Goal: Task Accomplishment & Management: Manage account settings

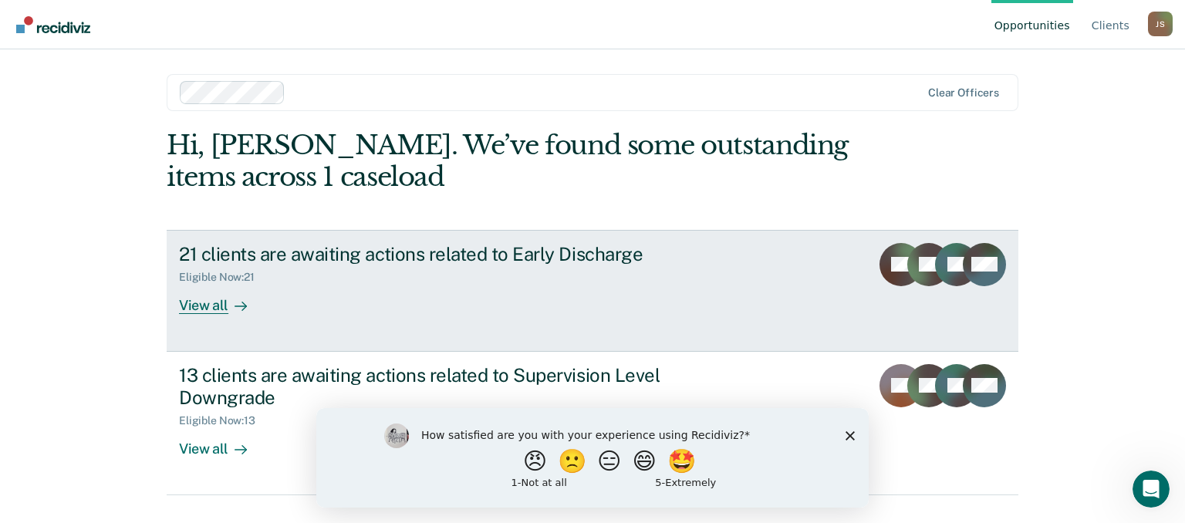
click at [208, 305] on div "View all" at bounding box center [222, 299] width 86 height 30
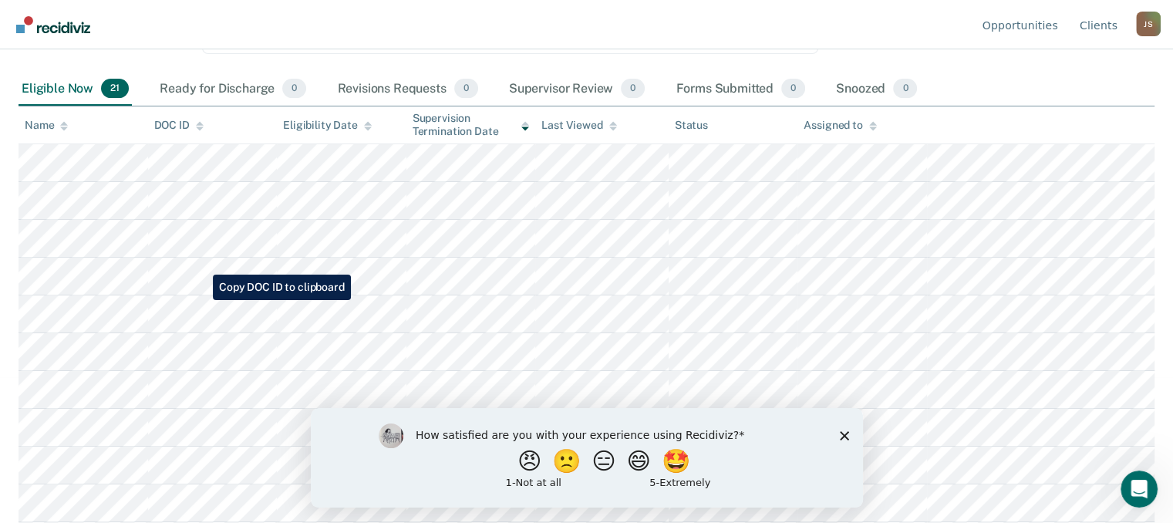
scroll to position [154, 0]
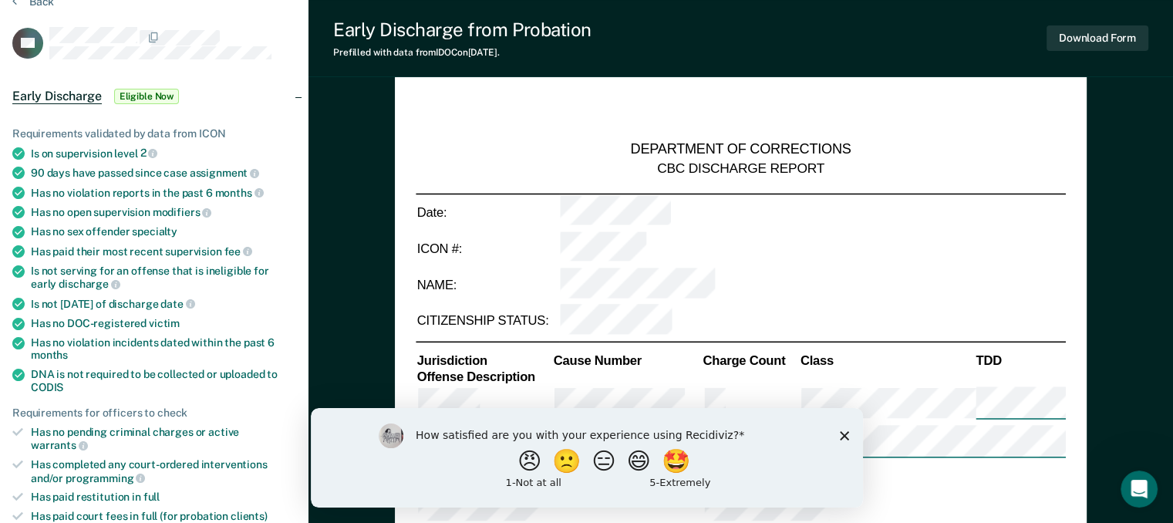
scroll to position [154, 0]
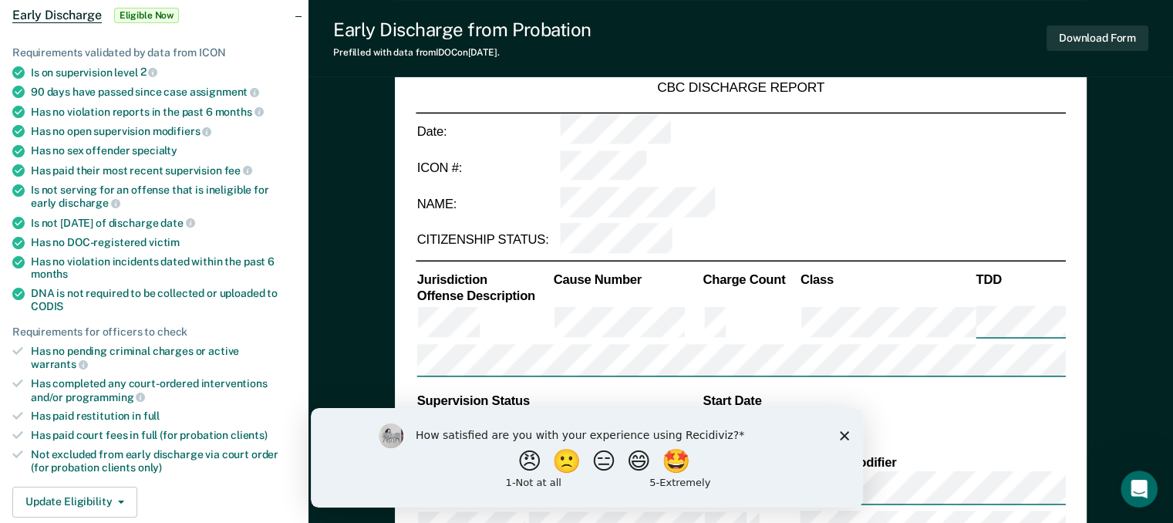
type textarea "x"
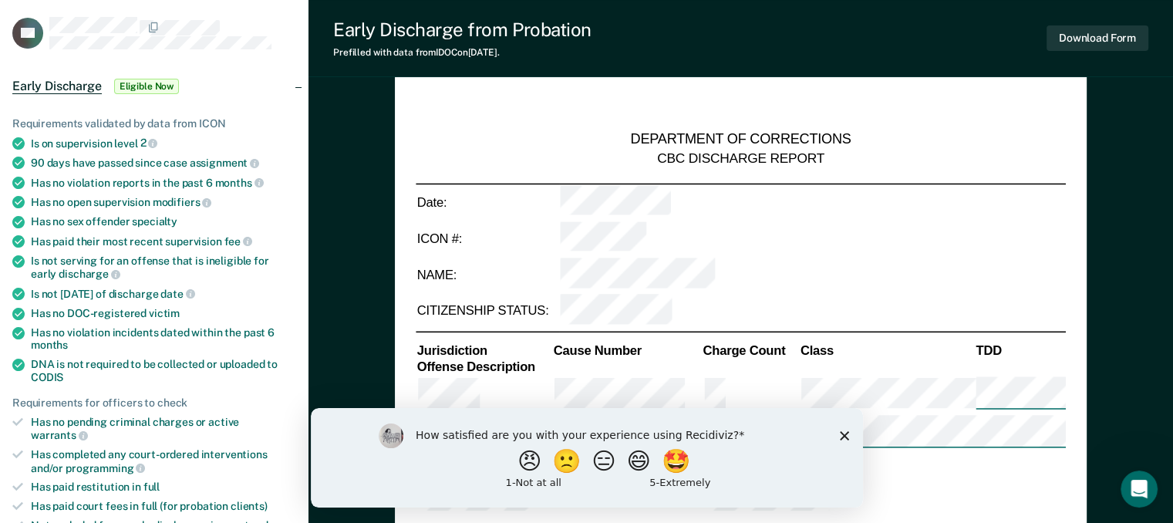
scroll to position [0, 0]
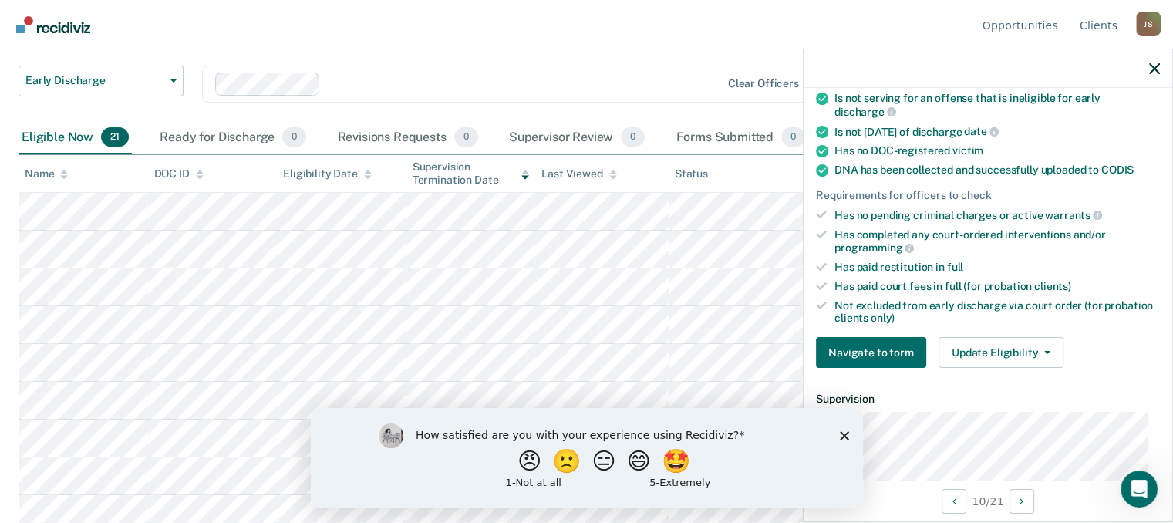
scroll to position [309, 0]
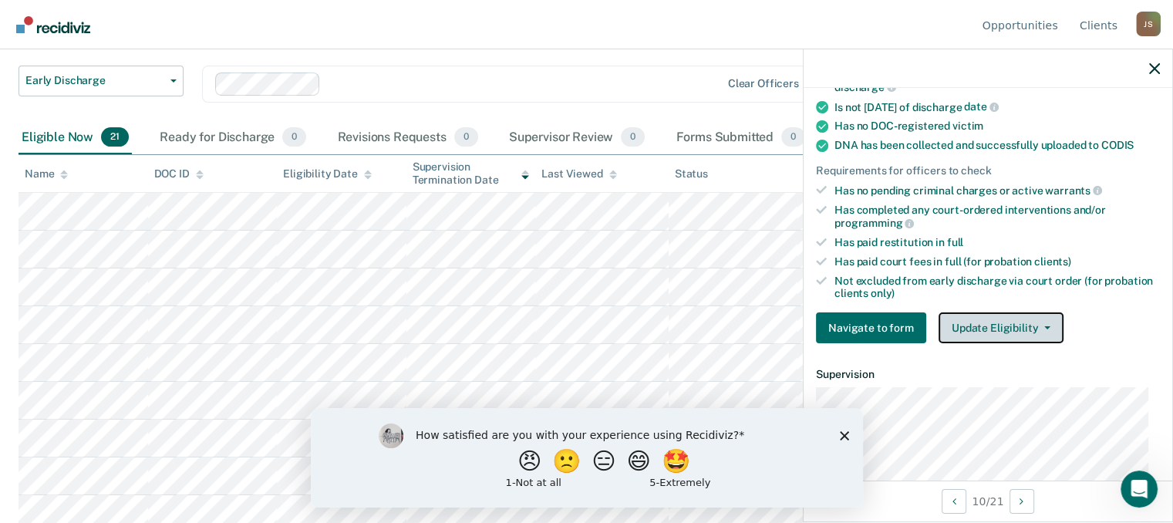
click at [994, 319] on button "Update Eligibility" at bounding box center [1001, 327] width 125 height 31
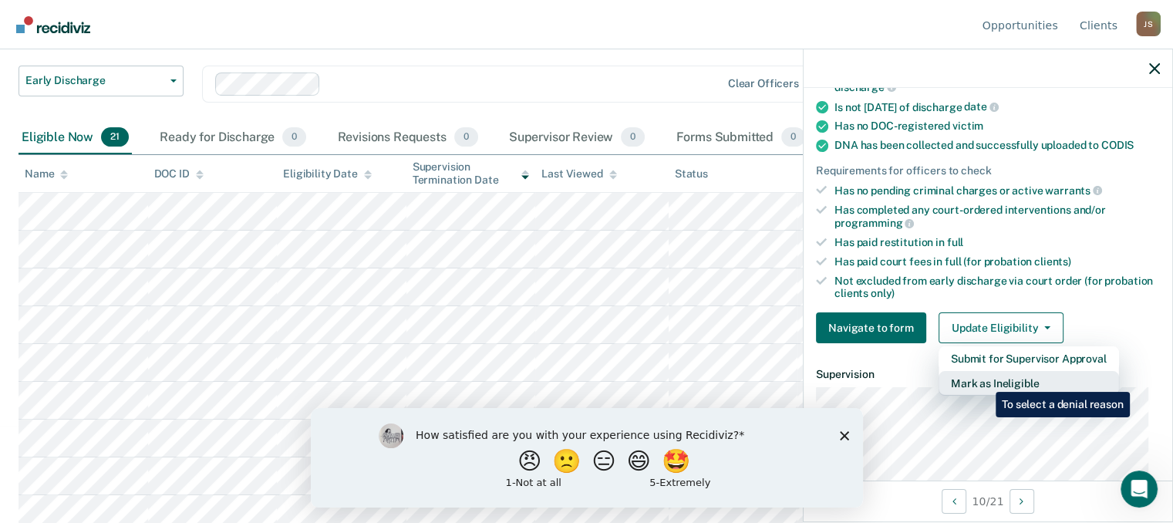
click at [984, 380] on button "Mark as Ineligible" at bounding box center [1029, 383] width 181 height 25
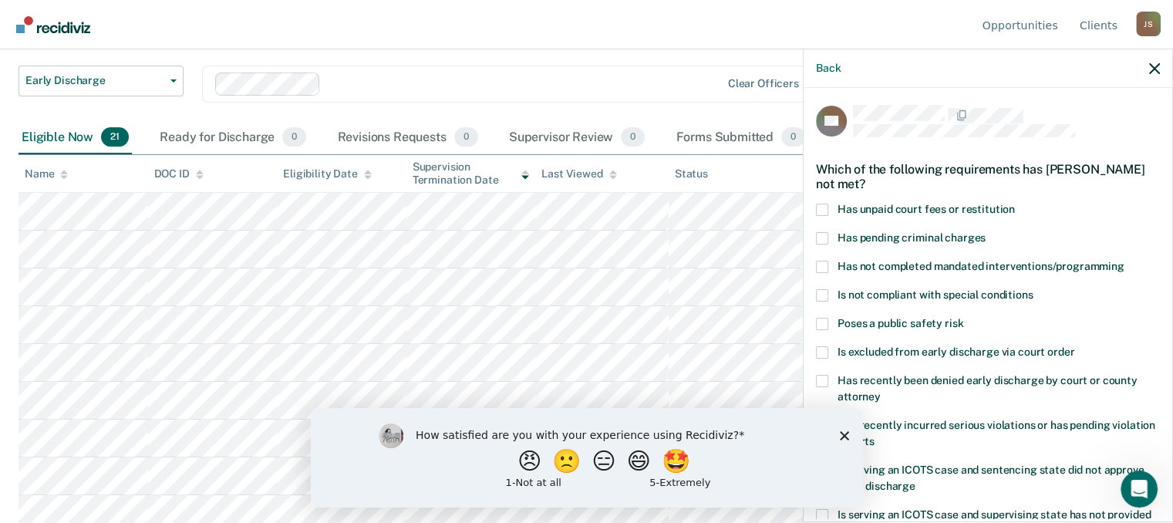
scroll to position [0, 0]
click at [831, 211] on label "Has unpaid court fees or restitution" at bounding box center [988, 213] width 344 height 16
click at [1015, 205] on input "Has unpaid court fees or restitution" at bounding box center [1015, 205] width 0 height 0
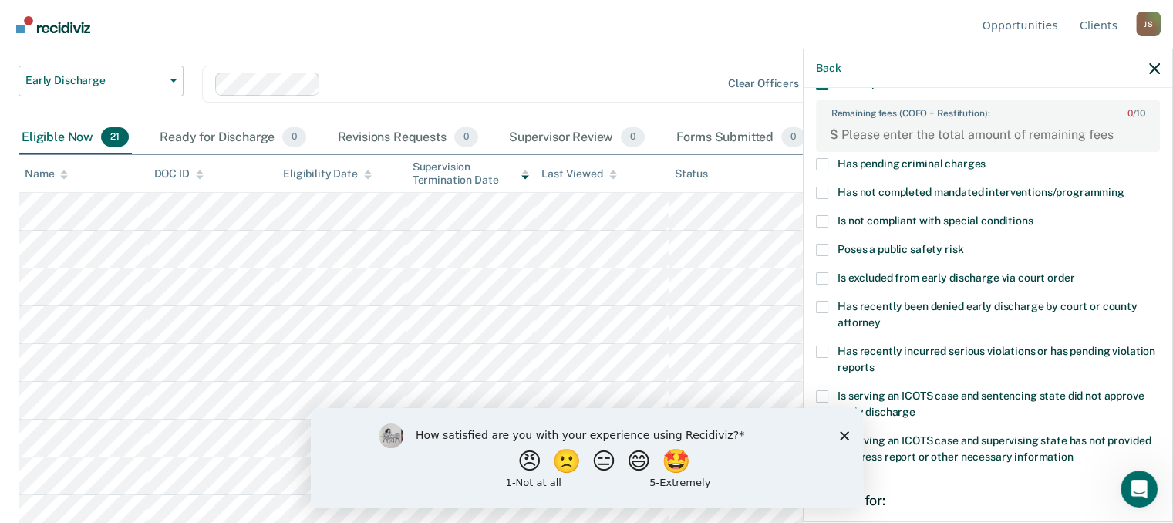
scroll to position [154, 0]
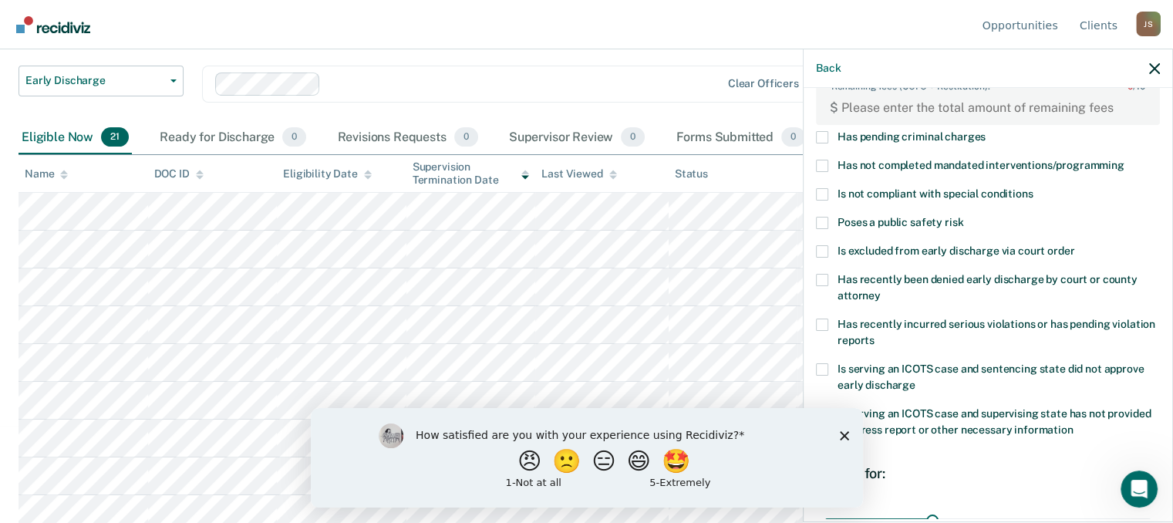
click at [825, 164] on span at bounding box center [822, 166] width 12 height 12
click at [1125, 160] on input "Has not completed mandated interventions/programming" at bounding box center [1125, 160] width 0 height 0
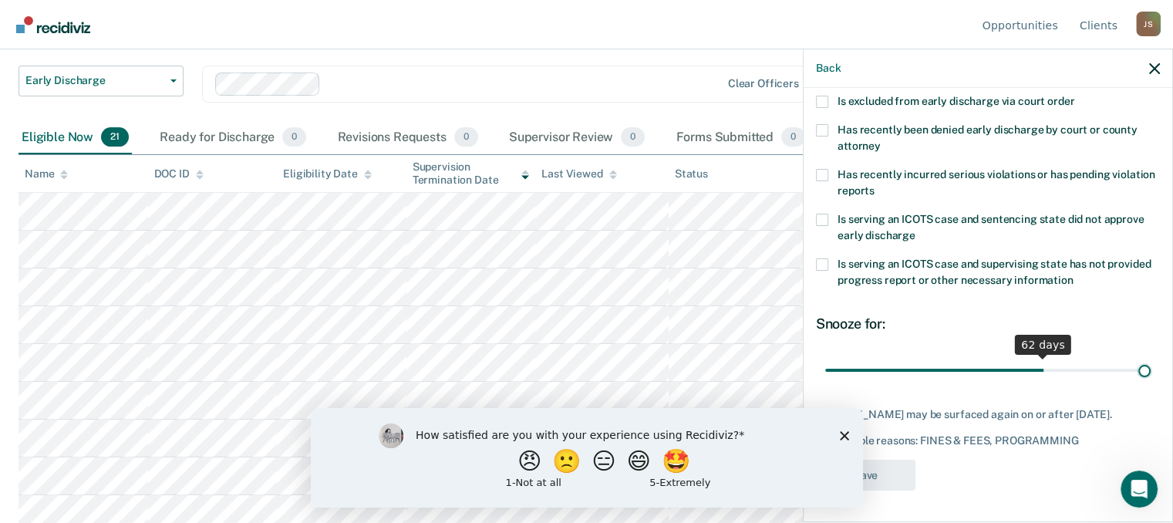
scroll to position [301, 0]
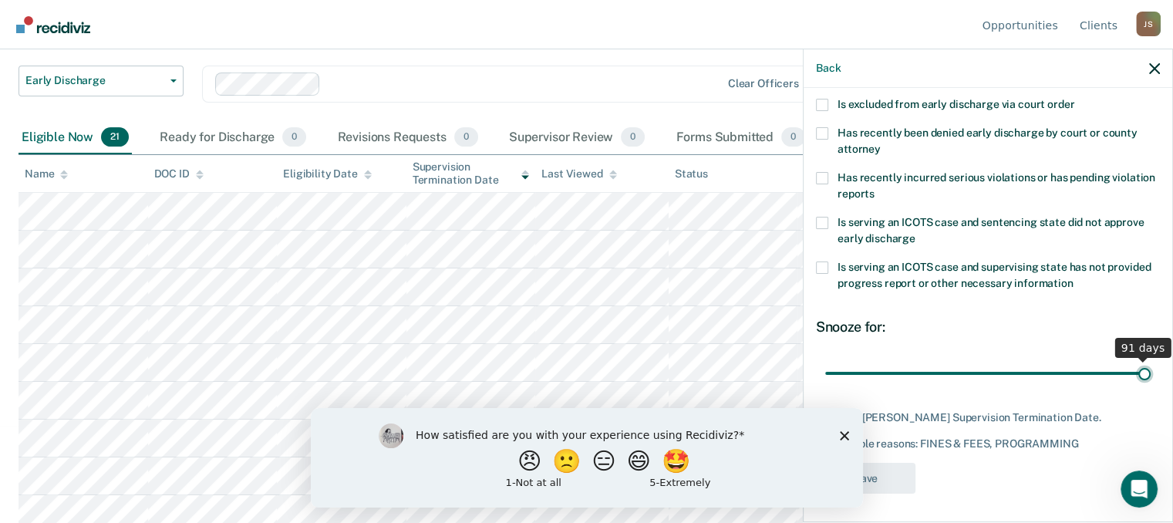
drag, startPoint x: 928, startPoint y: 356, endPoint x: 1151, endPoint y: 349, distance: 223.1
click at [1151, 359] on input "range" at bounding box center [988, 372] width 326 height 27
click at [847, 434] on icon "Close survey" at bounding box center [843, 434] width 9 height 9
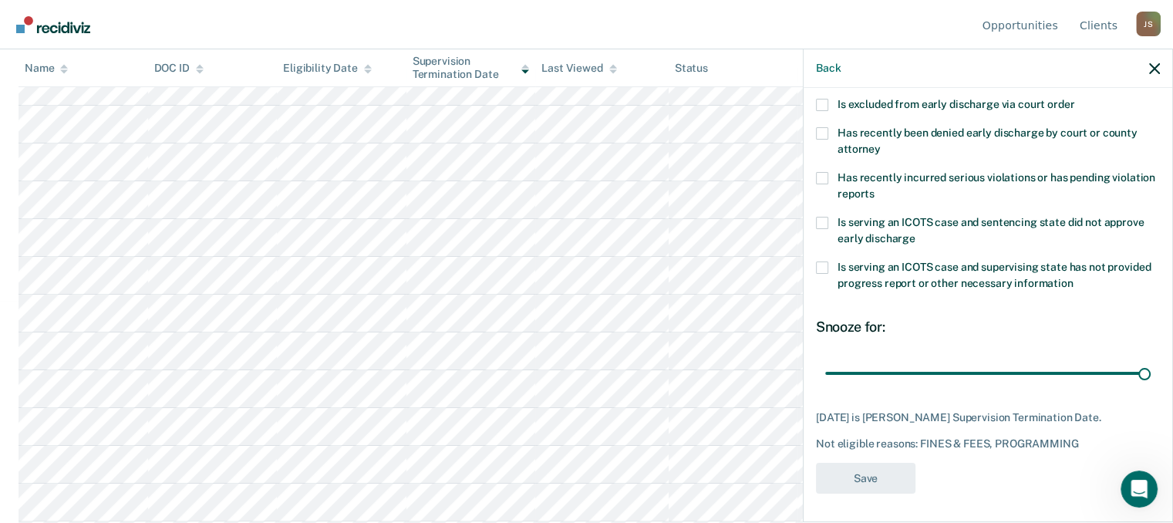
scroll to position [309, 0]
drag, startPoint x: 1132, startPoint y: 365, endPoint x: 1007, endPoint y: 377, distance: 125.6
click at [1007, 377] on input "range" at bounding box center [988, 372] width 326 height 27
drag, startPoint x: 1006, startPoint y: 370, endPoint x: 995, endPoint y: 368, distance: 11.0
click at [995, 368] on input "range" at bounding box center [988, 372] width 326 height 27
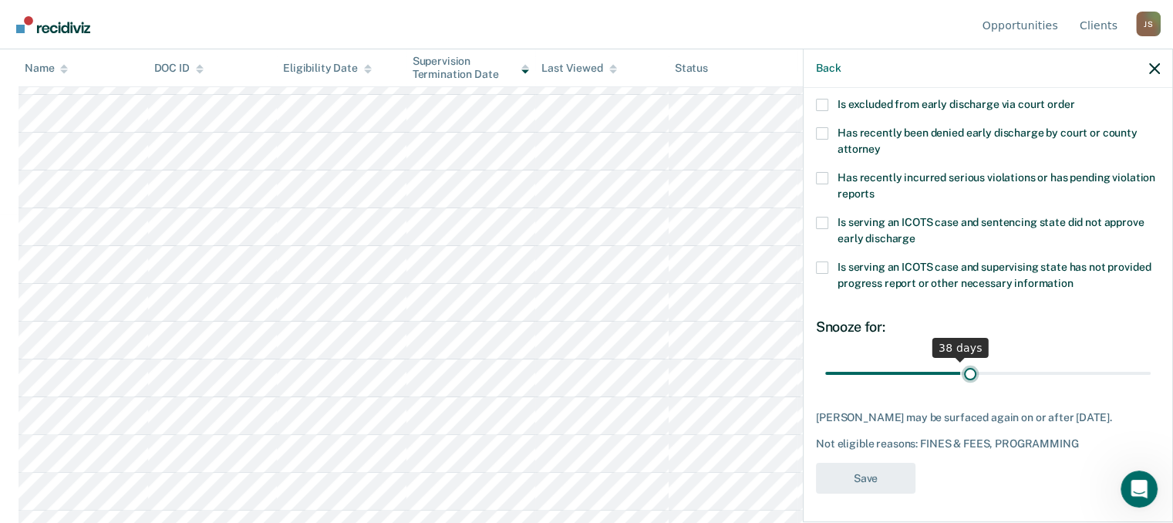
drag, startPoint x: 994, startPoint y: 366, endPoint x: 966, endPoint y: 374, distance: 28.8
click at [966, 374] on input "range" at bounding box center [988, 372] width 326 height 27
drag, startPoint x: 965, startPoint y: 367, endPoint x: 726, endPoint y: 379, distance: 239.4
click at [825, 379] on input "range" at bounding box center [988, 372] width 326 height 27
drag, startPoint x: 831, startPoint y: 365, endPoint x: 1041, endPoint y: 362, distance: 209.8
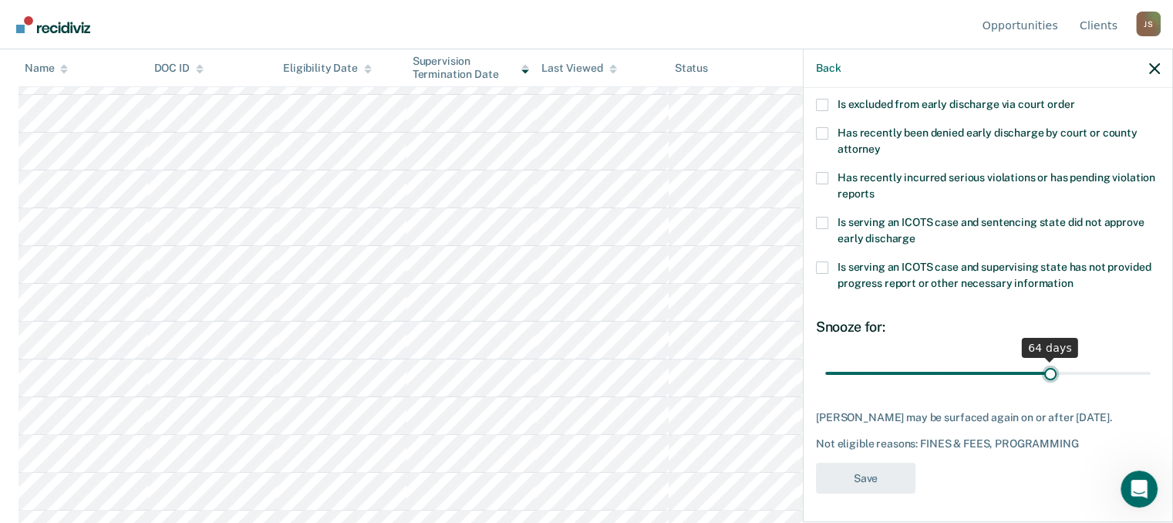
type input "64"
click at [1041, 362] on input "range" at bounding box center [988, 372] width 326 height 27
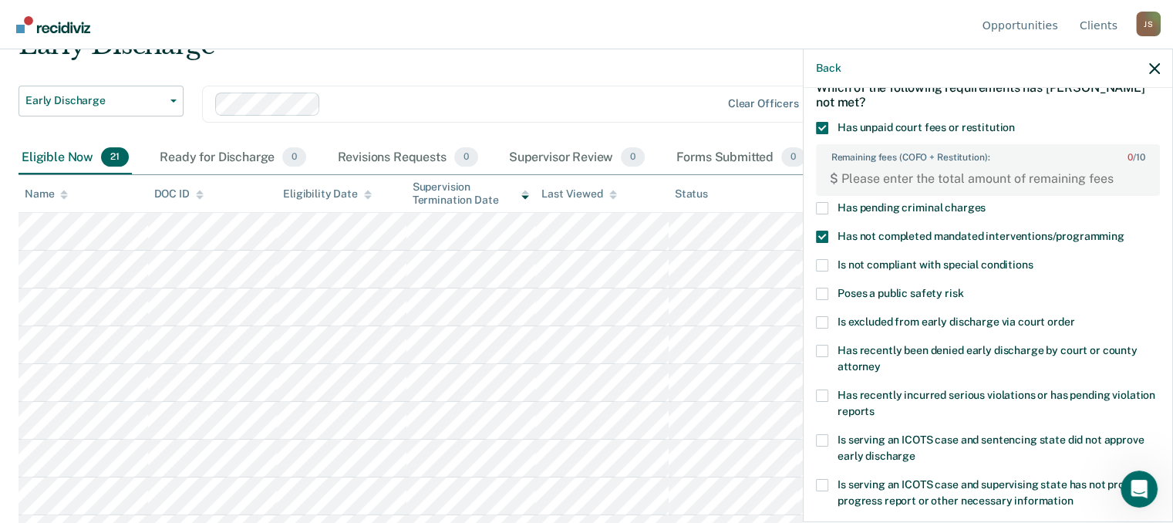
scroll to position [0, 0]
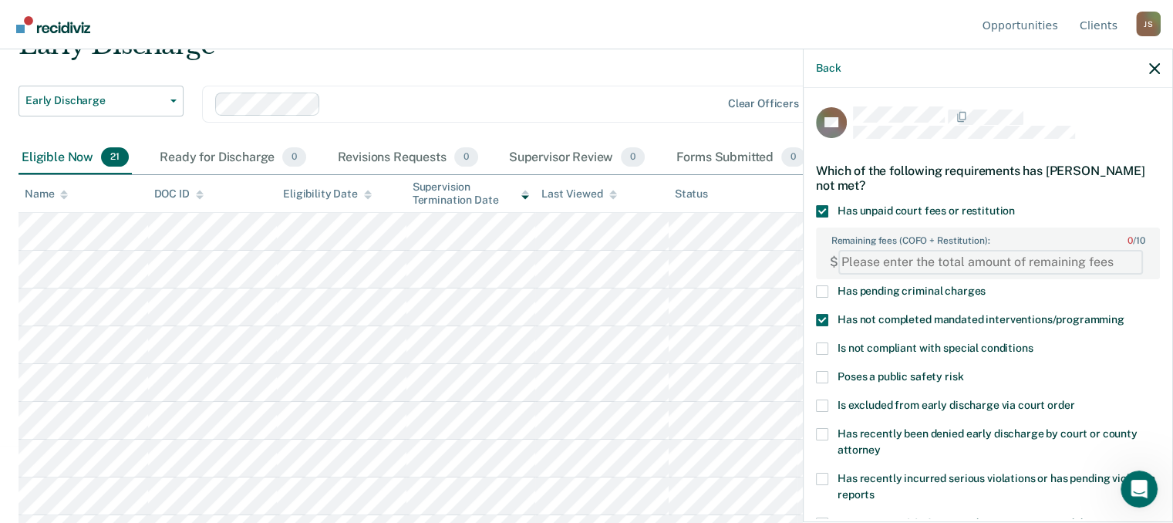
click at [950, 250] on FEESReasonInput "Remaining fees (COFO + Restitution): 0 / 10" at bounding box center [991, 262] width 305 height 25
click at [890, 262] on FEESReasonInput "Remaining fees (COFO + Restitution): 0 / 10" at bounding box center [991, 262] width 305 height 25
click at [1051, 262] on FEESReasonInput "Remaining fees (COFO + Restitution): 0 / 10" at bounding box center [991, 262] width 305 height 25
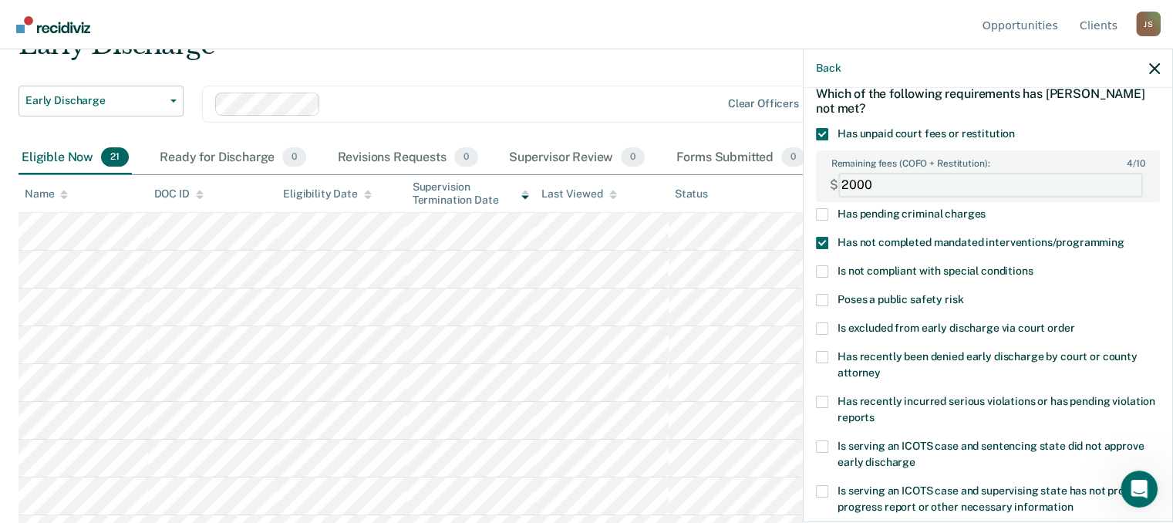
type FEESReasonInput "2000"
click at [987, 331] on span "Is excluded from early discharge via court order" at bounding box center [956, 328] width 237 height 12
click at [1075, 322] on input "Is excluded from early discharge via court order" at bounding box center [1075, 322] width 0 height 0
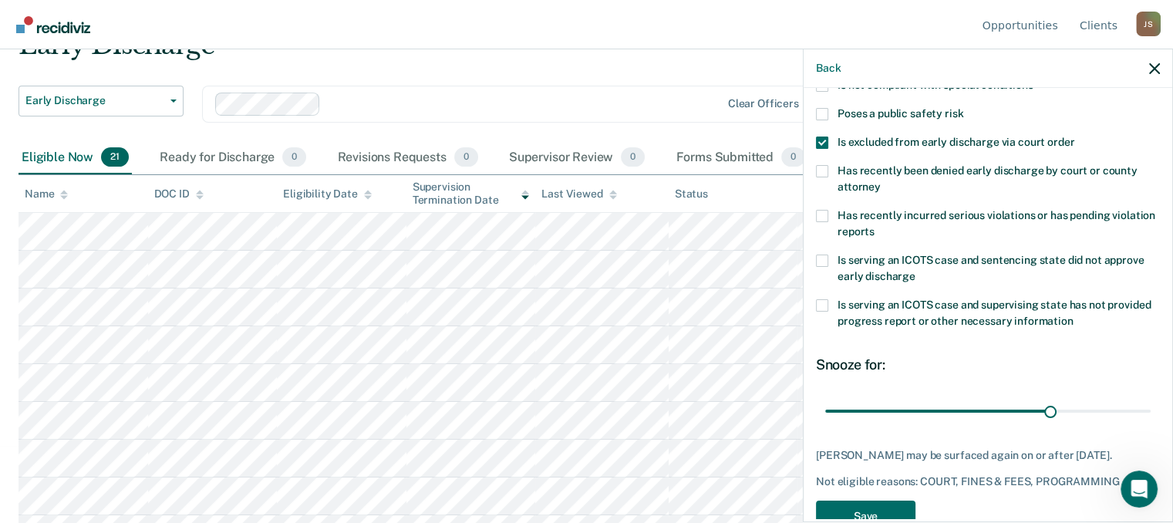
scroll to position [238, 0]
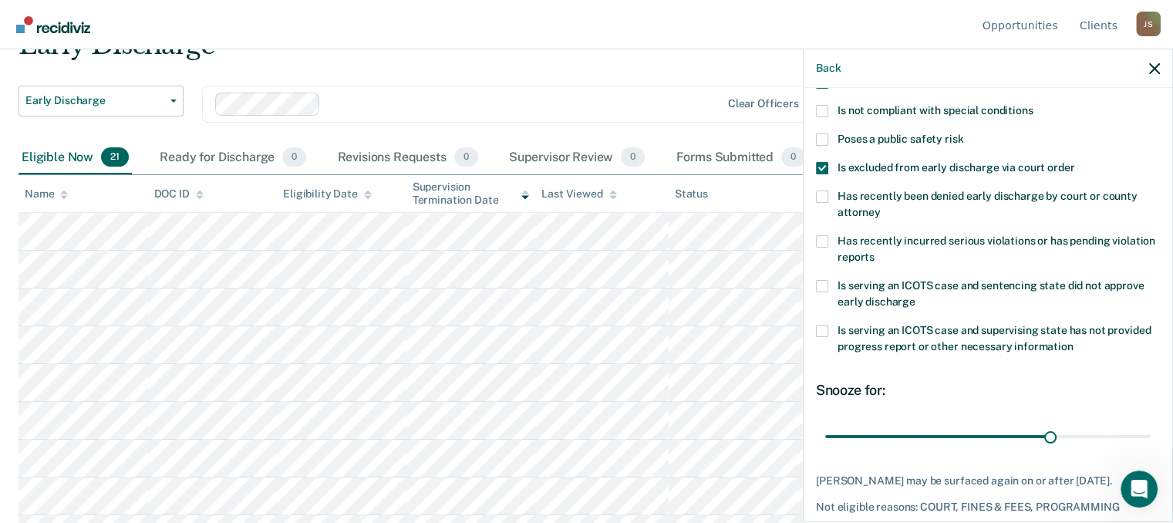
click at [821, 167] on span at bounding box center [822, 168] width 12 height 12
click at [1075, 162] on input "Is excluded from early discharge via court order" at bounding box center [1075, 162] width 0 height 0
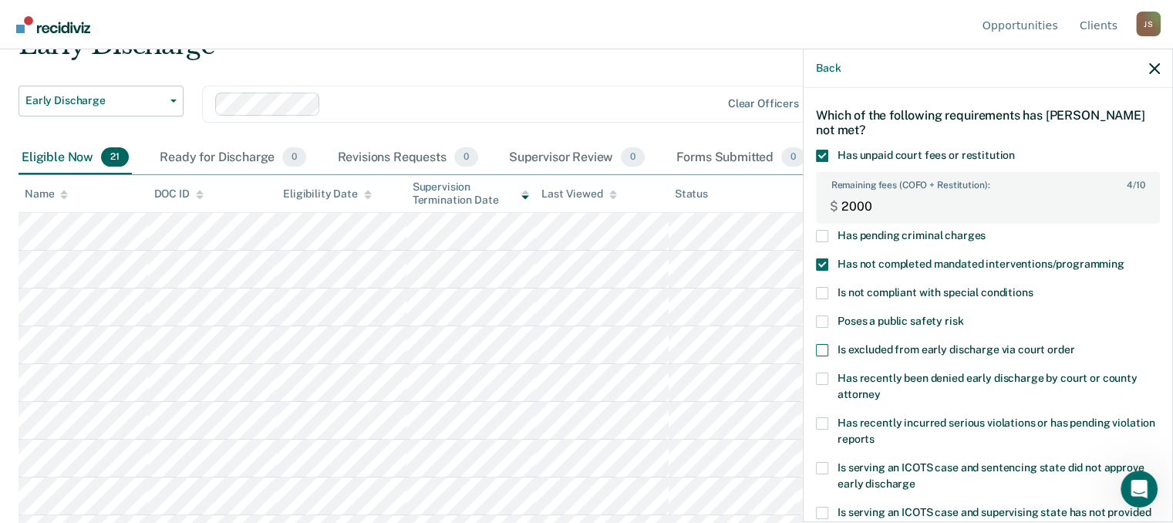
scroll to position [83, 0]
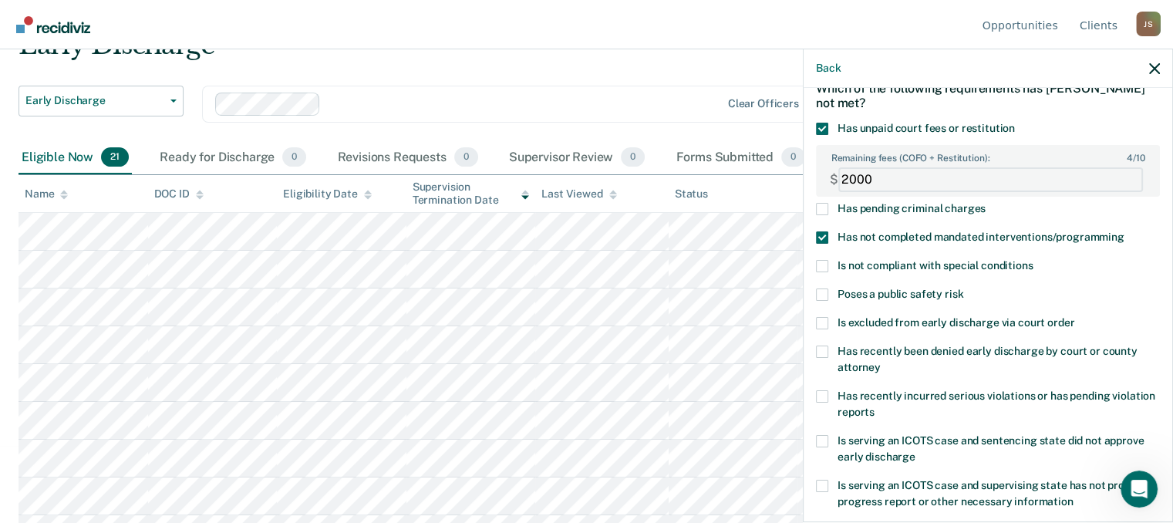
click at [849, 177] on FEESReasonInput "2000" at bounding box center [991, 179] width 305 height 25
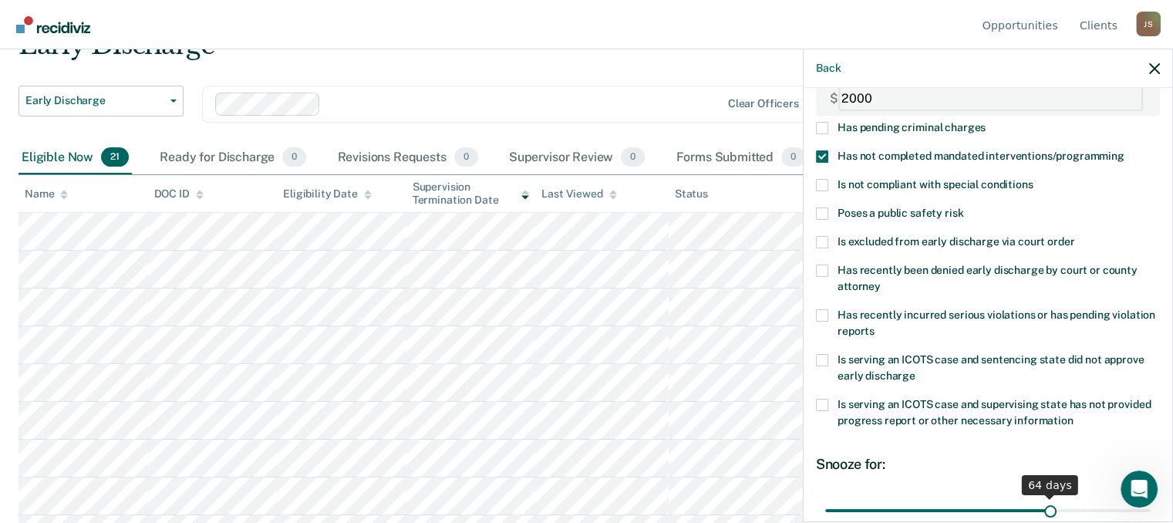
scroll to position [314, 0]
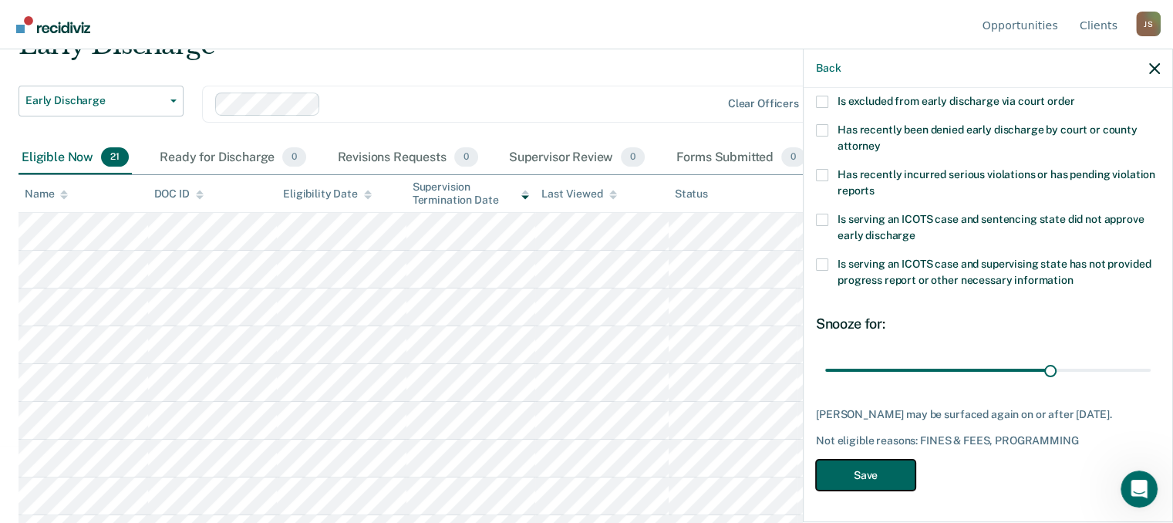
click at [858, 474] on button "Save" at bounding box center [866, 476] width 100 height 32
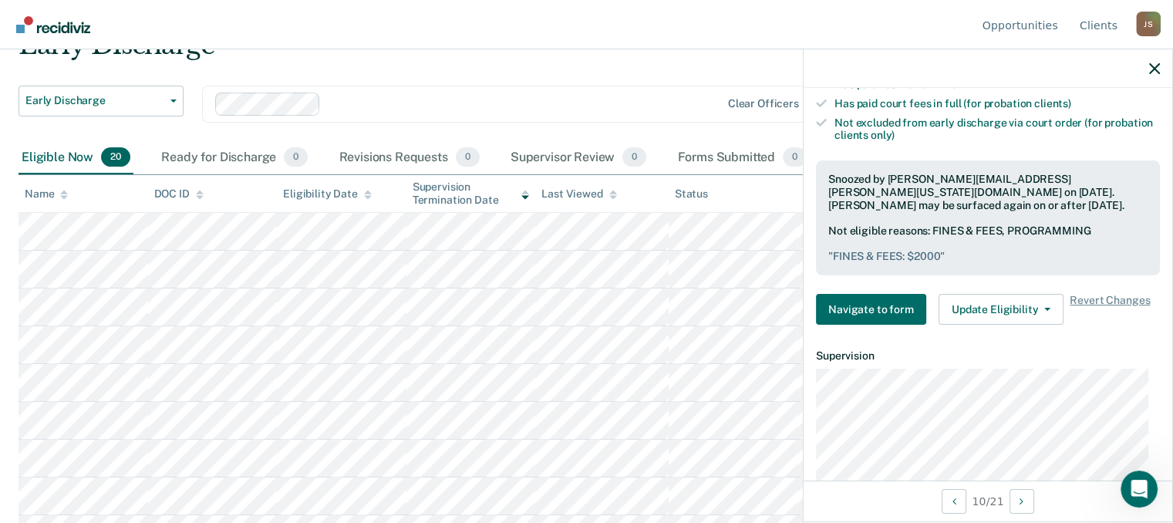
scroll to position [468, 0]
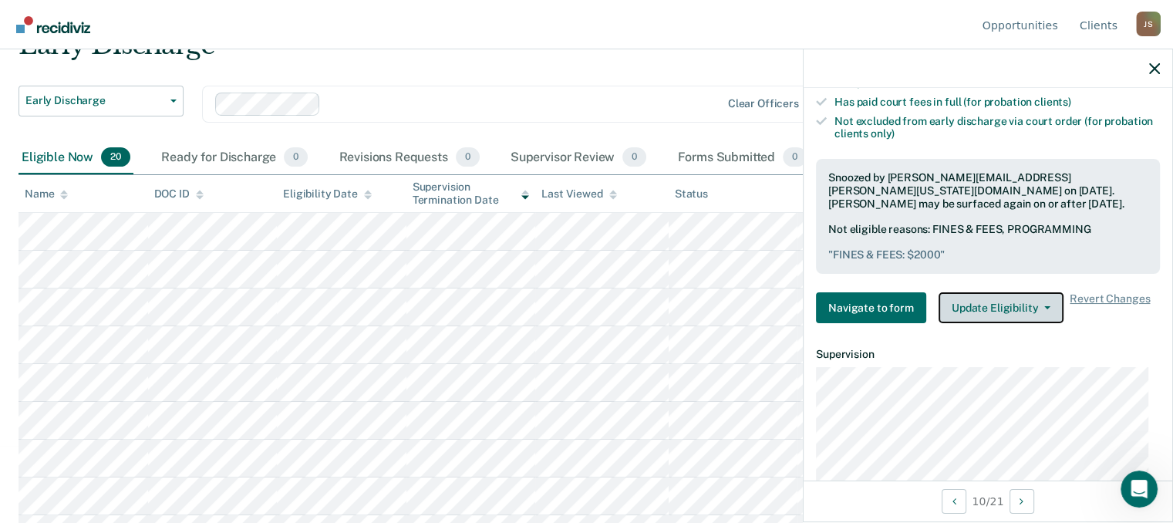
click at [1012, 295] on button "Update Eligibility" at bounding box center [1001, 307] width 125 height 31
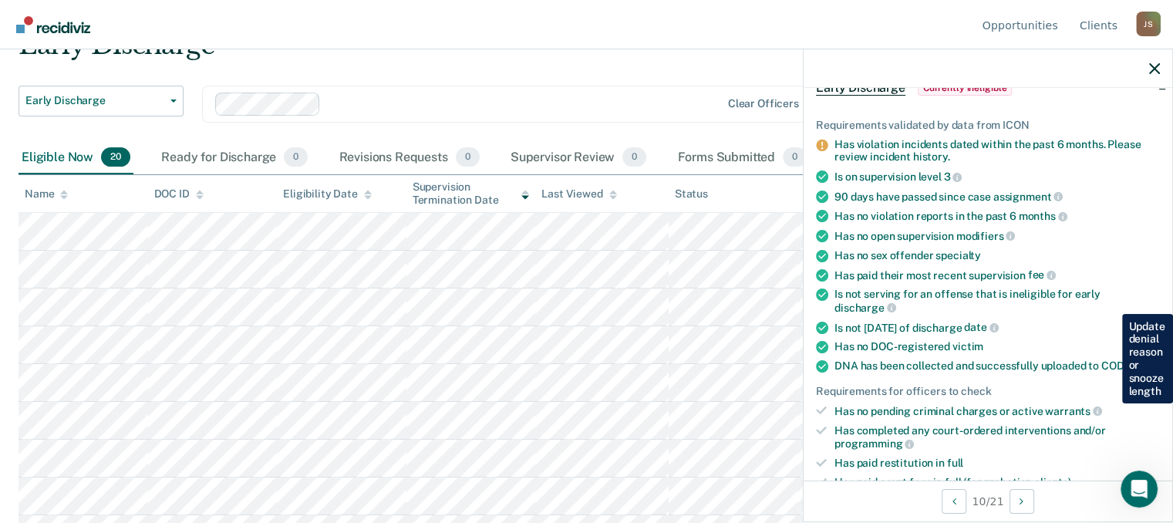
scroll to position [231, 0]
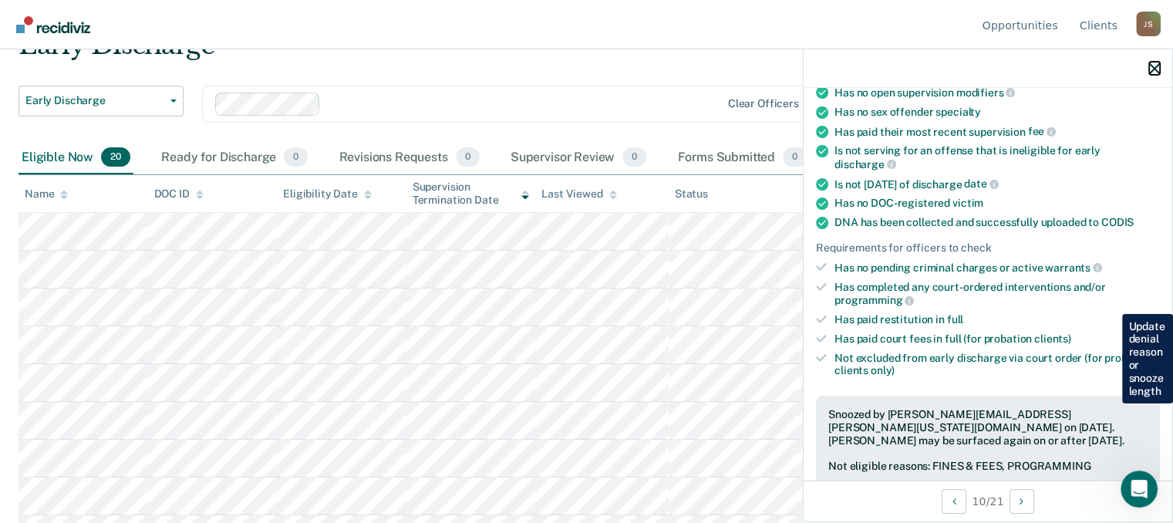
click at [1154, 66] on icon "button" at bounding box center [1154, 68] width 11 height 11
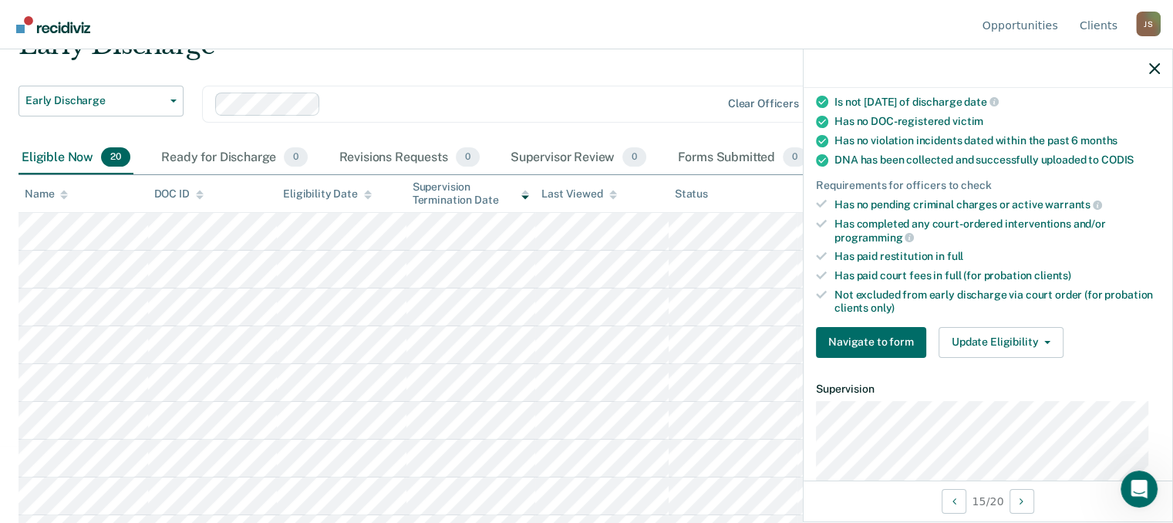
scroll to position [309, 0]
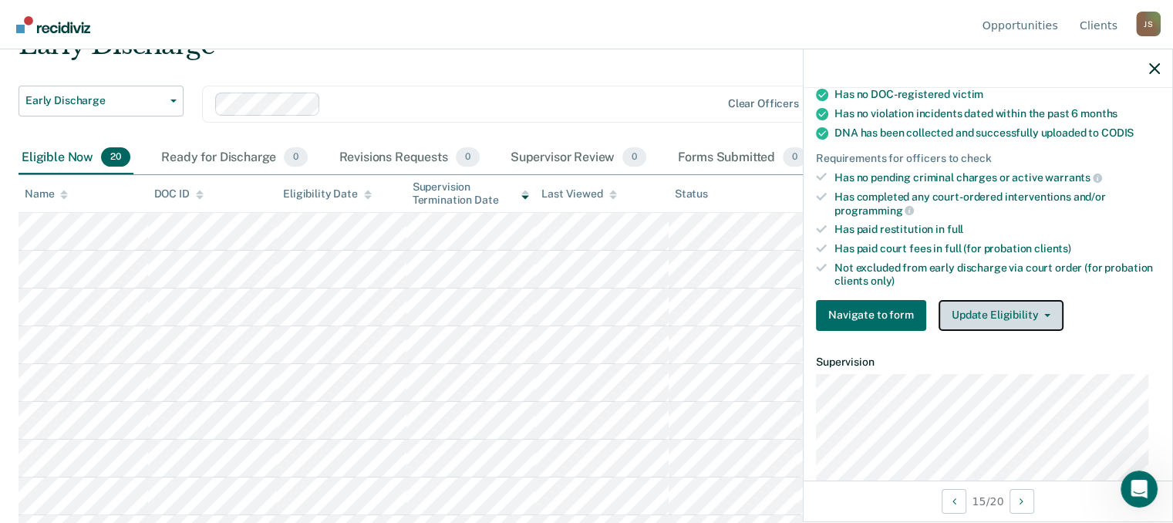
click at [980, 305] on button "Update Eligibility" at bounding box center [1001, 315] width 125 height 31
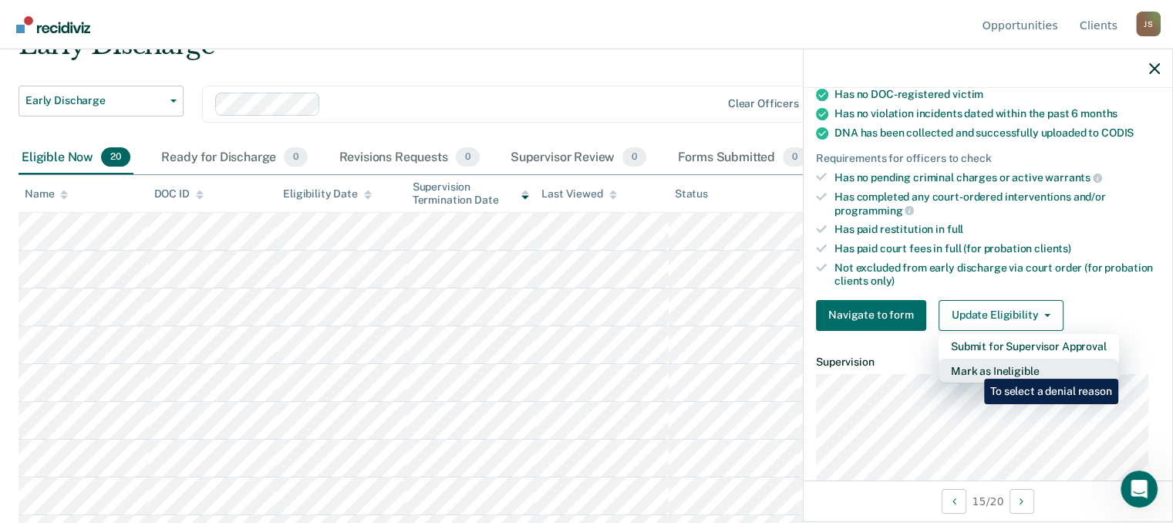
click at [973, 367] on button "Mark as Ineligible" at bounding box center [1029, 371] width 181 height 25
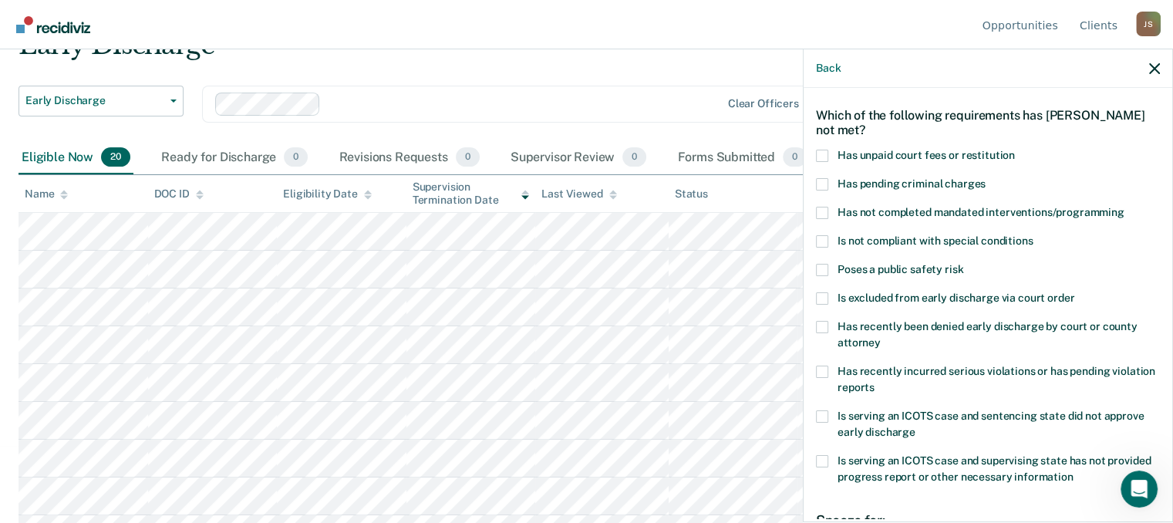
scroll to position [32, 0]
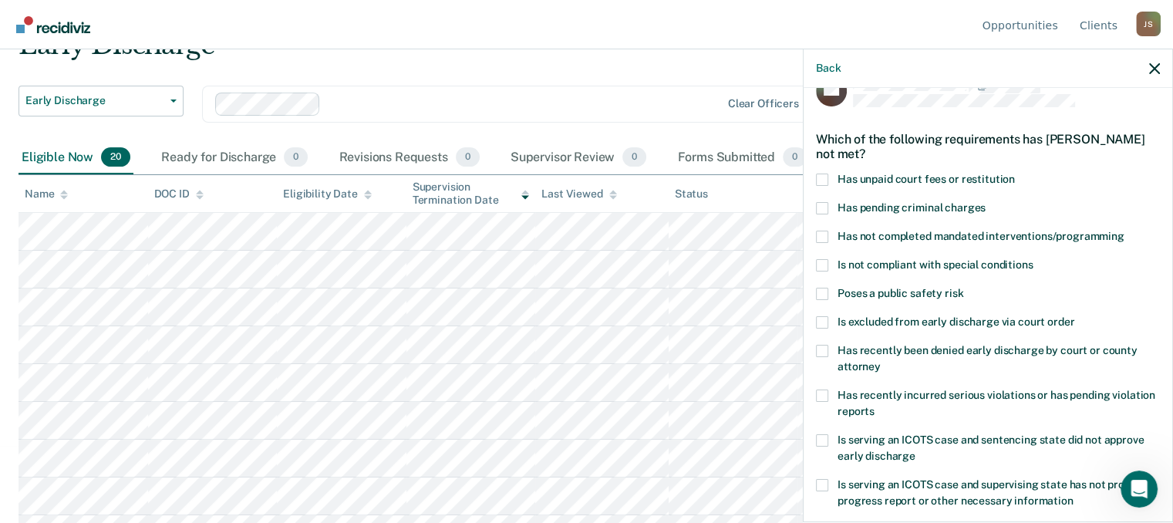
click at [811, 181] on div "SH Which of the following requirements has [PERSON_NAME] not met? Has unpaid co…" at bounding box center [988, 303] width 369 height 431
click at [820, 175] on span at bounding box center [822, 180] width 12 height 12
click at [1015, 174] on input "Has unpaid court fees or restitution" at bounding box center [1015, 174] width 0 height 0
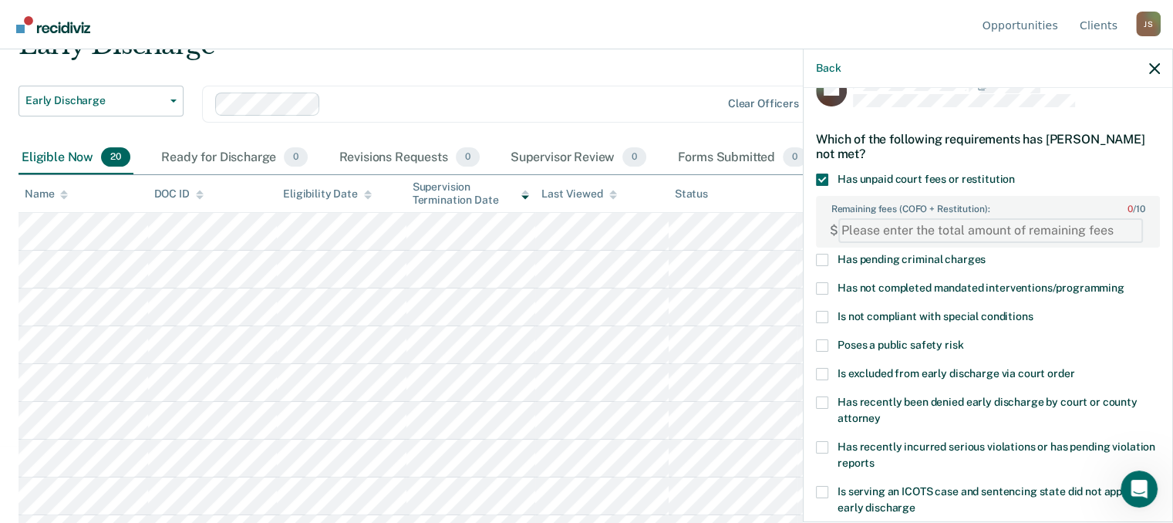
click at [903, 228] on FEESReasonInput "Remaining fees (COFO + Restitution): 0 / 10" at bounding box center [991, 230] width 305 height 25
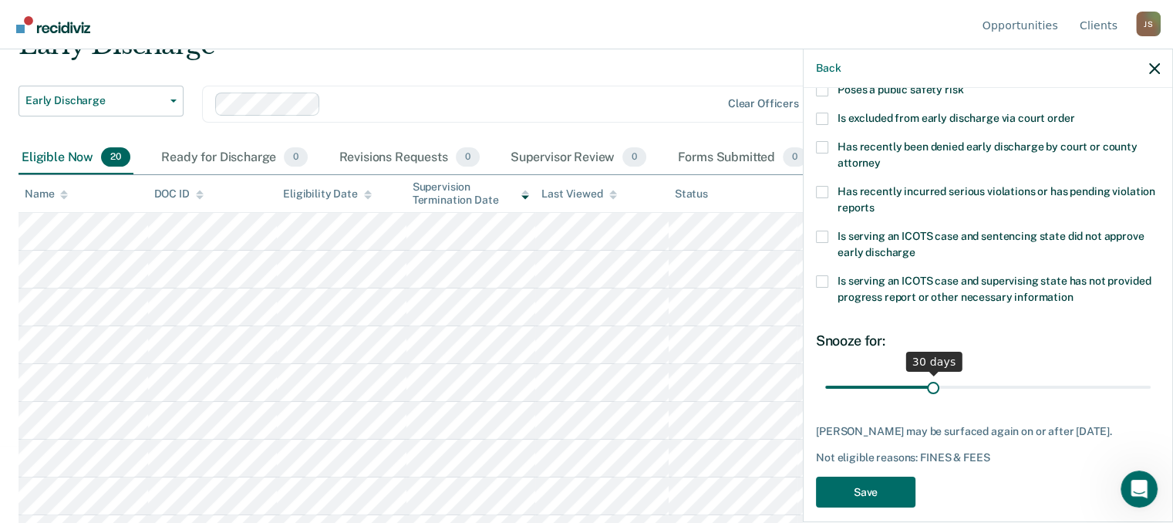
scroll to position [314, 0]
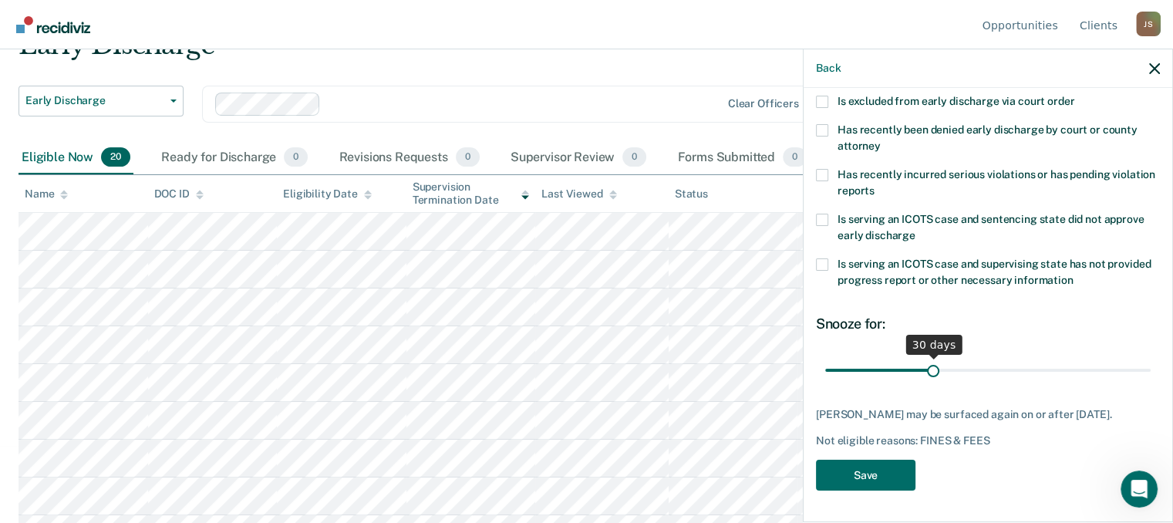
type FEESReasonInput "1278.75"
drag, startPoint x: 927, startPoint y: 355, endPoint x: 1132, endPoint y: 353, distance: 204.4
click at [1132, 356] on input "range" at bounding box center [988, 369] width 326 height 27
type input "90"
drag, startPoint x: 1130, startPoint y: 356, endPoint x: 1153, endPoint y: 354, distance: 23.2
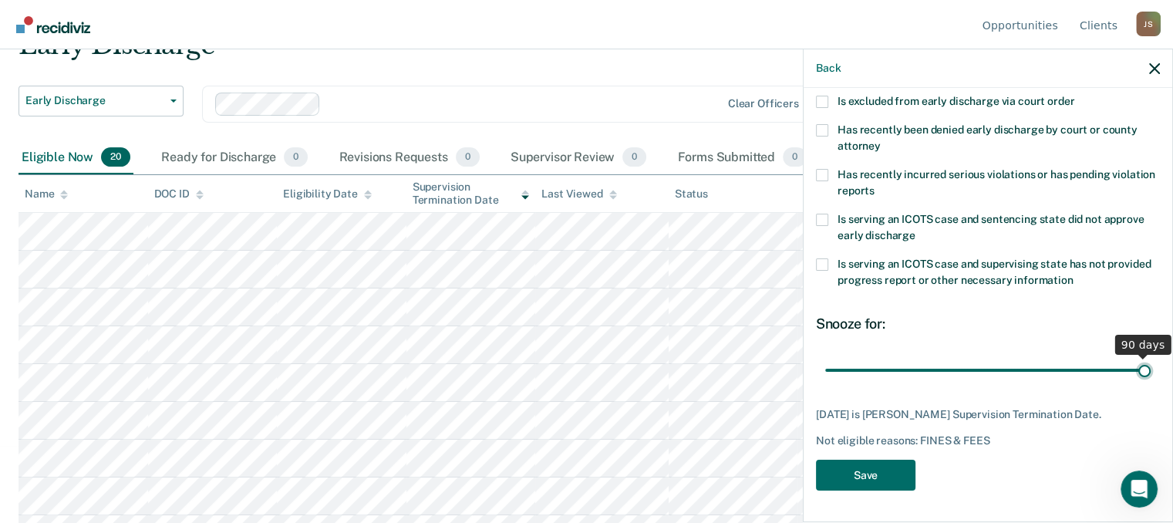
click at [1151, 356] on input "range" at bounding box center [988, 369] width 326 height 27
click at [854, 482] on button "Save" at bounding box center [866, 476] width 100 height 32
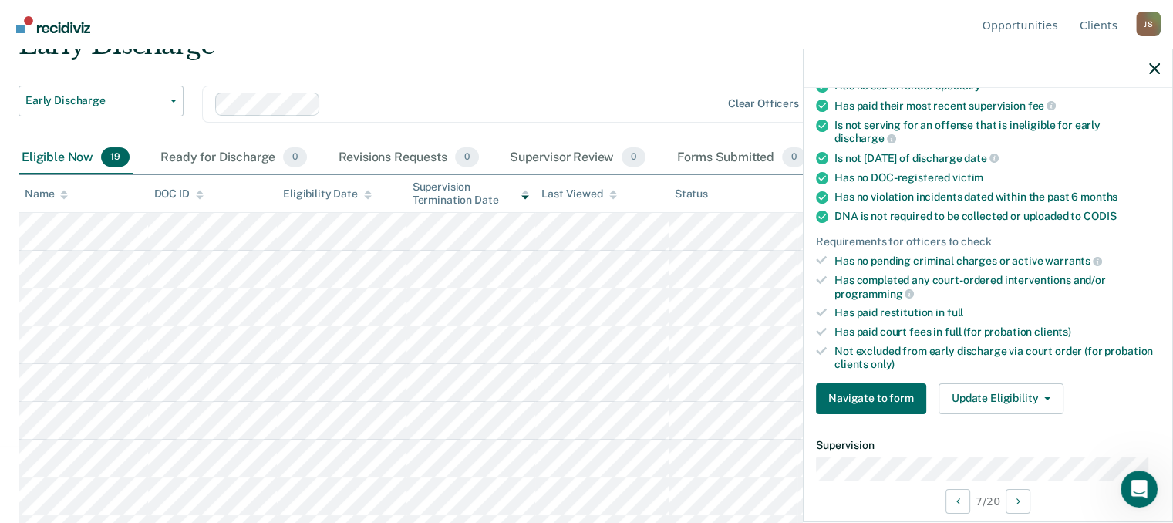
scroll to position [309, 0]
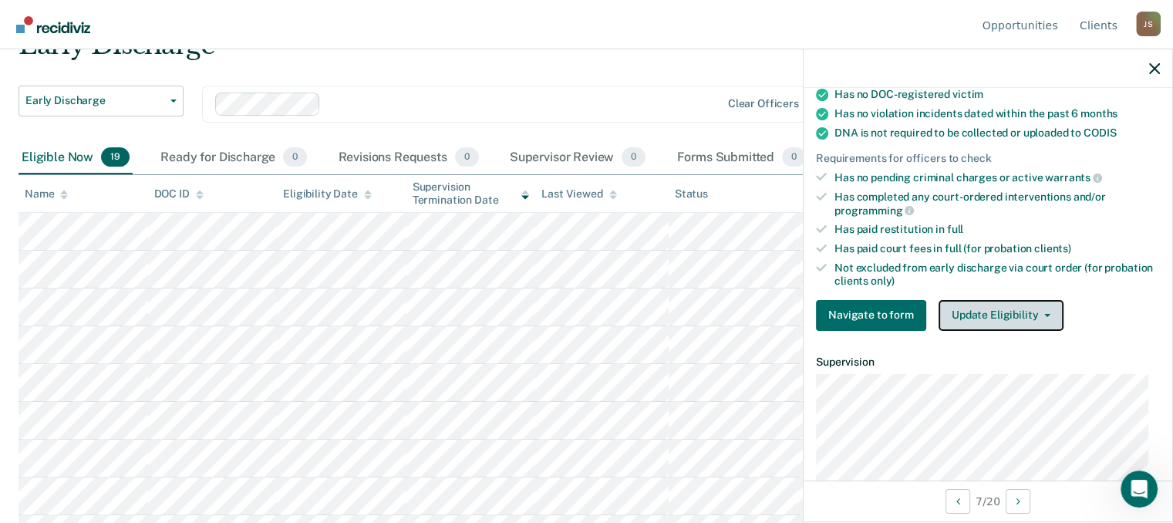
click at [1015, 305] on button "Update Eligibility" at bounding box center [1001, 315] width 125 height 31
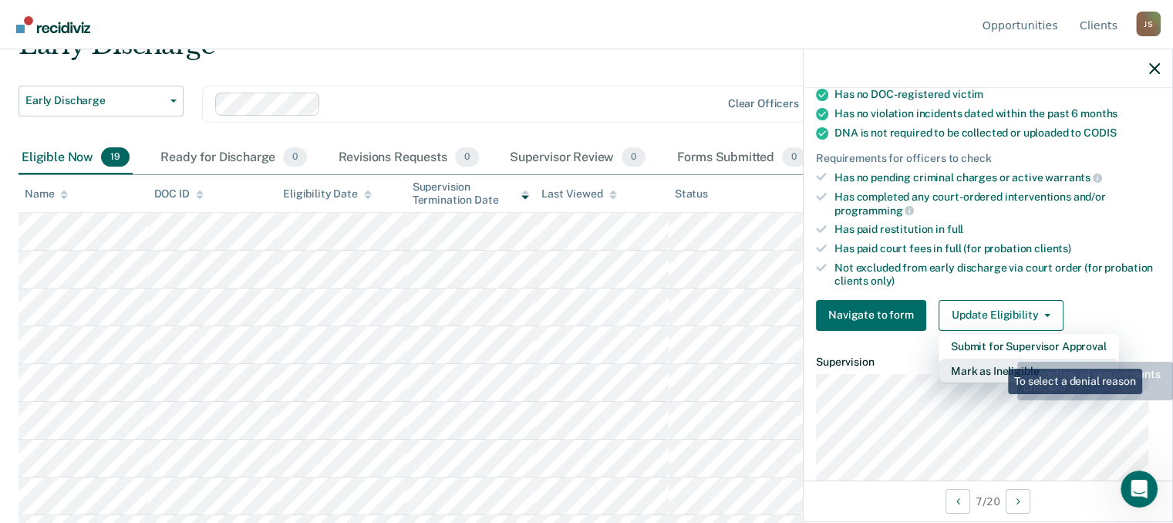
click at [994, 359] on button "Mark as Ineligible" at bounding box center [1029, 371] width 181 height 25
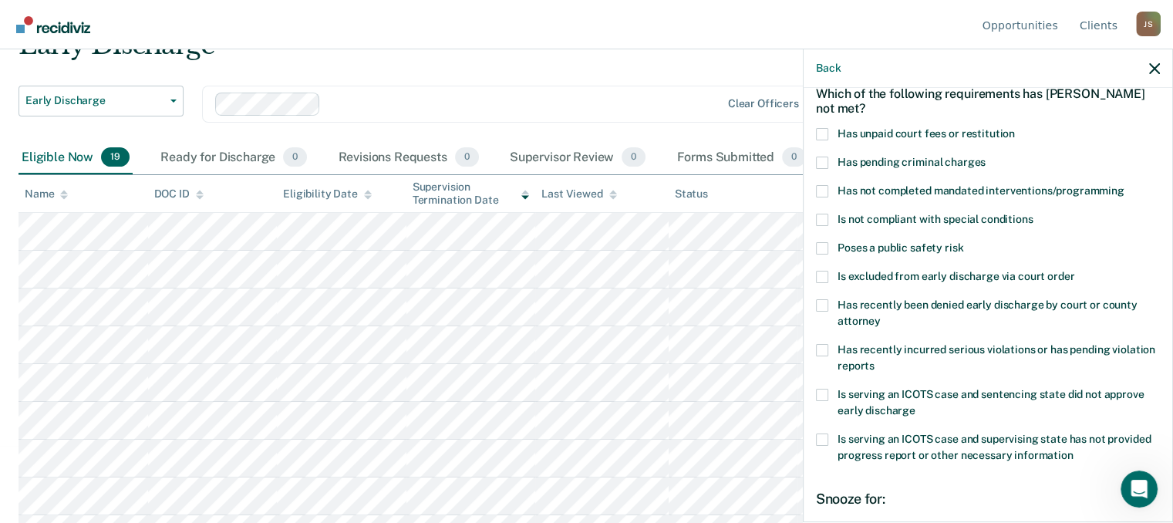
scroll to position [154, 0]
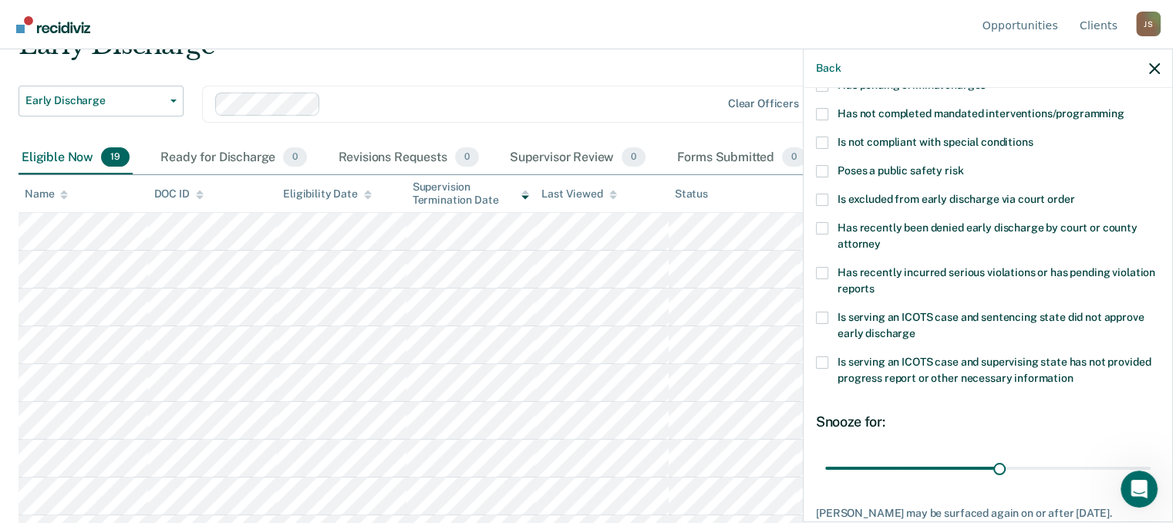
click at [824, 206] on label "Is excluded from early discharge via court order" at bounding box center [988, 202] width 344 height 16
click at [1075, 194] on input "Is excluded from early discharge via court order" at bounding box center [1075, 194] width 0 height 0
click at [823, 200] on span at bounding box center [822, 200] width 12 height 12
click at [1075, 194] on input "Is excluded from early discharge via court order" at bounding box center [1075, 194] width 0 height 0
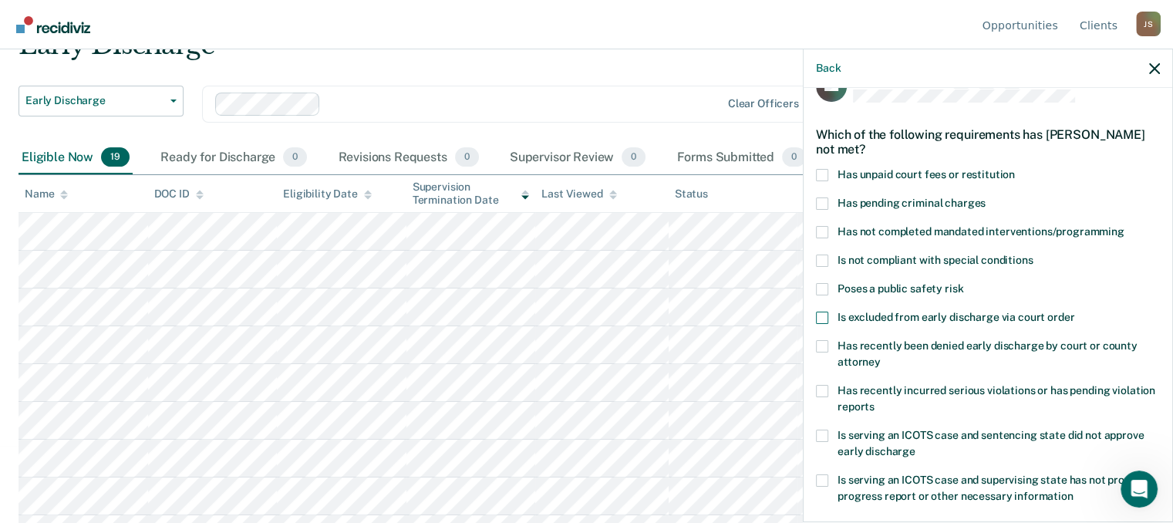
scroll to position [0, 0]
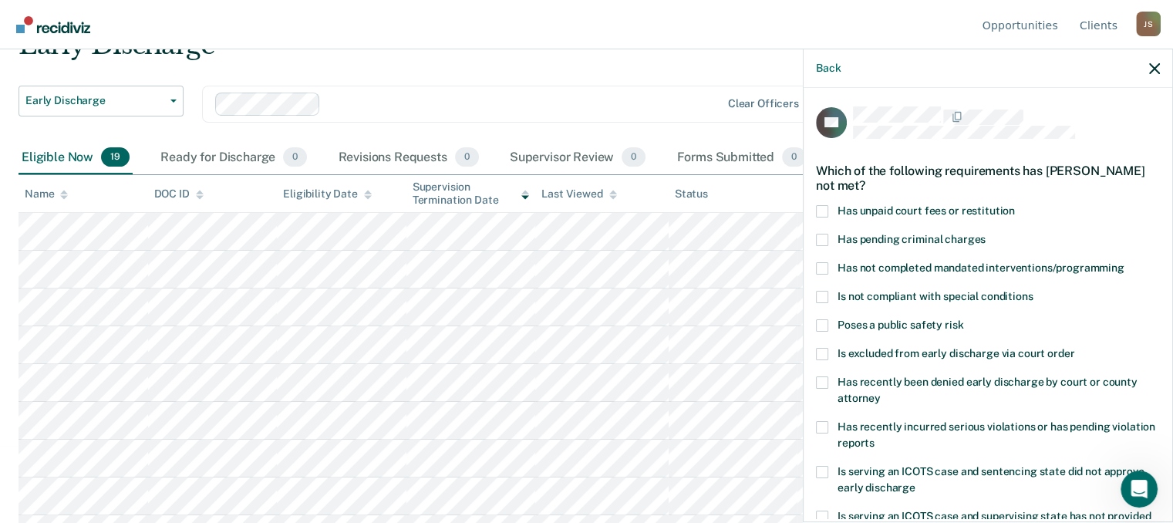
click at [826, 350] on span at bounding box center [822, 354] width 12 height 12
click at [1075, 348] on input "Is excluded from early discharge via court order" at bounding box center [1075, 348] width 0 height 0
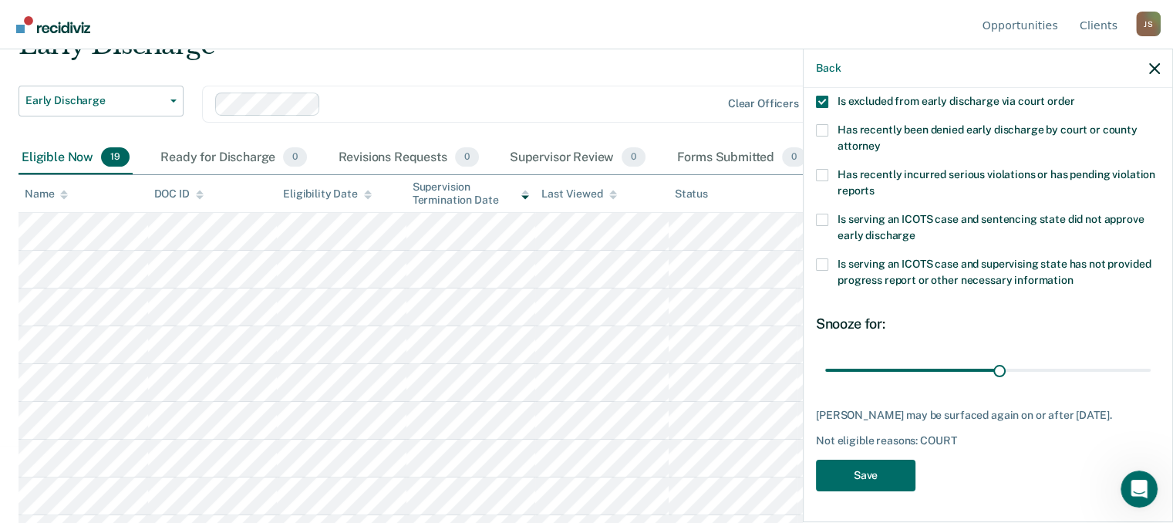
scroll to position [263, 0]
click at [845, 474] on button "Save" at bounding box center [866, 476] width 100 height 32
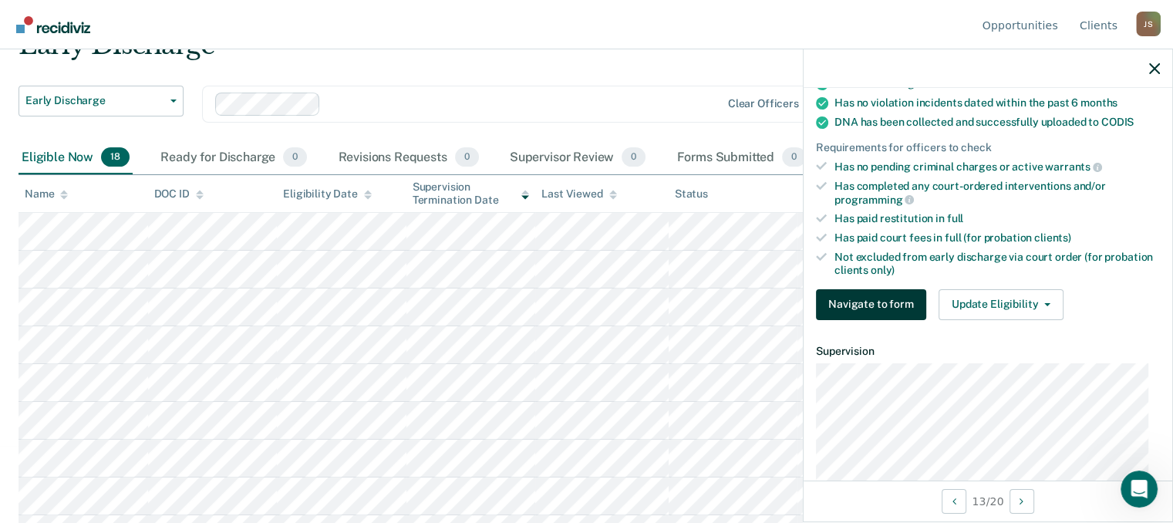
scroll to position [322, 0]
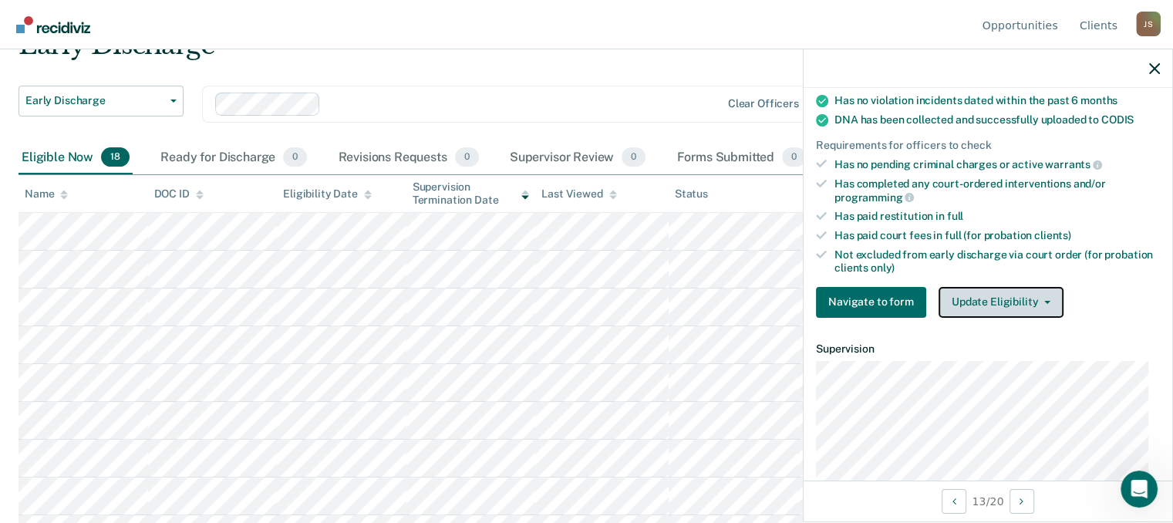
click at [997, 297] on button "Update Eligibility" at bounding box center [1001, 302] width 125 height 31
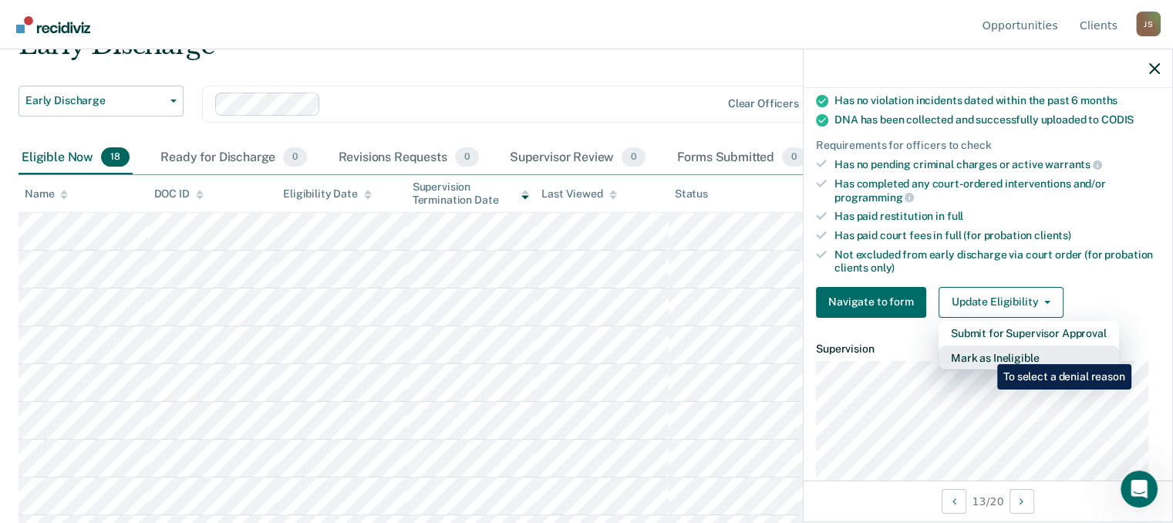
click at [986, 353] on button "Mark as Ineligible" at bounding box center [1029, 358] width 181 height 25
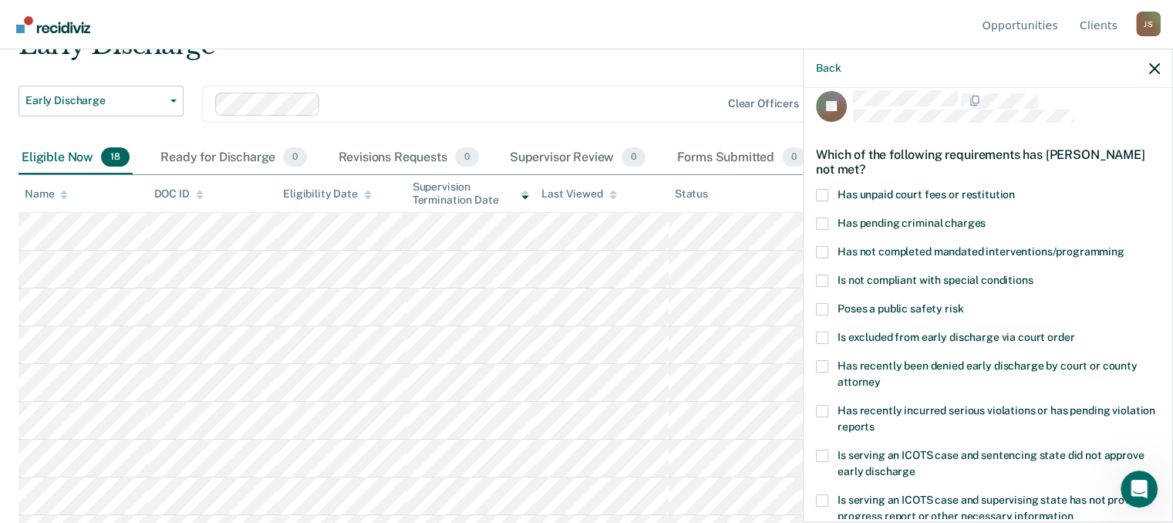
scroll to position [0, 0]
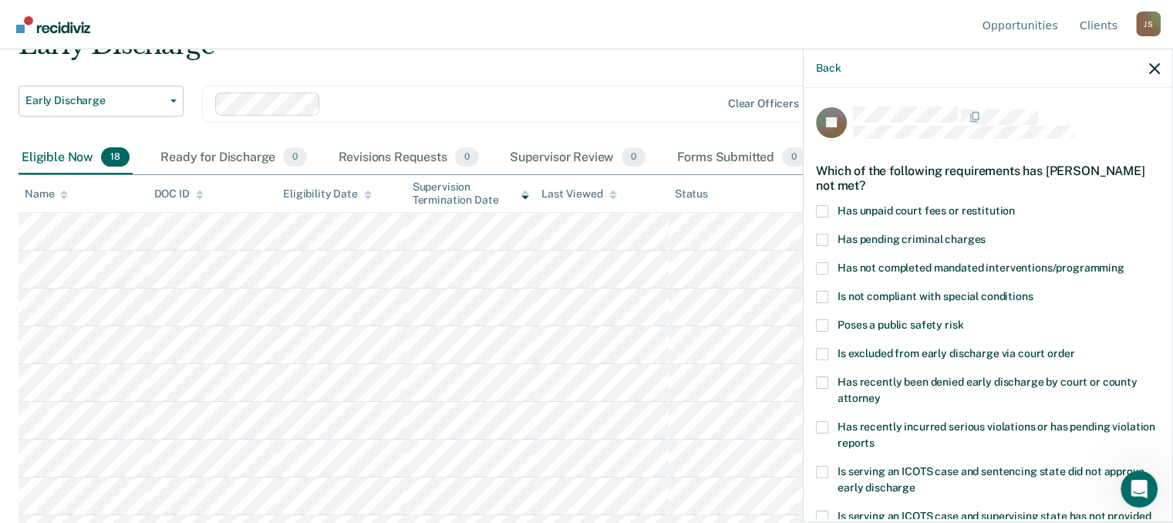
click at [829, 208] on label "Has unpaid court fees or restitution" at bounding box center [988, 213] width 344 height 16
click at [1015, 205] on input "Has unpaid court fees or restitution" at bounding box center [1015, 205] width 0 height 0
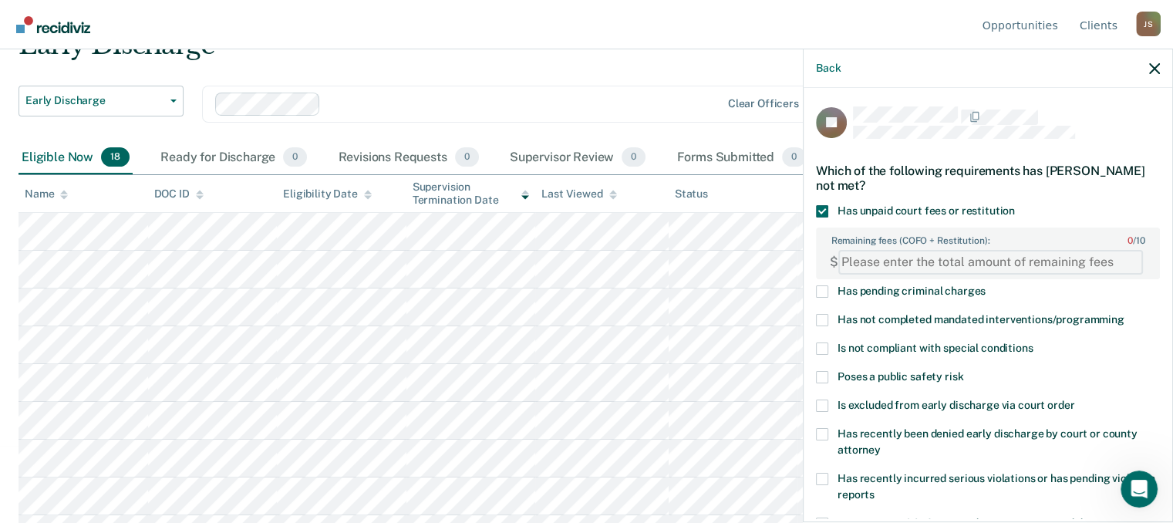
click at [878, 263] on FEESReasonInput "Remaining fees (COFO + Restitution): 0 / 10" at bounding box center [991, 262] width 305 height 25
type FEESReasonInput "800"
click at [923, 313] on span "Has not completed mandated interventions/programming" at bounding box center [981, 319] width 287 height 12
click at [1125, 314] on input "Has not completed mandated interventions/programming" at bounding box center [1125, 314] width 0 height 0
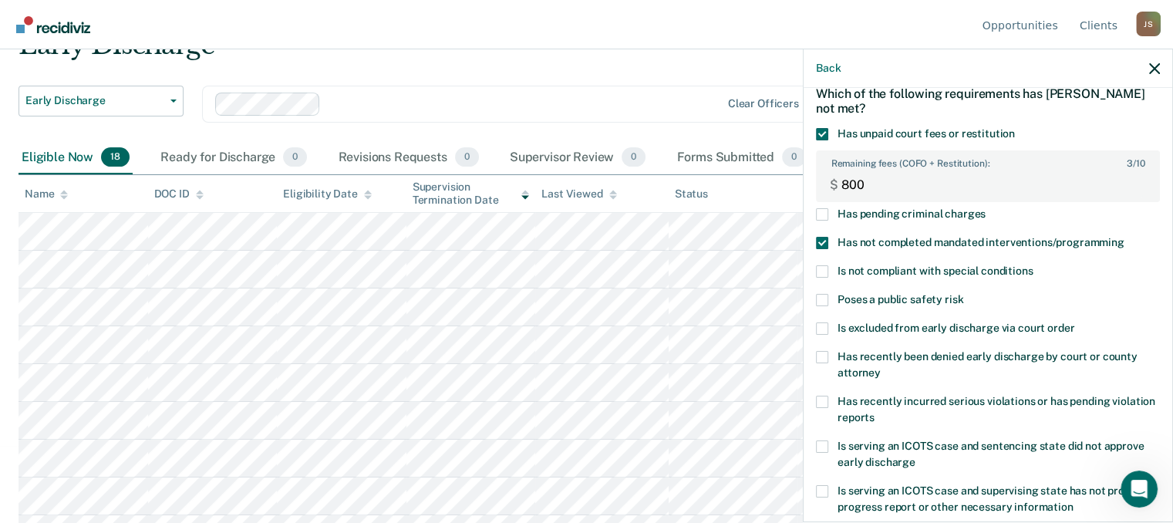
click at [821, 241] on span at bounding box center [822, 243] width 12 height 12
click at [1125, 237] on input "Has not completed mandated interventions/programming" at bounding box center [1125, 237] width 0 height 0
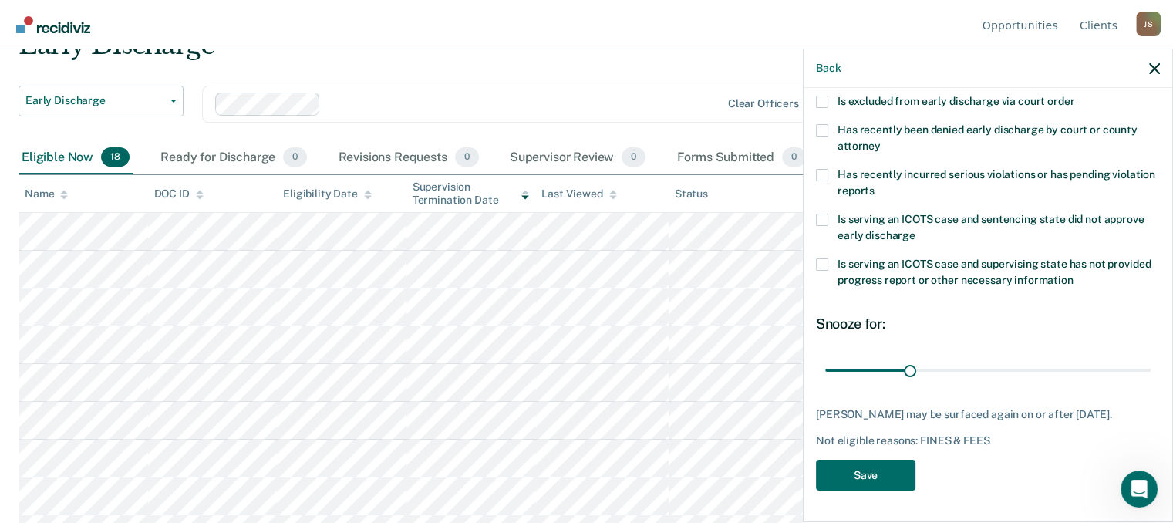
scroll to position [314, 0]
drag, startPoint x: 903, startPoint y: 356, endPoint x: 1173, endPoint y: 340, distance: 269.7
type input "117"
click at [1151, 356] on input "range" at bounding box center [988, 369] width 326 height 27
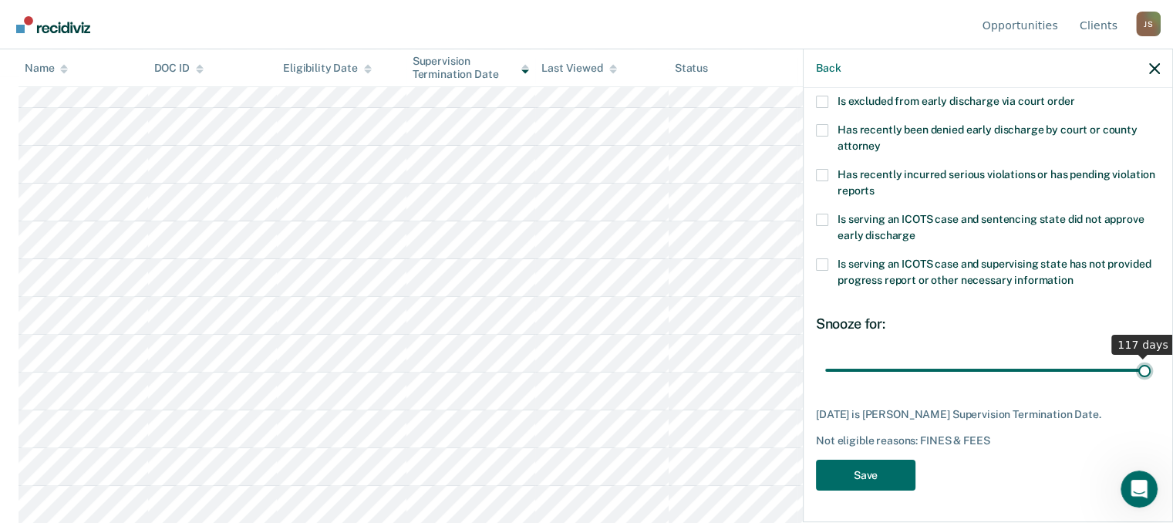
click at [1132, 356] on input "range" at bounding box center [988, 369] width 326 height 27
click at [869, 466] on button "Save" at bounding box center [866, 476] width 100 height 32
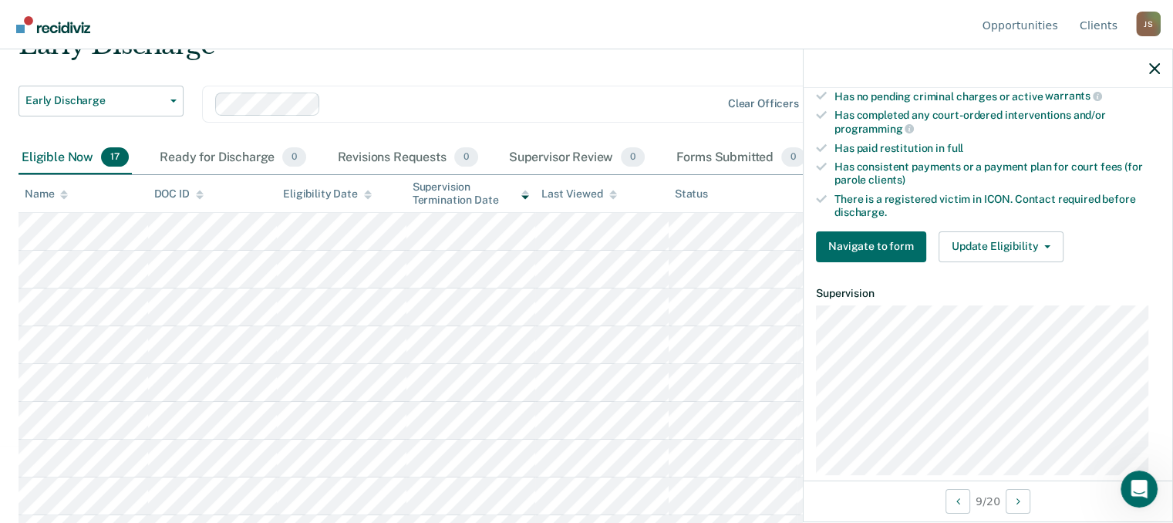
scroll to position [455, 0]
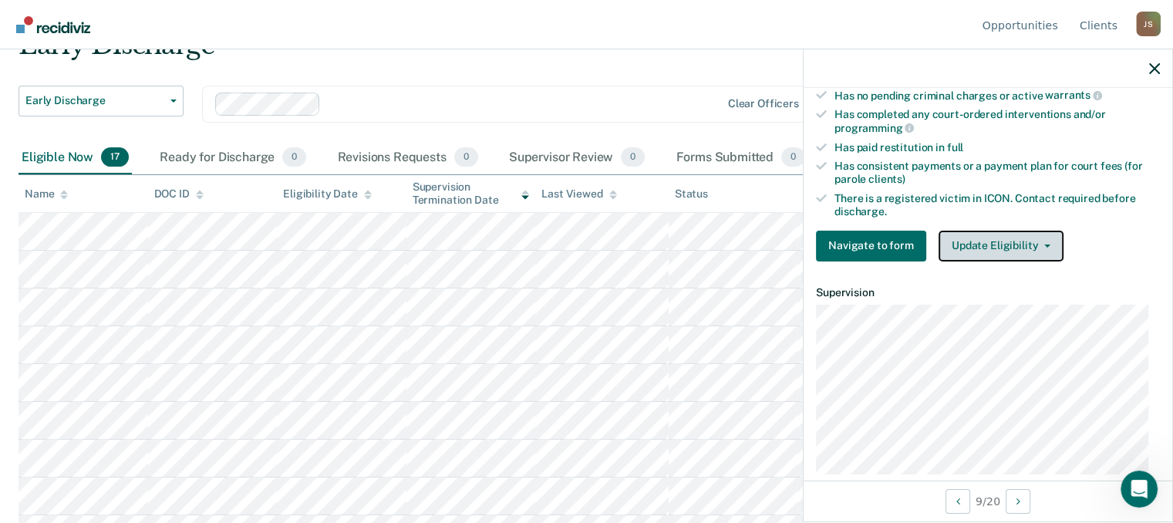
click at [1009, 232] on button "Update Eligibility" at bounding box center [1001, 246] width 125 height 31
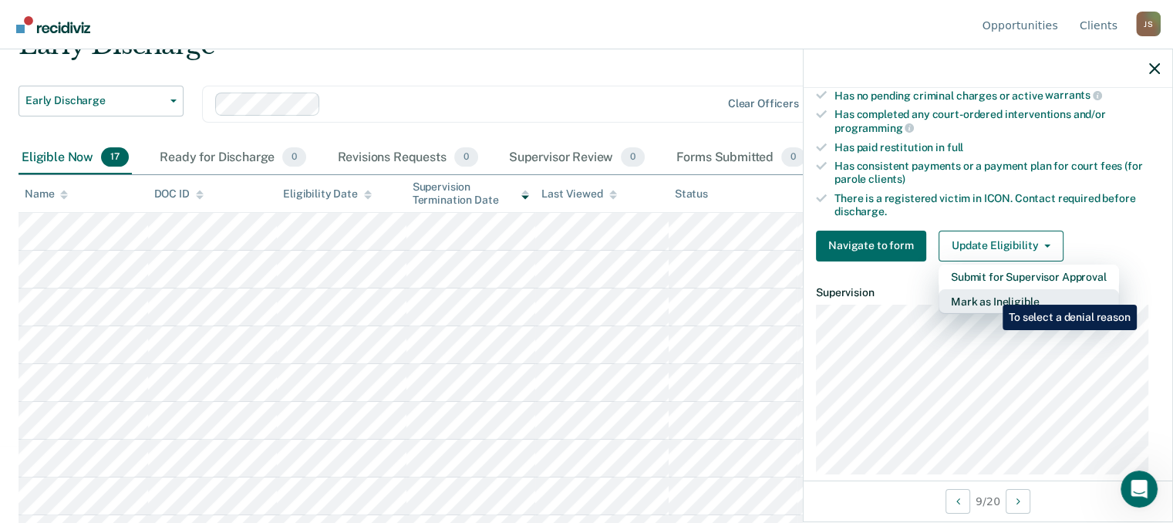
click at [991, 293] on button "Mark as Ineligible" at bounding box center [1029, 301] width 181 height 25
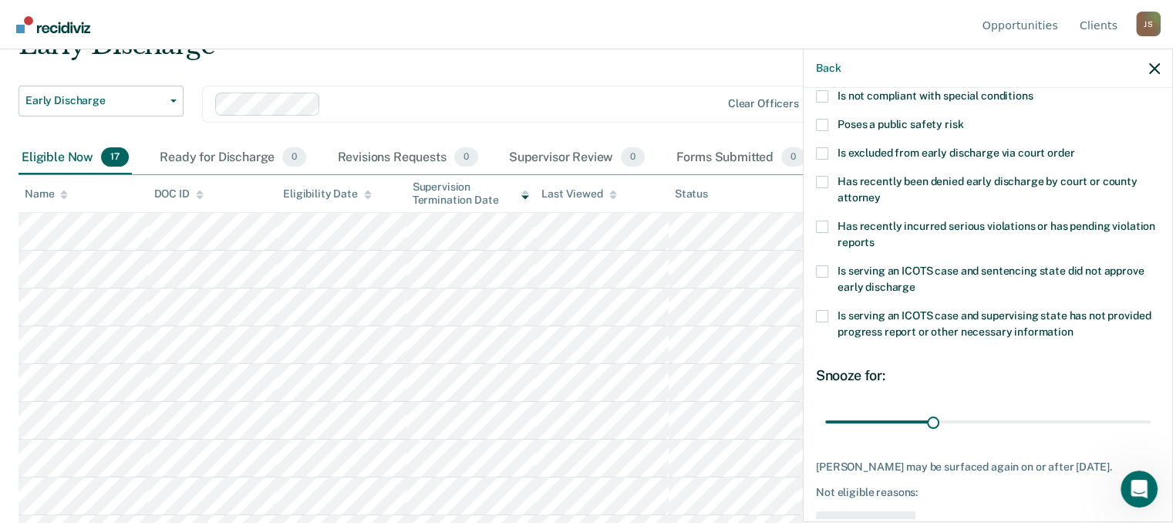
scroll to position [109, 0]
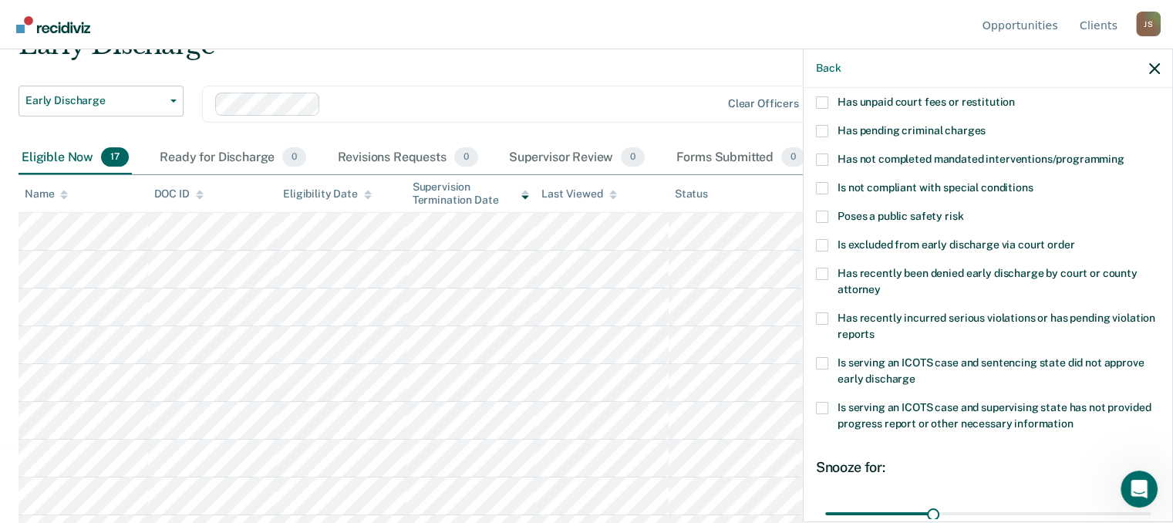
click at [832, 313] on label "Has recently incurred serious violations or has pending violation reports" at bounding box center [988, 328] width 344 height 32
click at [875, 329] on input "Has recently incurred serious violations or has pending violation reports" at bounding box center [875, 329] width 0 height 0
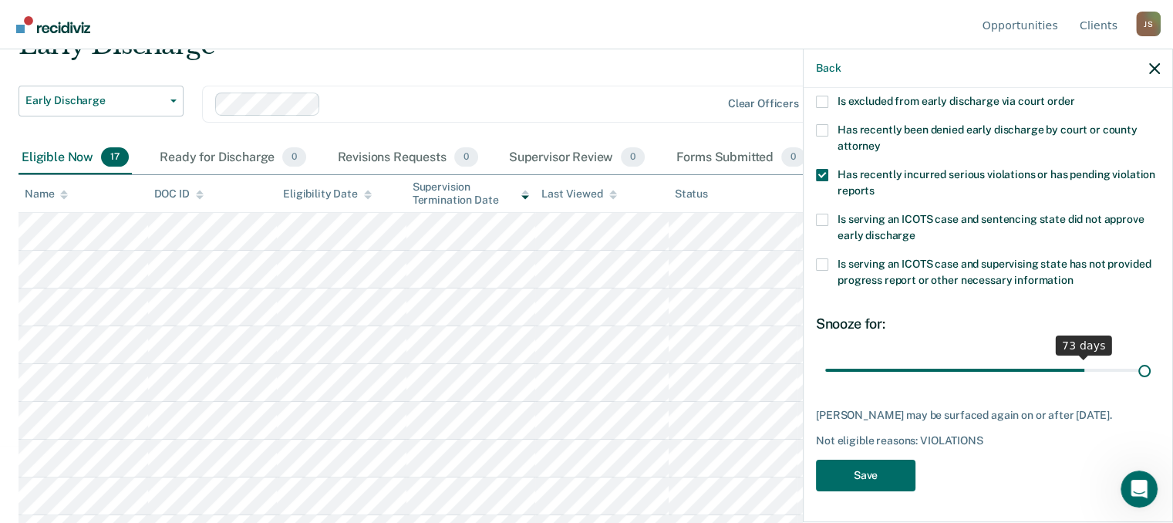
scroll to position [250, 0]
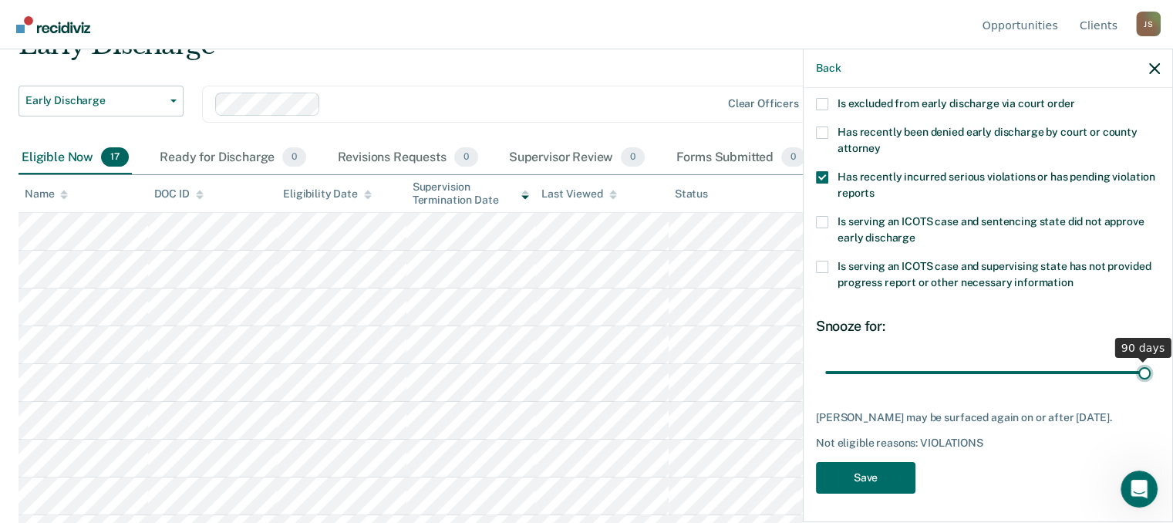
drag, startPoint x: 925, startPoint y: 353, endPoint x: 1167, endPoint y: 353, distance: 242.2
type input "90"
click at [1151, 359] on input "range" at bounding box center [988, 372] width 326 height 27
click at [855, 473] on button "Save" at bounding box center [866, 478] width 100 height 32
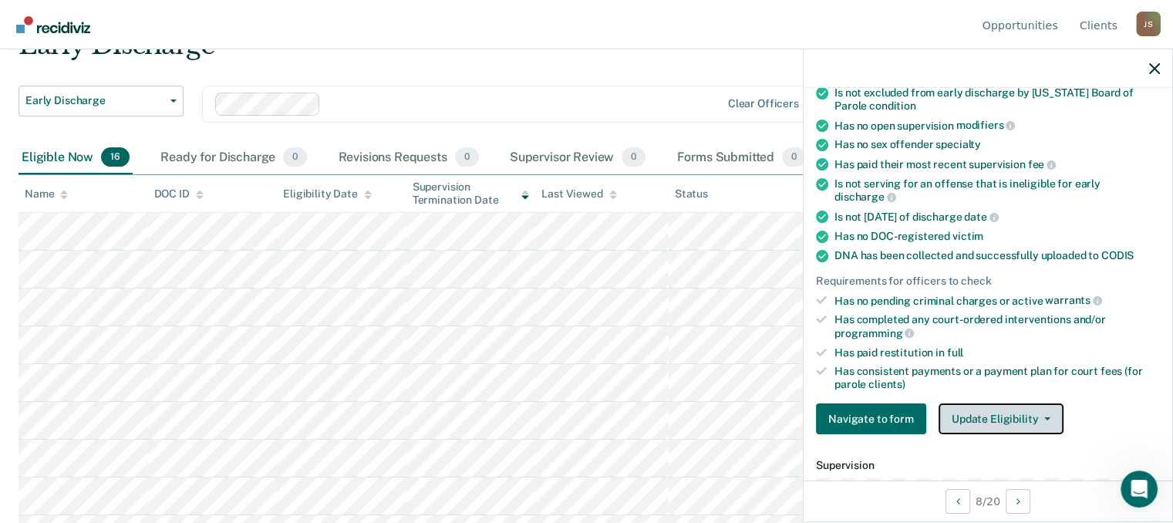
click at [1038, 417] on span "button" at bounding box center [1044, 418] width 12 height 3
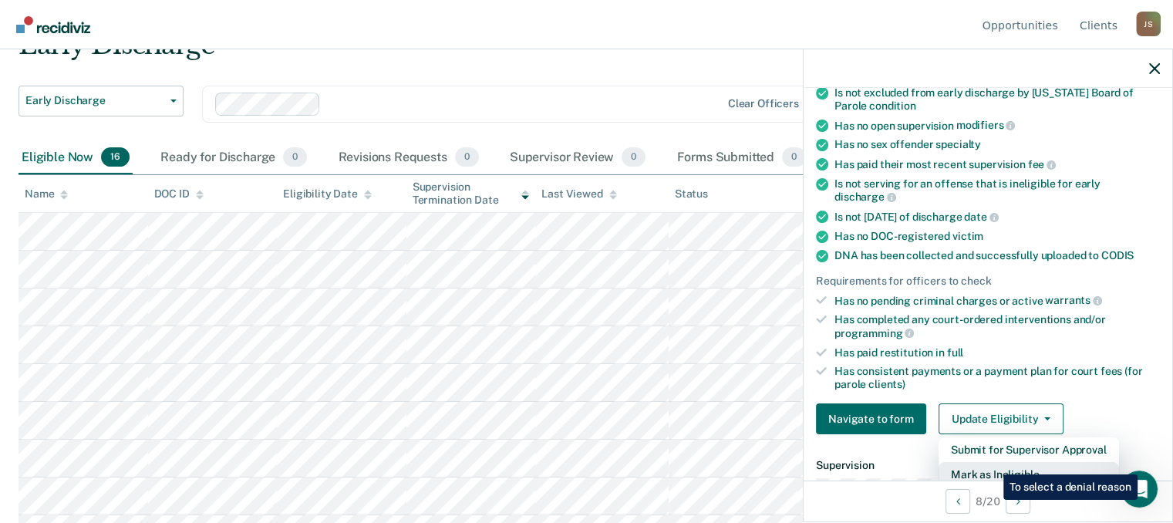
click at [990, 464] on button "Mark as Ineligible" at bounding box center [1029, 474] width 181 height 25
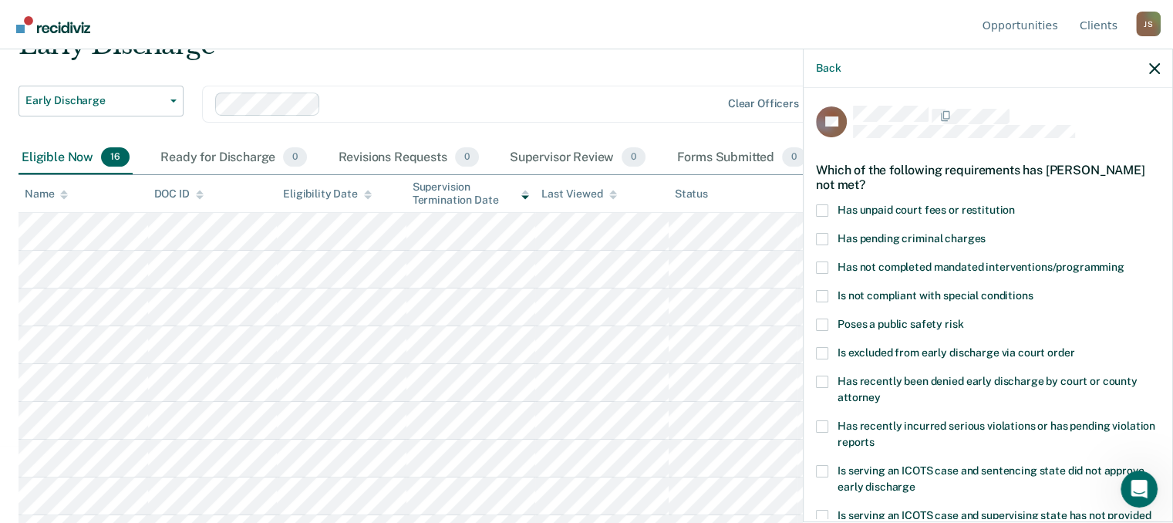
scroll to position [0, 0]
click at [825, 211] on span at bounding box center [822, 211] width 12 height 12
click at [1015, 205] on input "Has unpaid court fees or restitution" at bounding box center [1015, 205] width 0 height 0
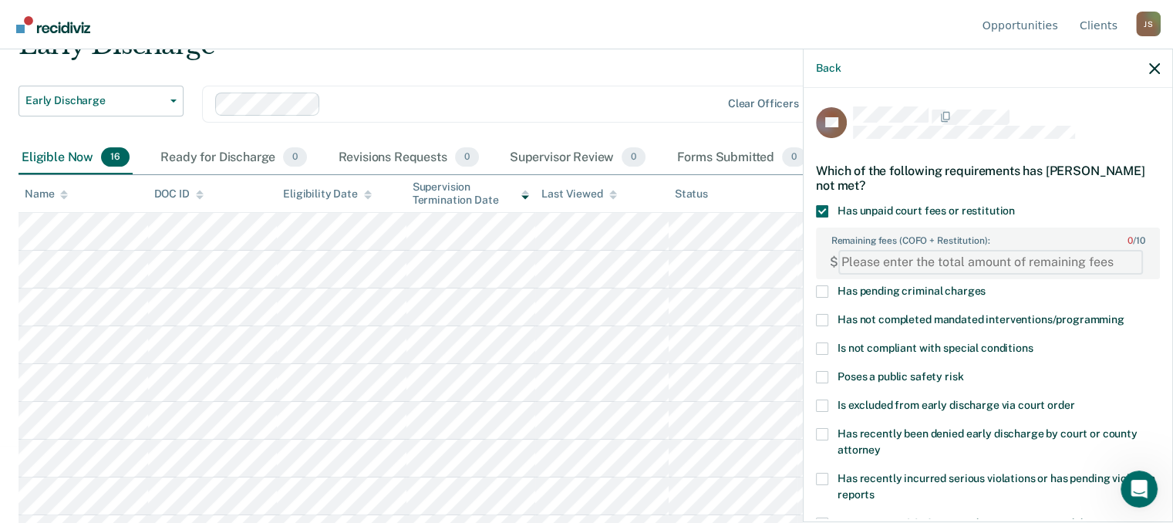
paste FEESReasonInput "9280.94"
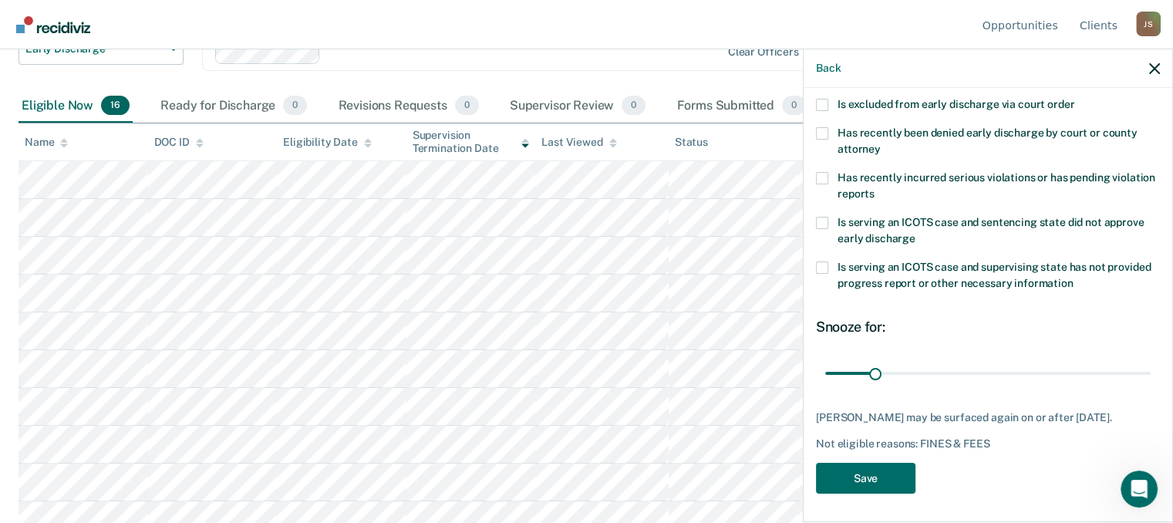
scroll to position [231, 0]
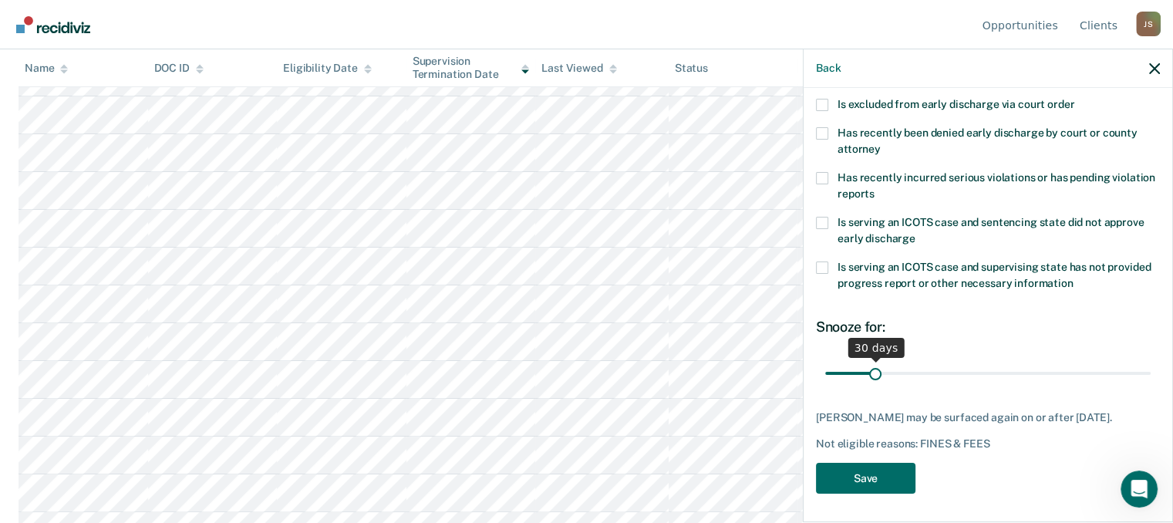
type FEESReasonInput "9280.94"
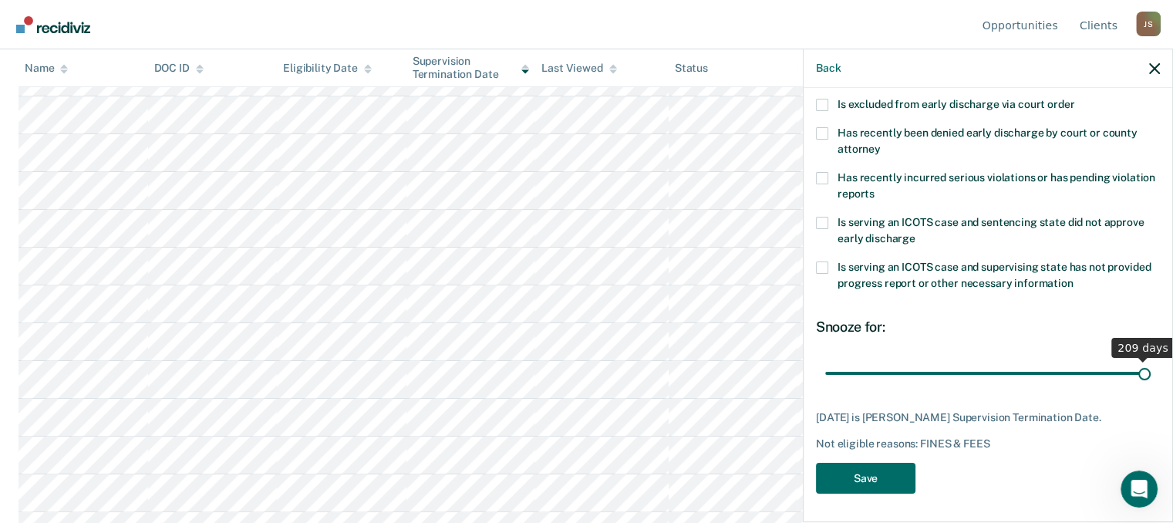
drag, startPoint x: 876, startPoint y: 370, endPoint x: 1175, endPoint y: 370, distance: 298.5
type input "209"
click at [1151, 370] on input "range" at bounding box center [988, 372] width 326 height 27
click at [842, 468] on button "Save" at bounding box center [866, 479] width 100 height 32
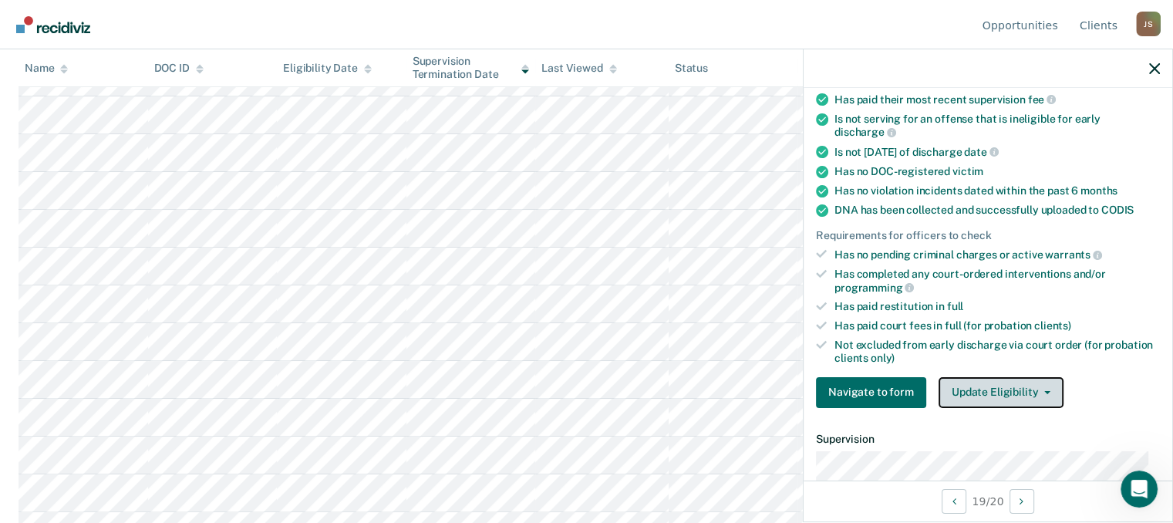
click at [1000, 388] on button "Update Eligibility" at bounding box center [1001, 392] width 125 height 31
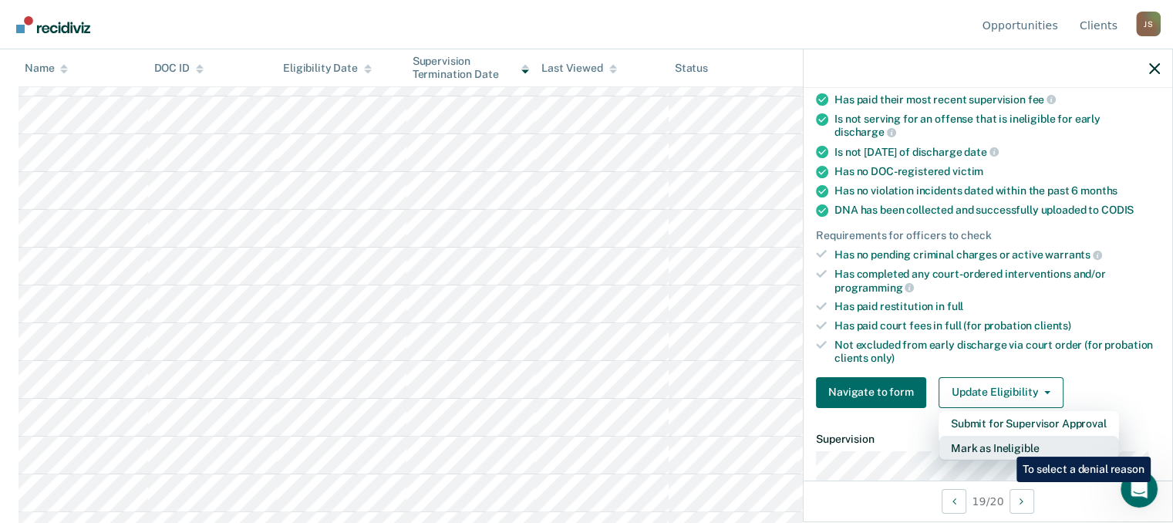
click at [1005, 445] on button "Mark as Ineligible" at bounding box center [1029, 448] width 181 height 25
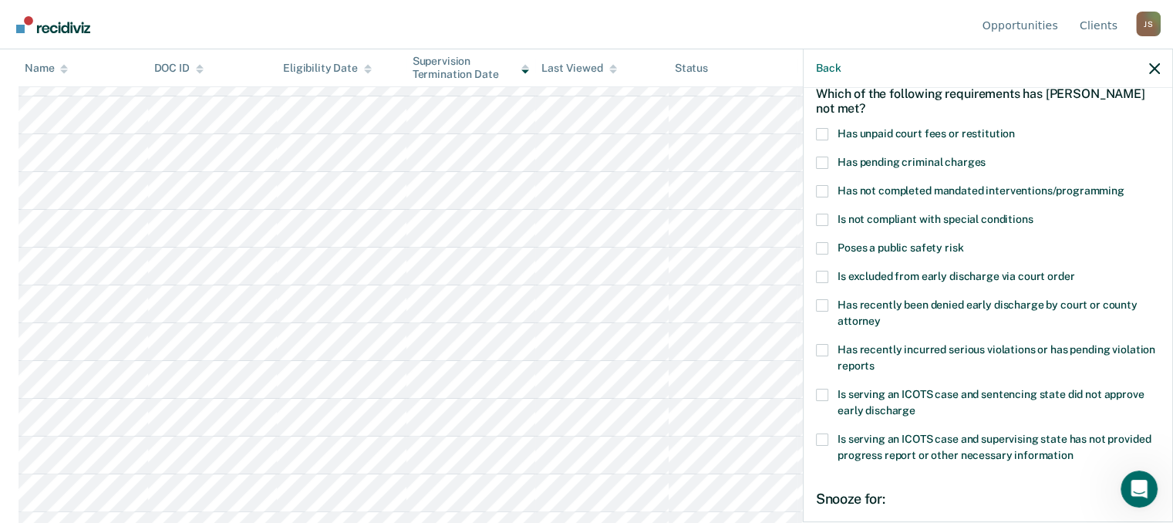
scroll to position [0, 0]
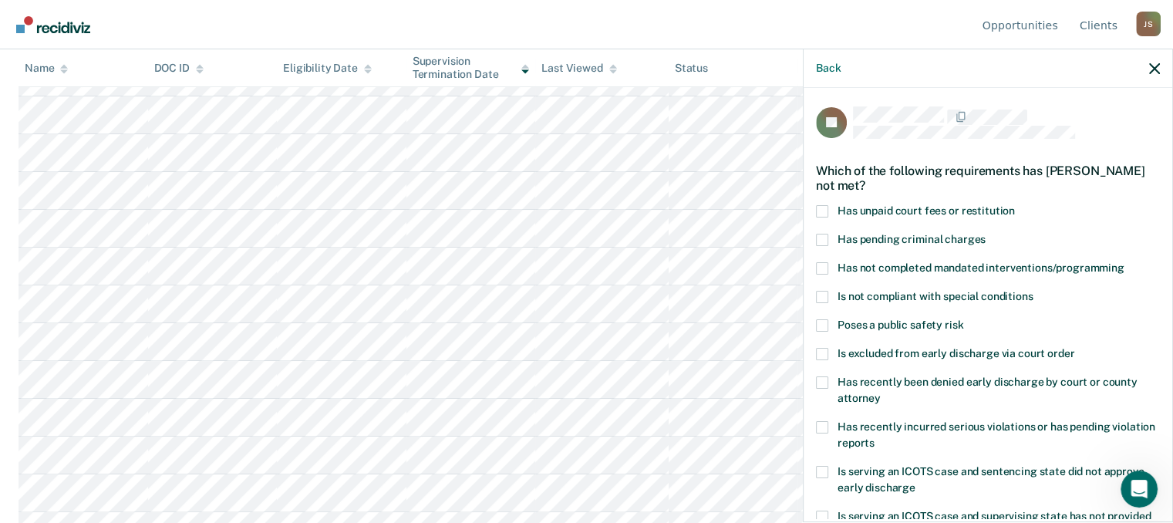
click at [821, 209] on span at bounding box center [822, 211] width 12 height 12
click at [1015, 205] on input "Has unpaid court fees or restitution" at bounding box center [1015, 205] width 0 height 0
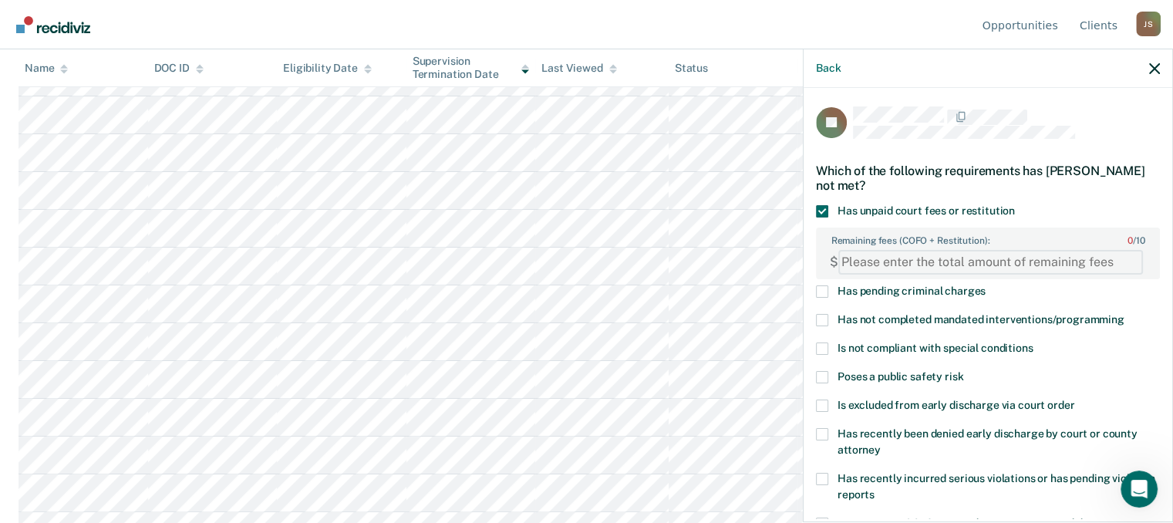
paste FEESReasonInput "3115.05"
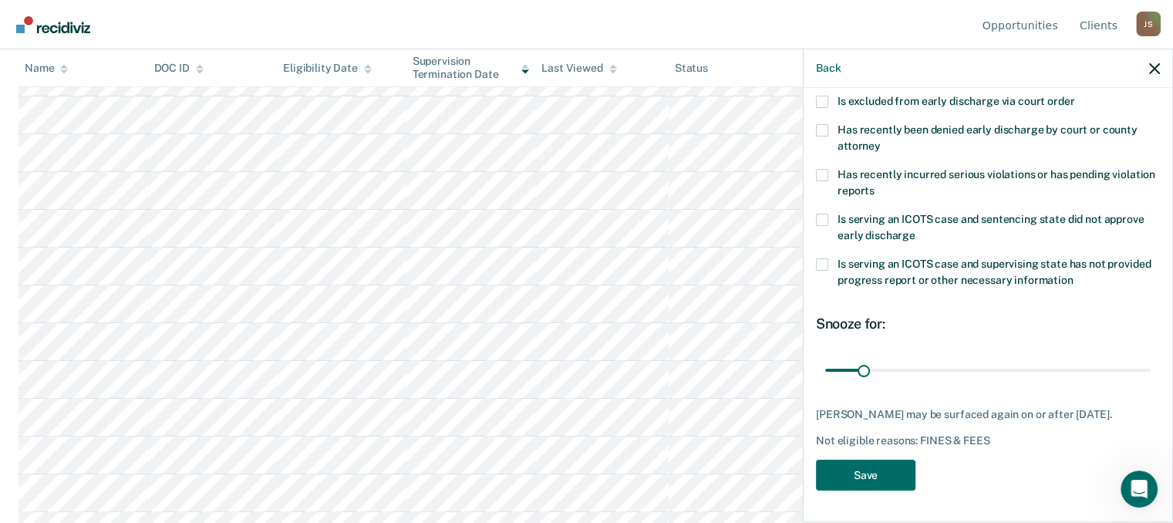
scroll to position [314, 0]
type FEESReasonInput "3114"
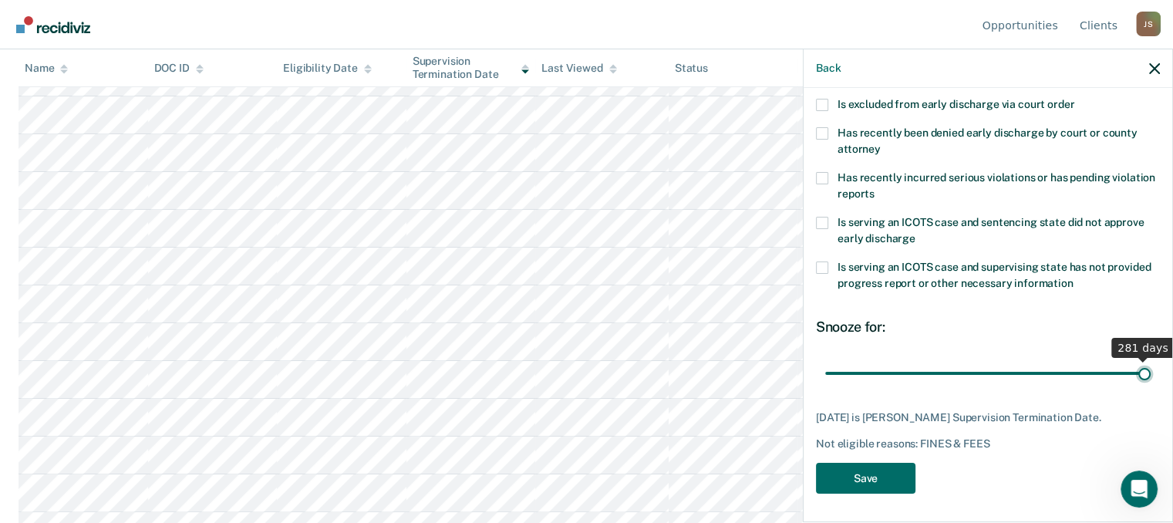
drag, startPoint x: 861, startPoint y: 355, endPoint x: 1184, endPoint y: 351, distance: 323.2
click at [1151, 359] on input "range" at bounding box center [988, 372] width 326 height 27
drag, startPoint x: 1132, startPoint y: 366, endPoint x: 1150, endPoint y: 364, distance: 17.9
click at [1150, 364] on input "range" at bounding box center [988, 372] width 326 height 27
type input "281"
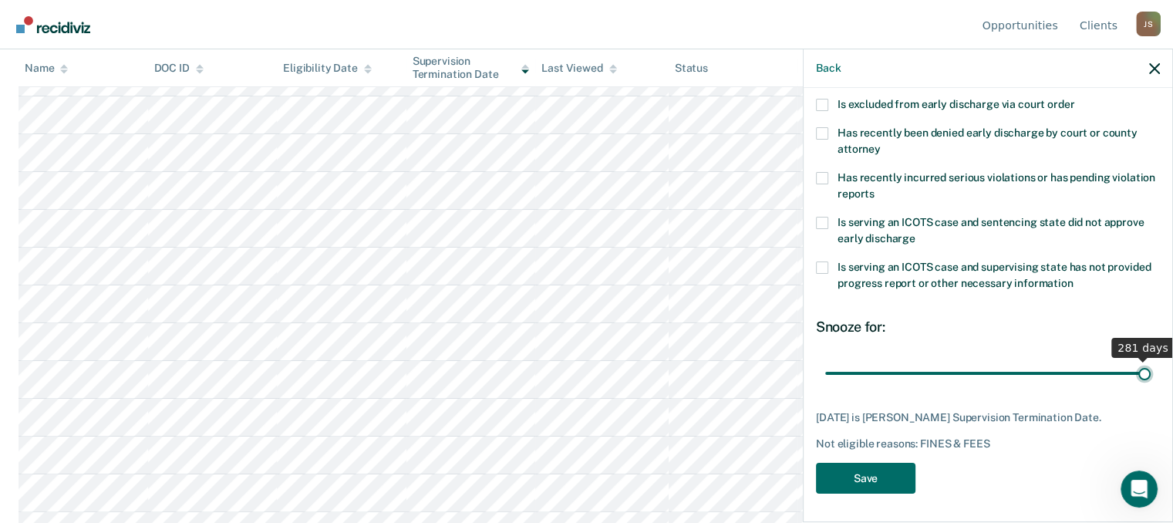
drag, startPoint x: 1131, startPoint y: 364, endPoint x: 1184, endPoint y: 371, distance: 53.7
click at [1151, 371] on input "range" at bounding box center [988, 372] width 326 height 27
click at [888, 472] on button "Save" at bounding box center [866, 479] width 100 height 32
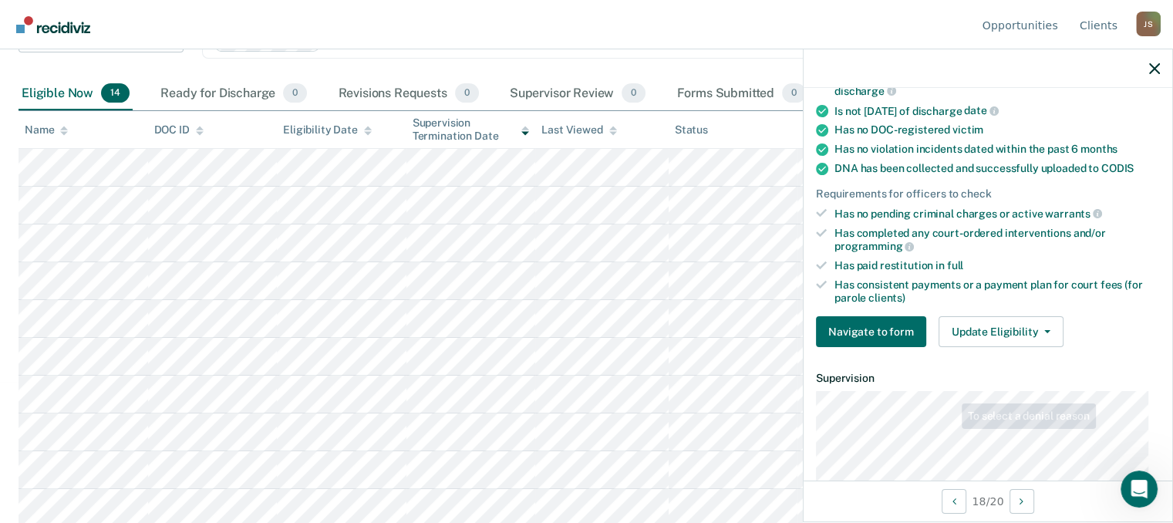
scroll to position [333, 0]
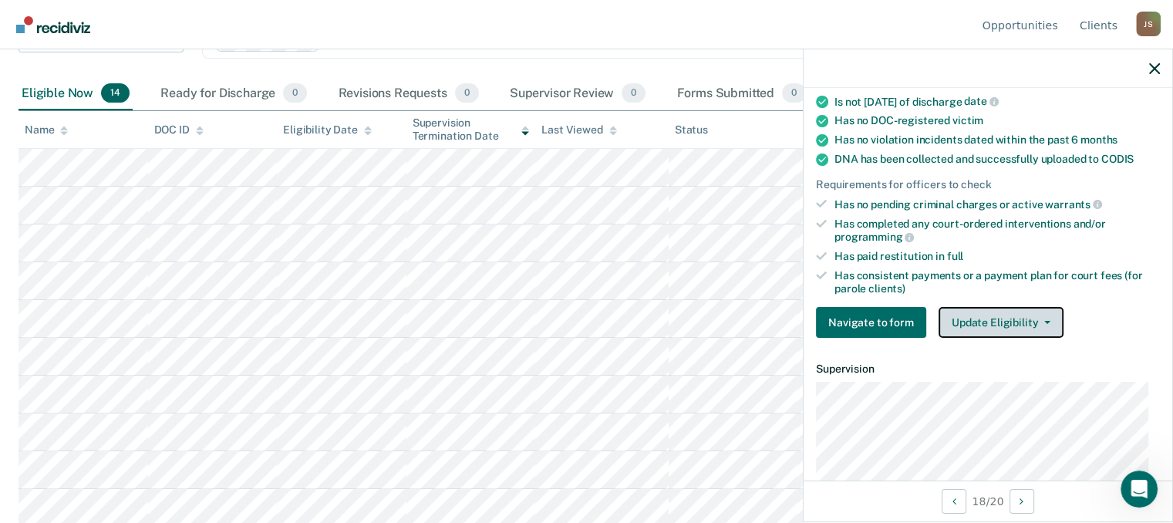
click at [1023, 312] on button "Update Eligibility" at bounding box center [1001, 322] width 125 height 31
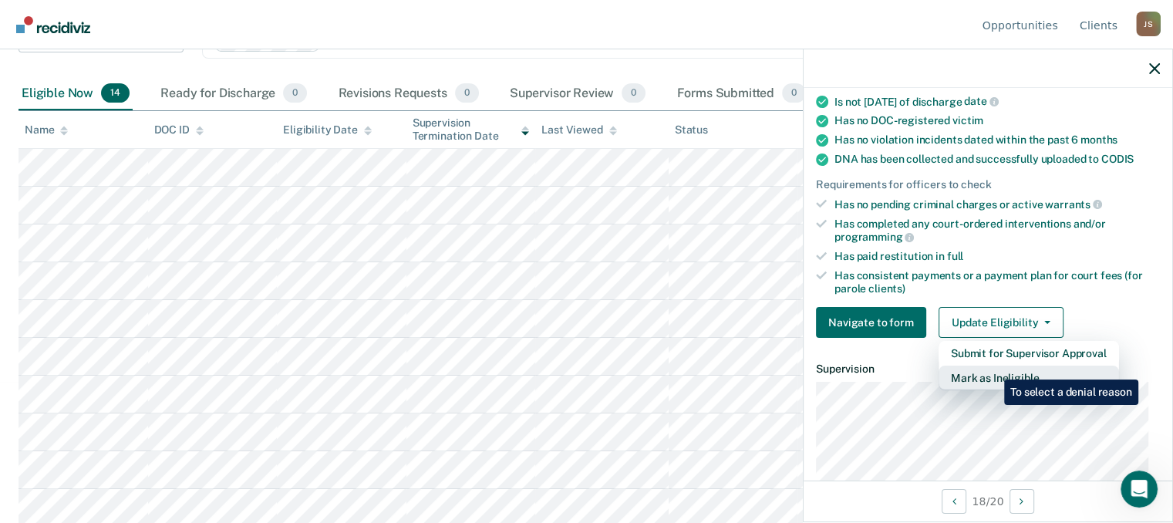
click at [993, 368] on button "Mark as Ineligible" at bounding box center [1029, 378] width 181 height 25
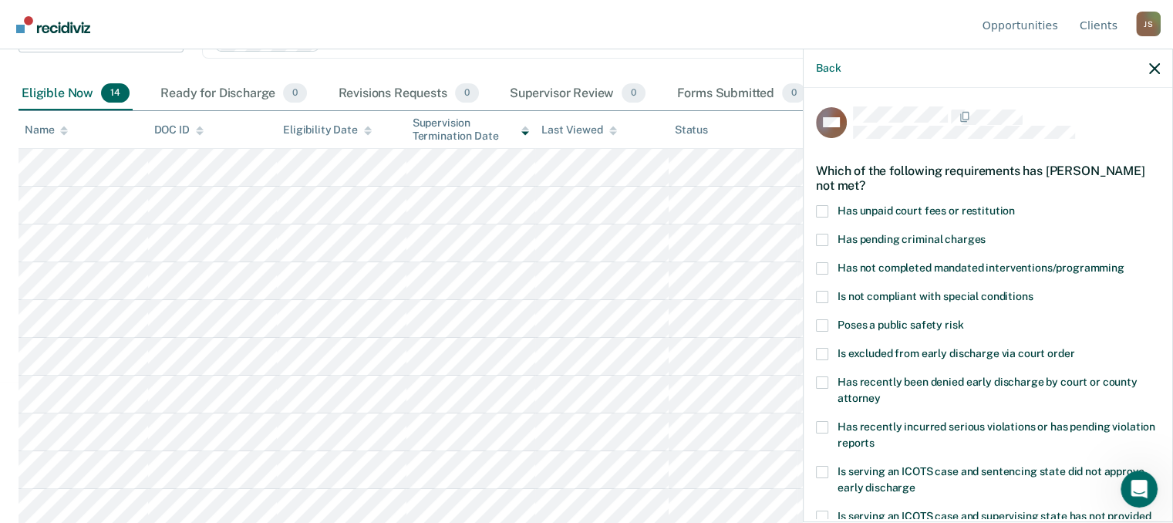
scroll to position [0, 0]
click at [827, 210] on span at bounding box center [822, 211] width 12 height 12
click at [1015, 205] on input "Has unpaid court fees or restitution" at bounding box center [1015, 205] width 0 height 0
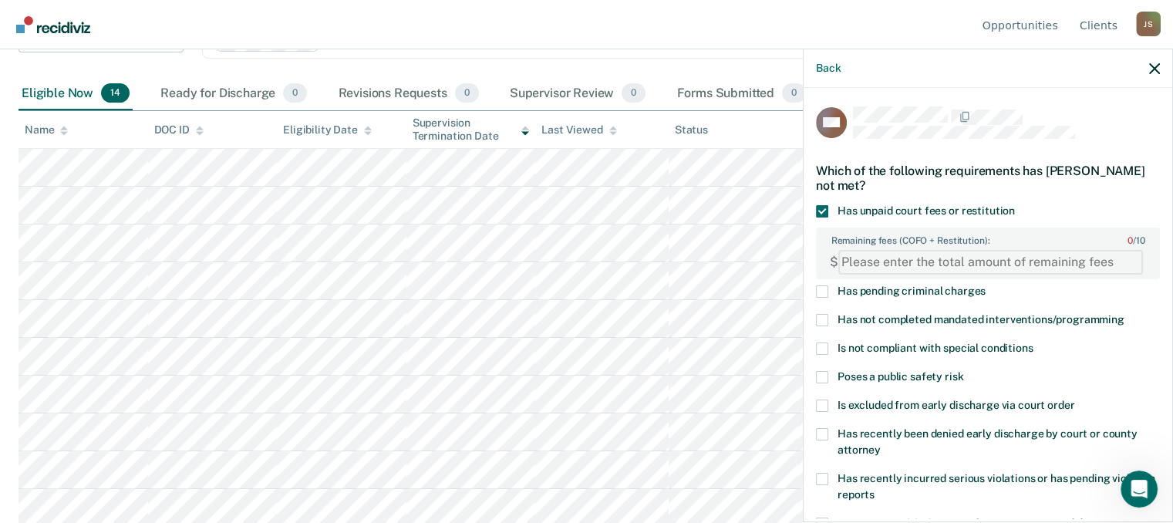
paste FEESReasonInput "11446.53"
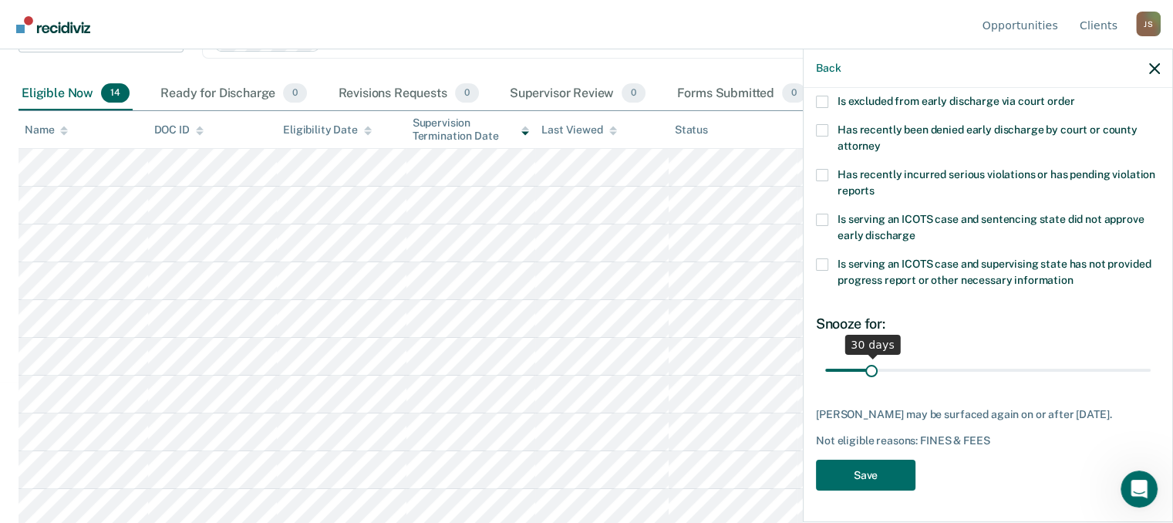
scroll to position [314, 0]
type FEESReasonInput "11446.53"
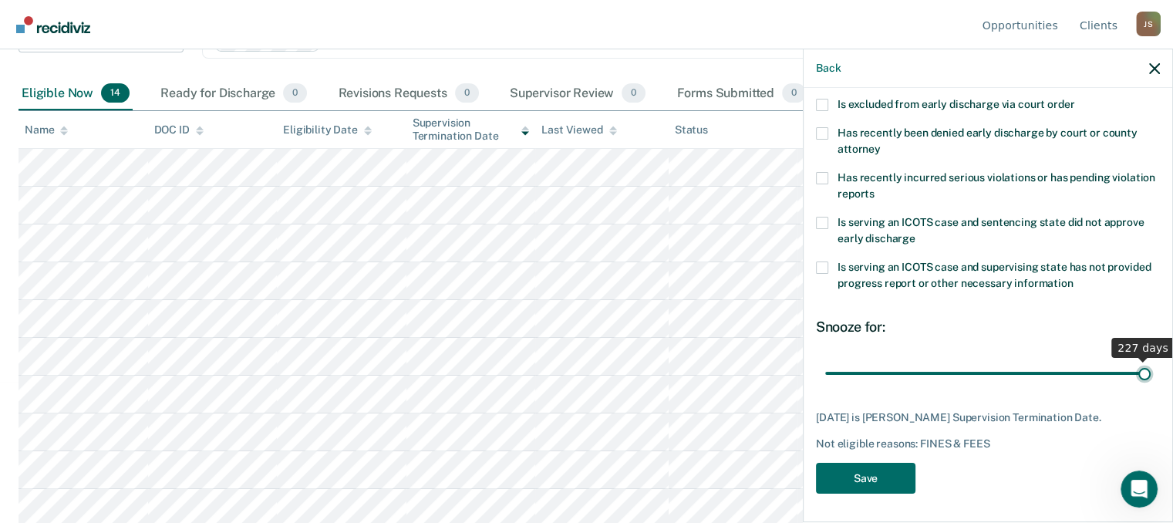
drag, startPoint x: 865, startPoint y: 356, endPoint x: 1169, endPoint y: 356, distance: 304.7
type input "227"
click at [1151, 359] on input "range" at bounding box center [988, 372] width 326 height 27
click at [839, 467] on button "Save" at bounding box center [866, 479] width 100 height 32
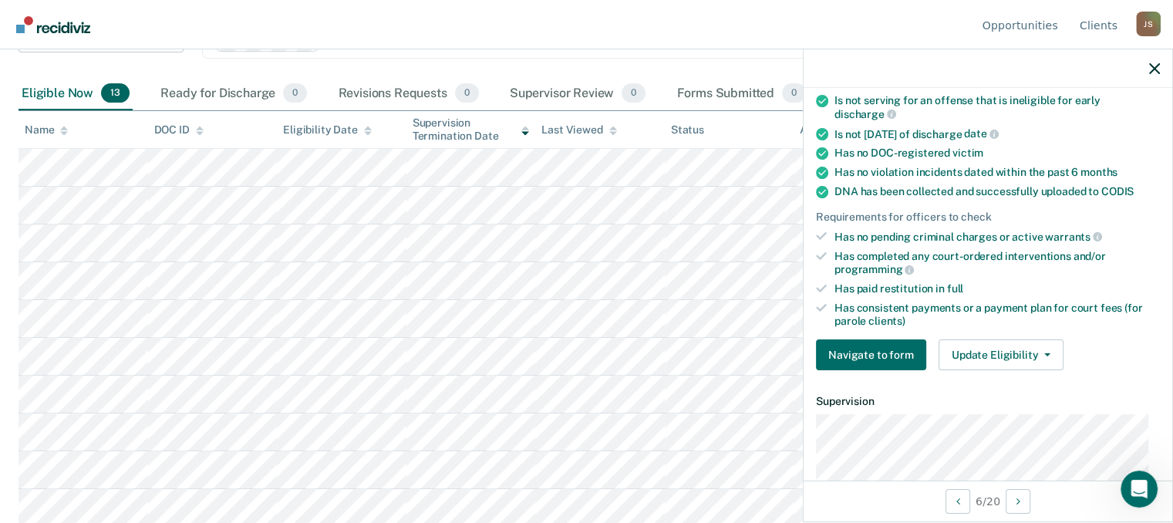
scroll to position [205, 0]
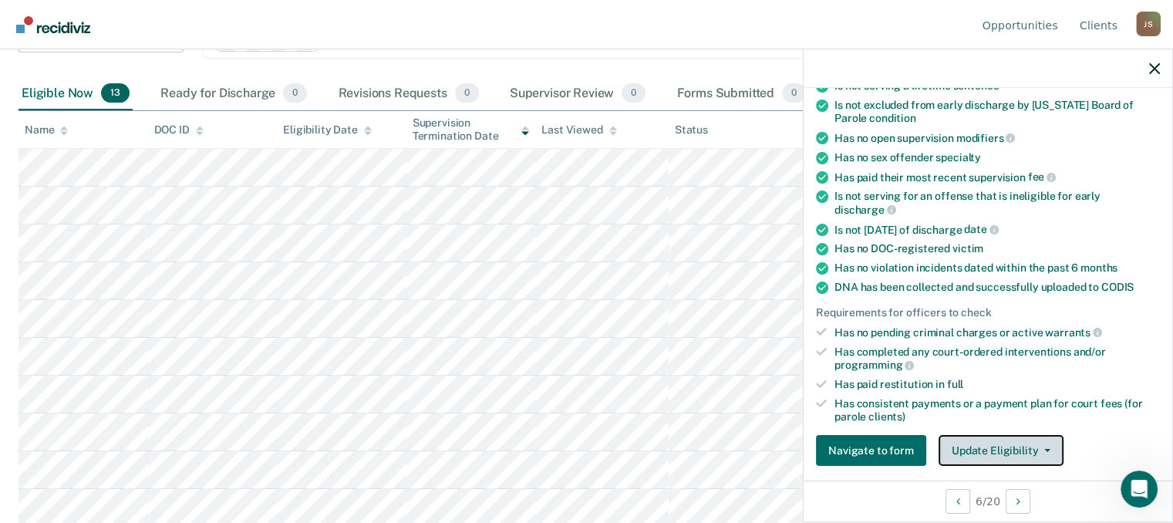
click at [1023, 437] on button "Update Eligibility" at bounding box center [1001, 450] width 125 height 31
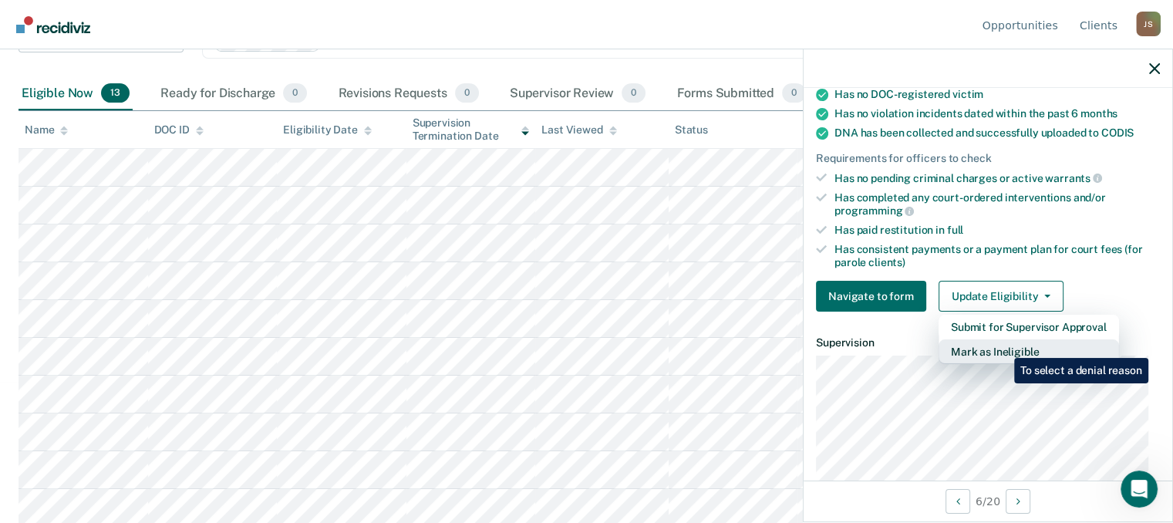
click at [1003, 346] on button "Mark as Ineligible" at bounding box center [1029, 351] width 181 height 25
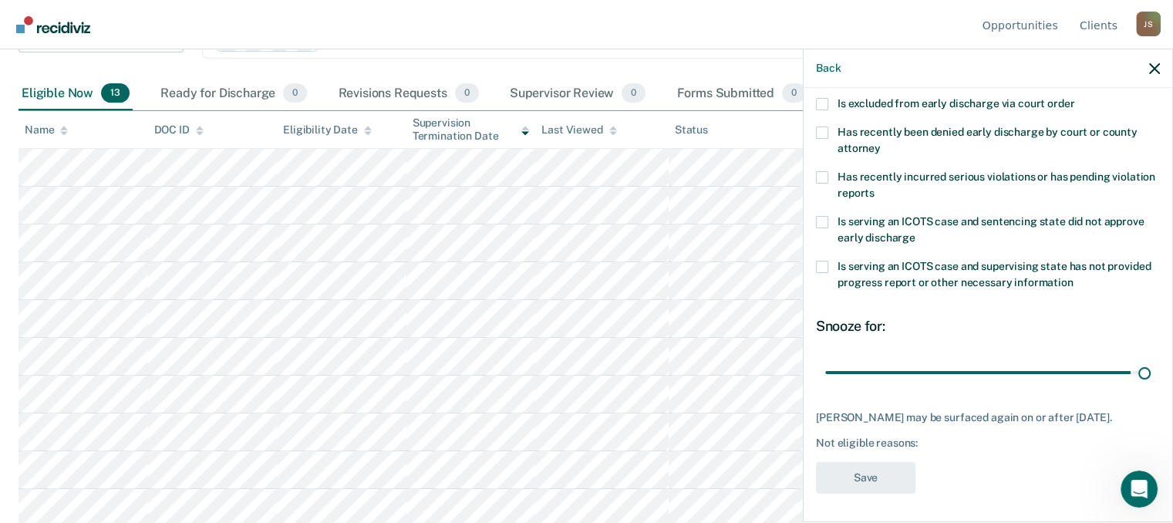
drag, startPoint x: 932, startPoint y: 359, endPoint x: 1176, endPoint y: 340, distance: 244.5
type input "90"
click at [1151, 359] on input "range" at bounding box center [988, 372] width 326 height 27
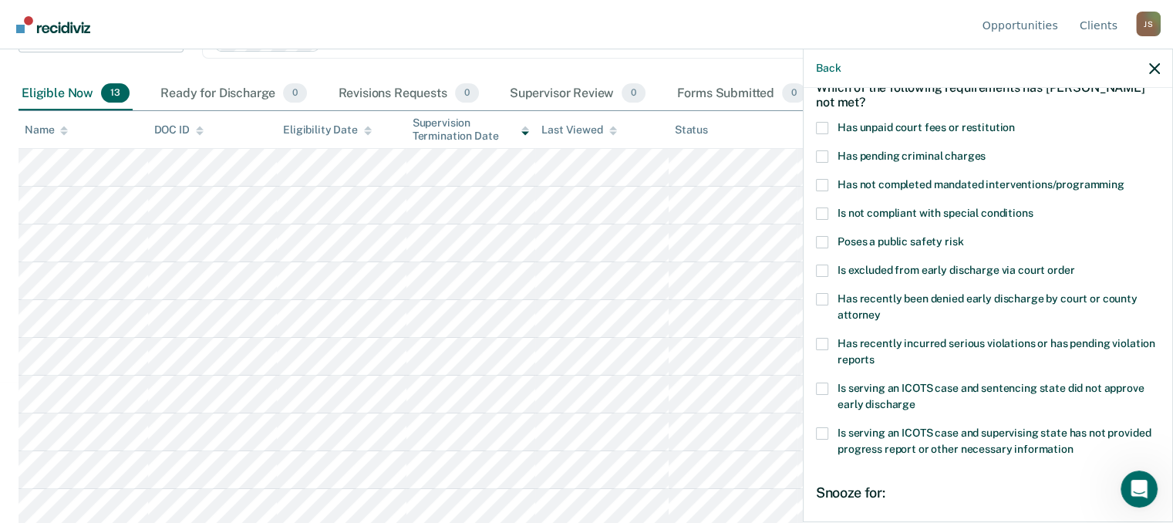
scroll to position [0, 0]
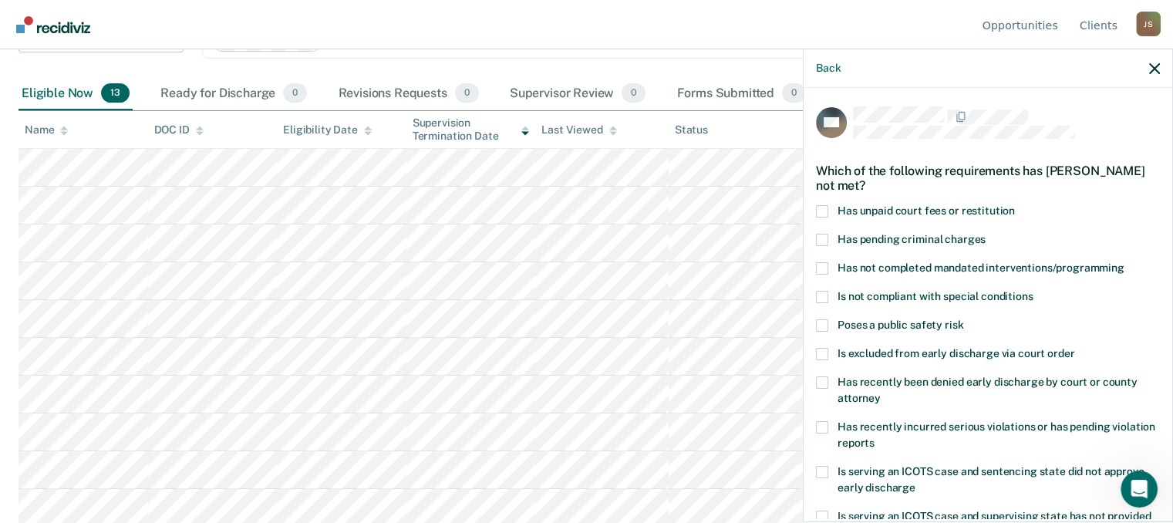
click at [827, 209] on span at bounding box center [822, 211] width 12 height 12
click at [1015, 205] on input "Has unpaid court fees or restitution" at bounding box center [1015, 205] width 0 height 0
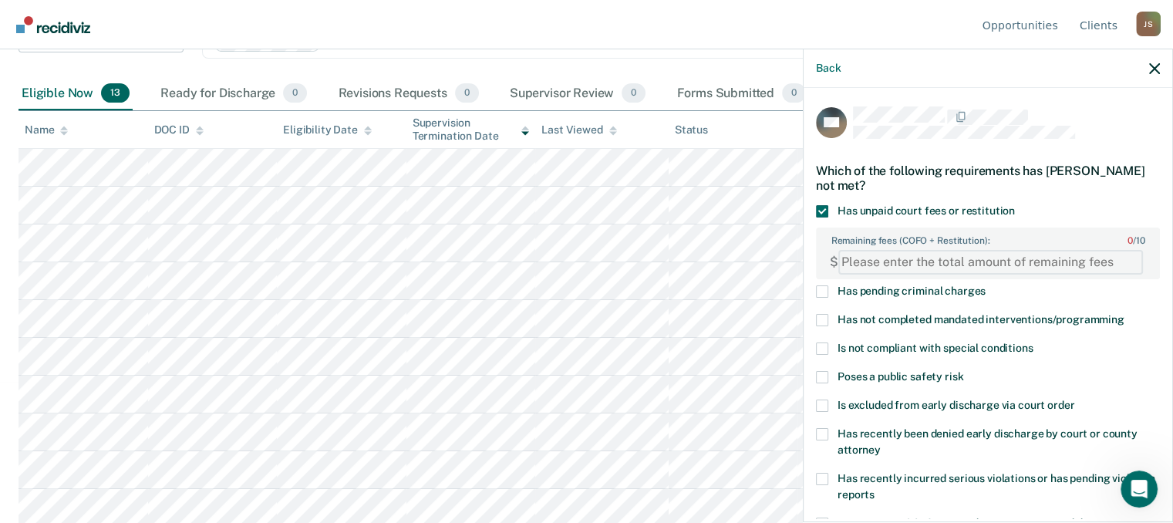
click at [889, 256] on FEESReasonInput "Remaining fees (COFO + Restitution): 0 / 10" at bounding box center [991, 262] width 305 height 25
drag, startPoint x: 889, startPoint y: 256, endPoint x: 859, endPoint y: 257, distance: 29.3
click at [859, 257] on FEESReasonInput "Remaining fees (COFO + Restitution): 0 / 10" at bounding box center [991, 262] width 305 height 25
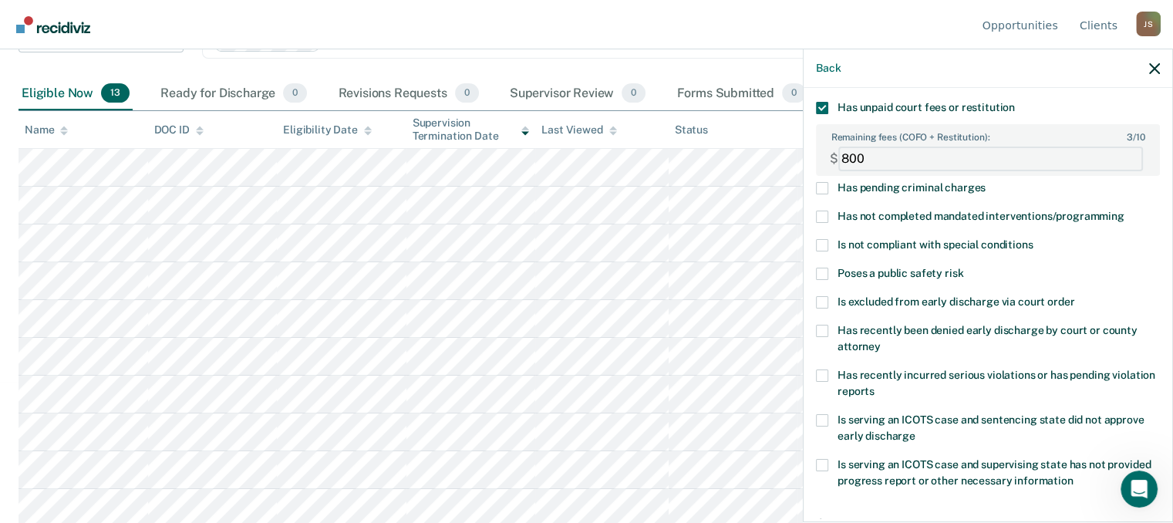
scroll to position [301, 0]
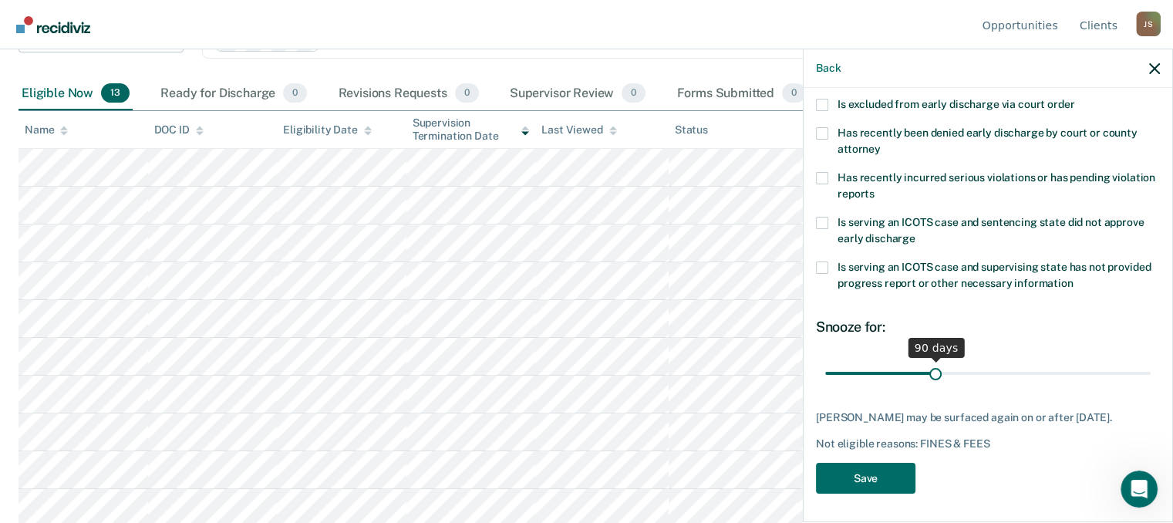
type FEESReasonInput "800"
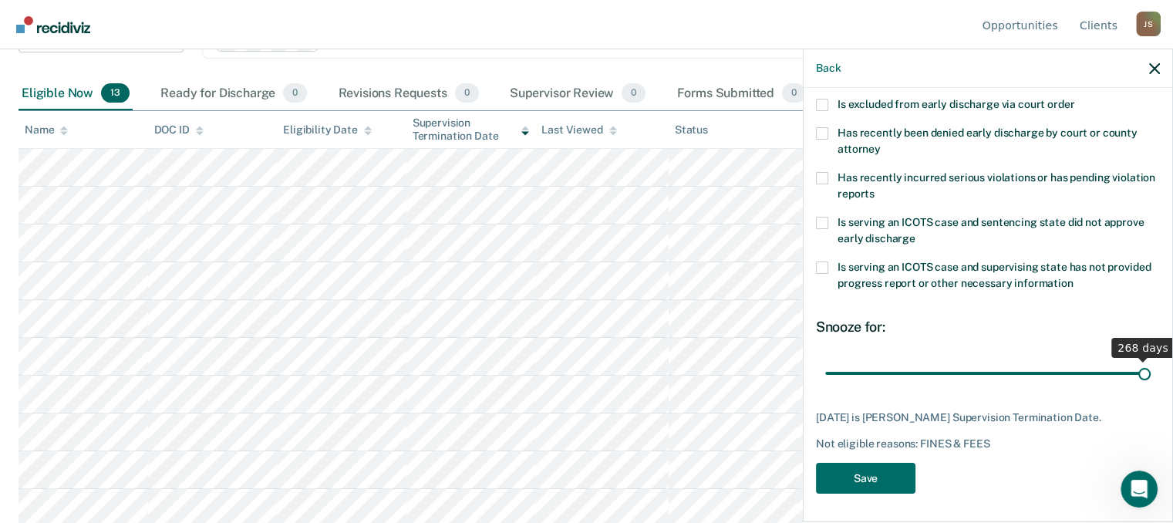
drag, startPoint x: 932, startPoint y: 369, endPoint x: 1184, endPoint y: 372, distance: 252.3
type input "268"
click at [1151, 372] on input "range" at bounding box center [988, 372] width 326 height 27
click at [867, 479] on button "Save" at bounding box center [866, 479] width 100 height 32
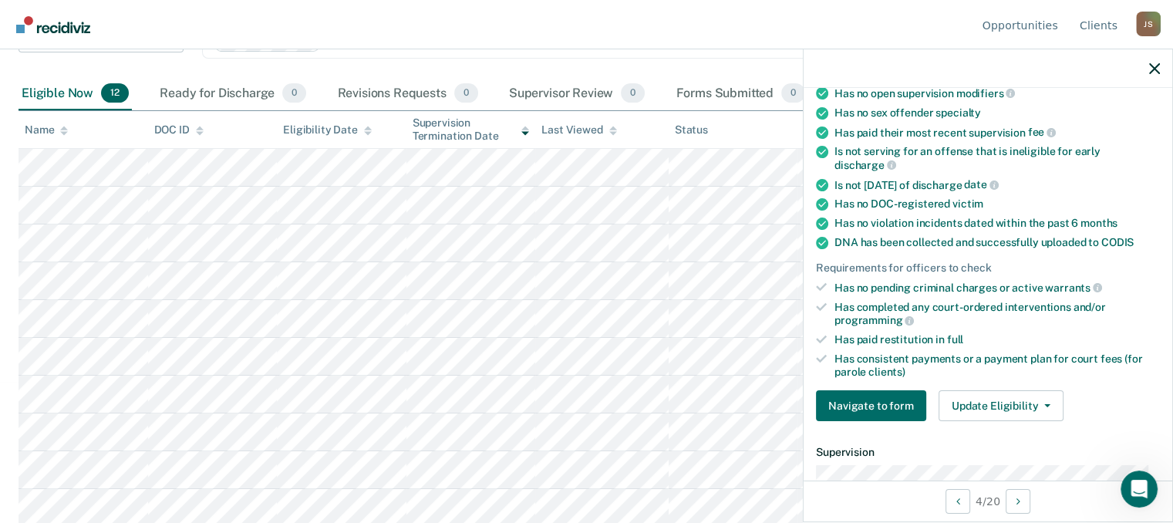
scroll to position [282, 0]
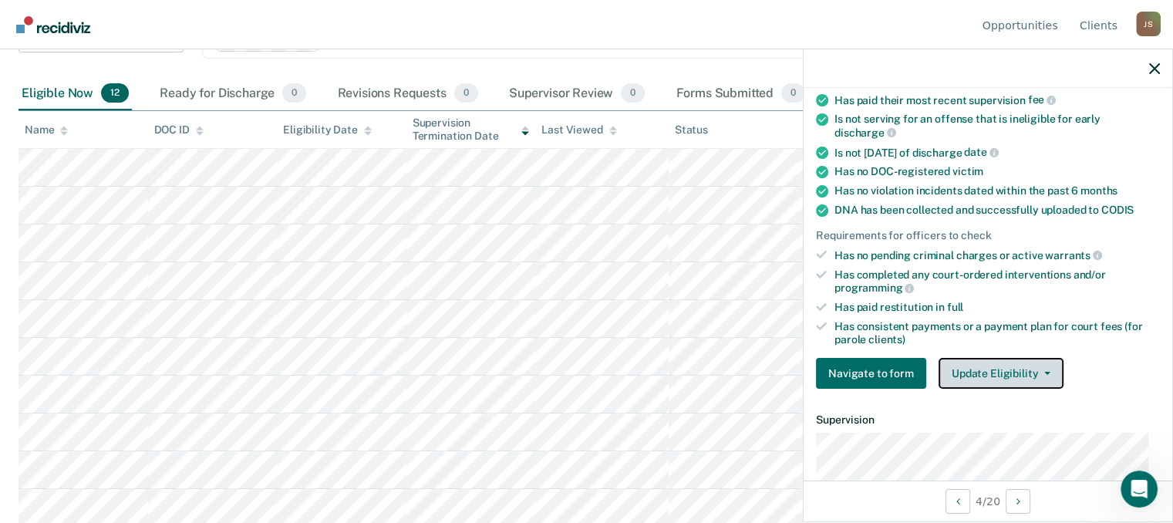
click at [1002, 359] on button "Update Eligibility" at bounding box center [1001, 373] width 125 height 31
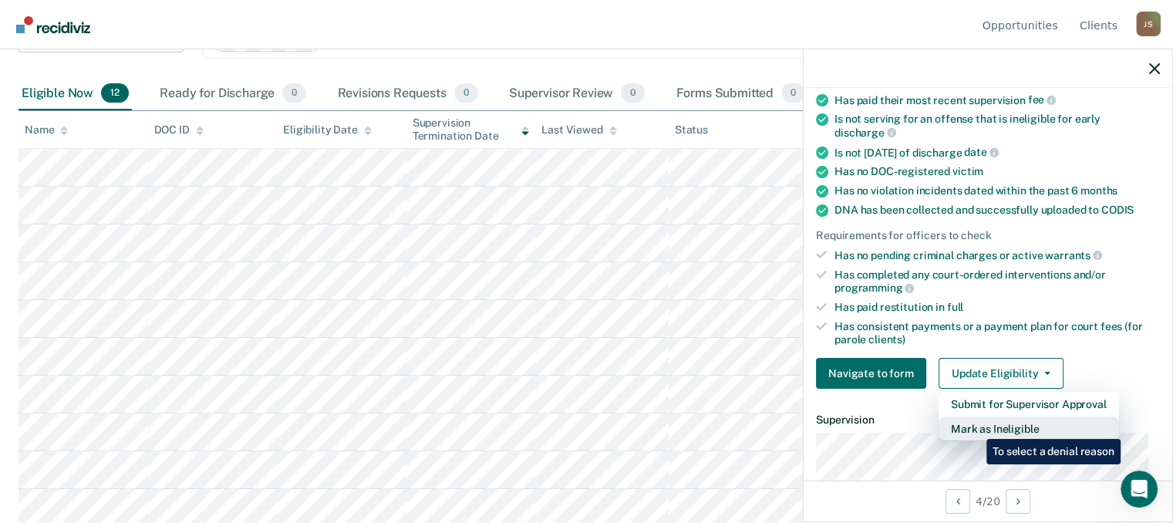
click at [974, 427] on button "Mark as Ineligible" at bounding box center [1029, 429] width 181 height 25
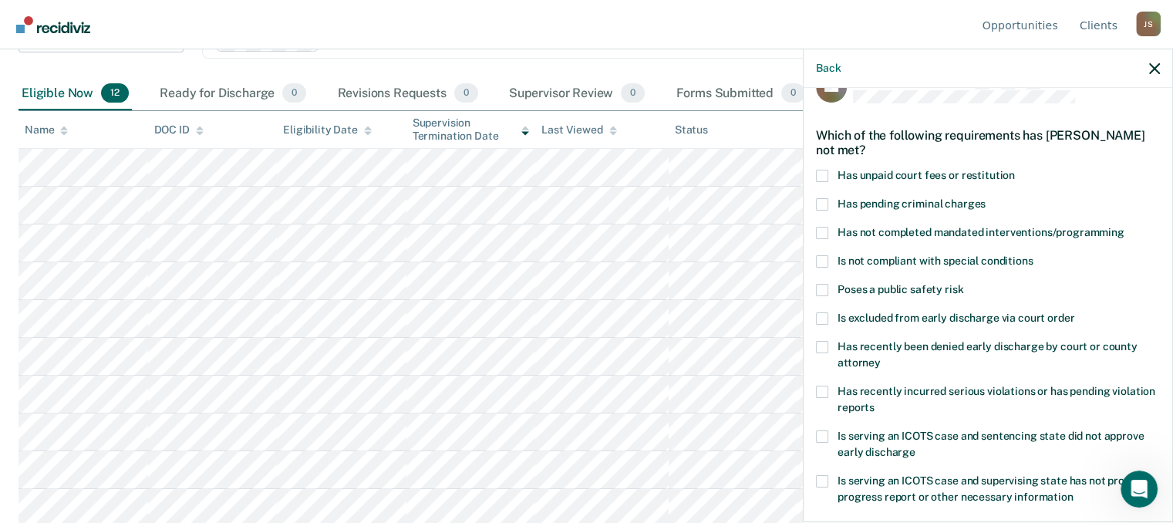
scroll to position [32, 0]
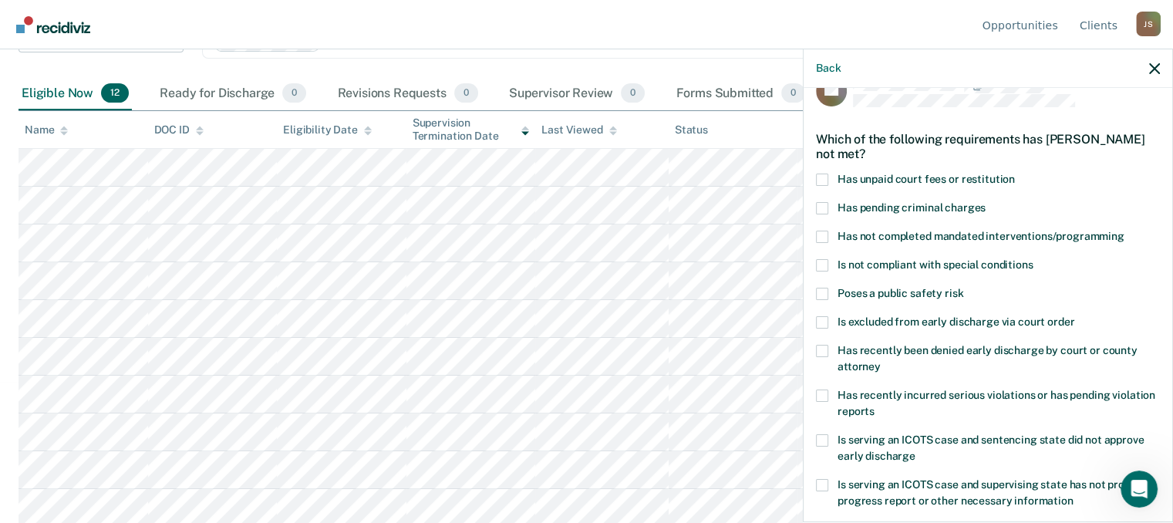
click at [821, 174] on span at bounding box center [822, 180] width 12 height 12
click at [1015, 174] on input "Has unpaid court fees or restitution" at bounding box center [1015, 174] width 0 height 0
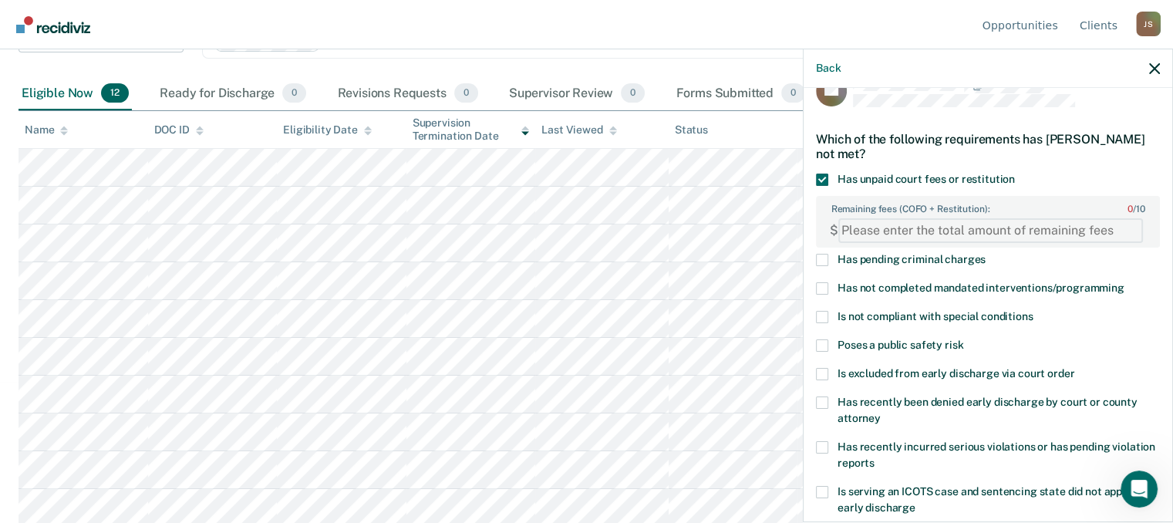
paste FEESReasonInput "2622.19"
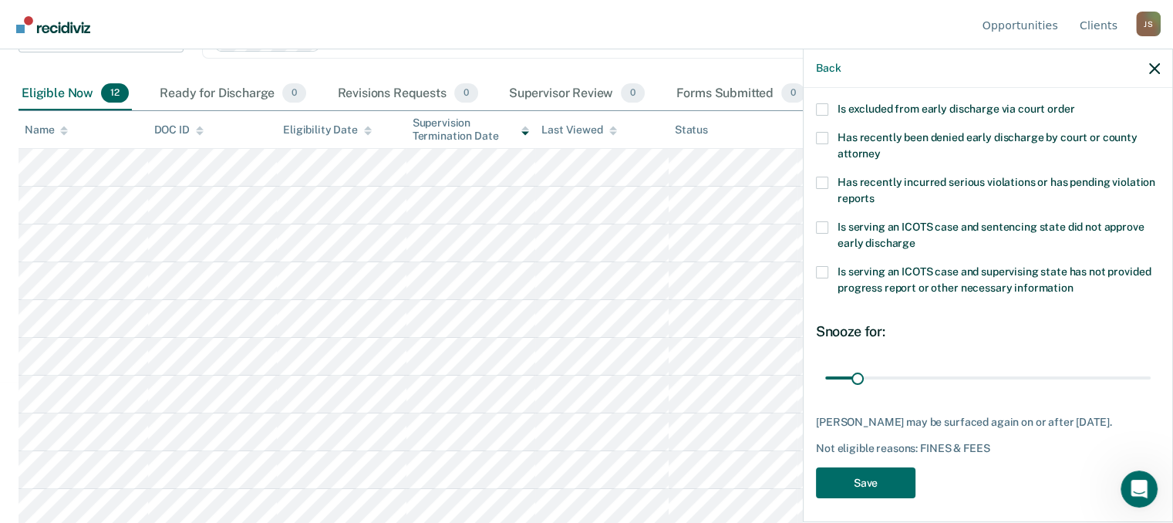
scroll to position [314, 0]
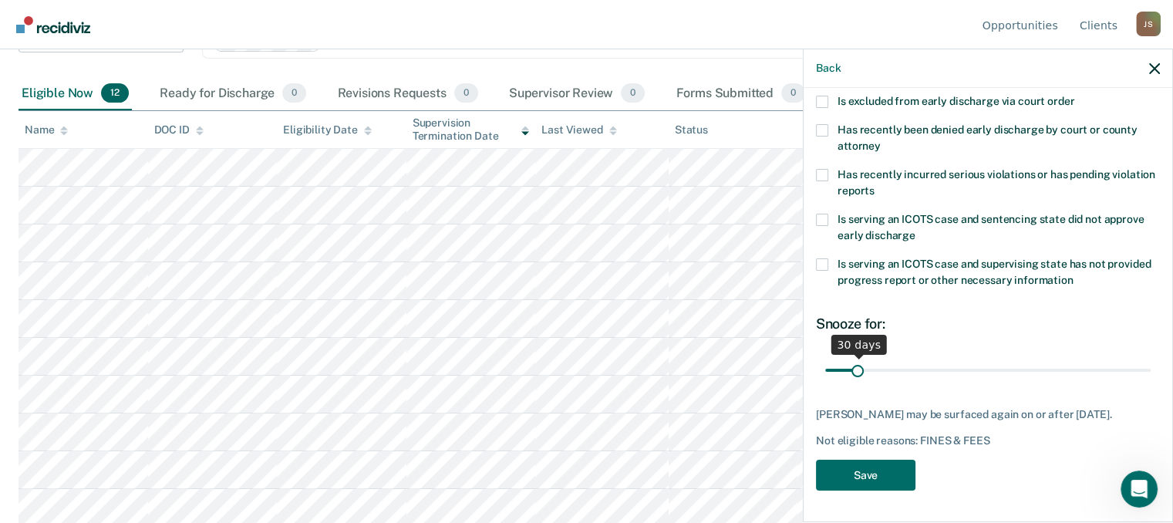
type FEESReasonInput "2622.19"
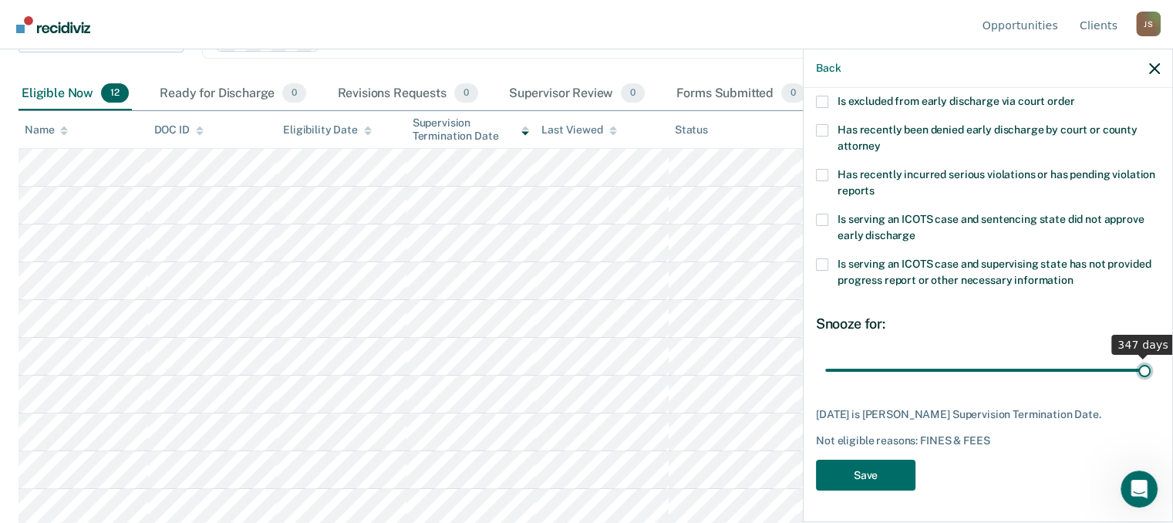
drag, startPoint x: 856, startPoint y: 353, endPoint x: 1149, endPoint y: 357, distance: 292.4
type input "347"
click at [1149, 357] on input "range" at bounding box center [988, 369] width 326 height 27
click at [895, 463] on button "Save" at bounding box center [866, 476] width 100 height 32
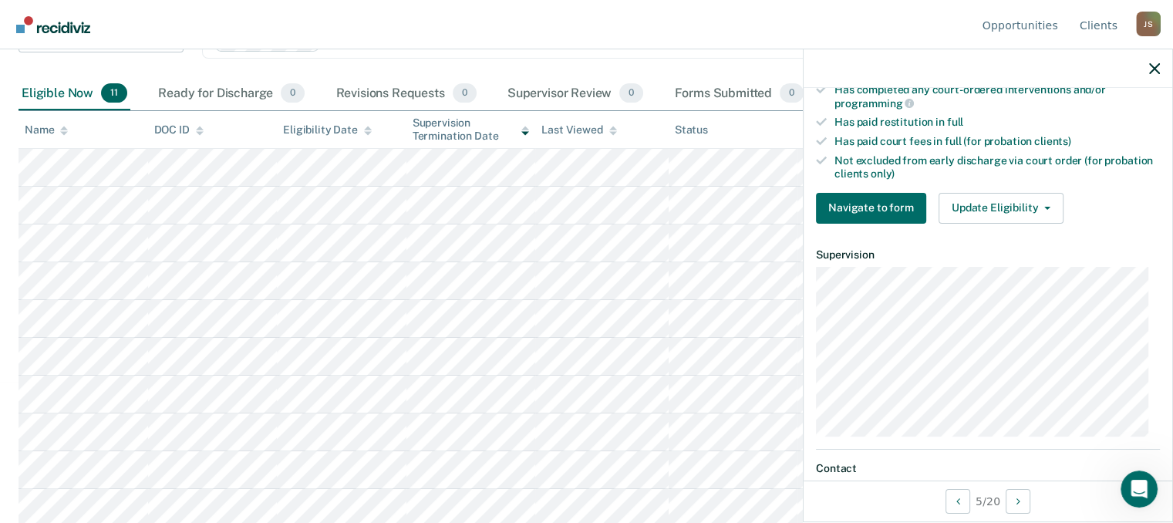
scroll to position [417, 0]
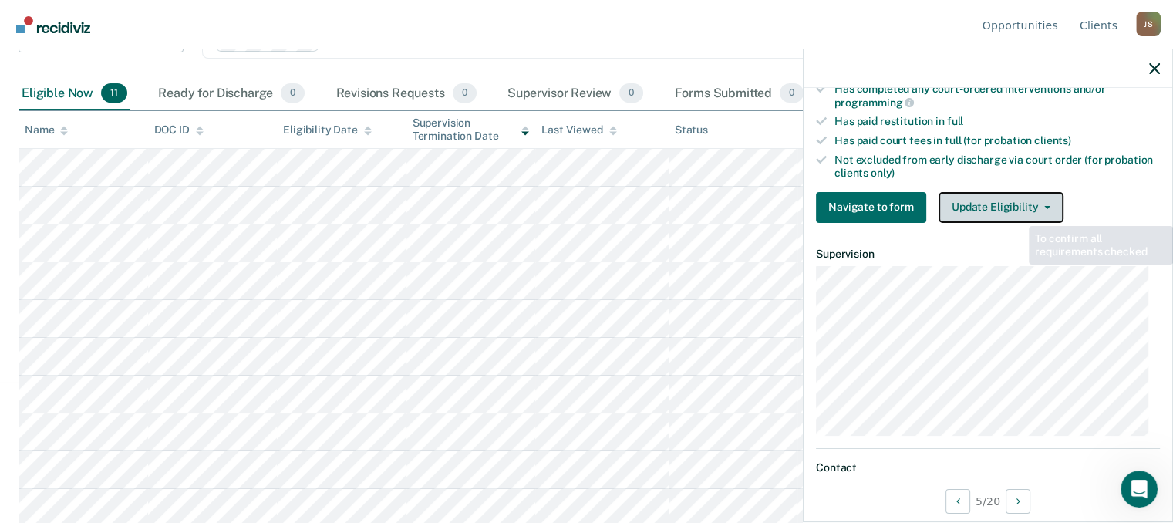
click at [1024, 193] on button "Update Eligibility" at bounding box center [1001, 207] width 125 height 31
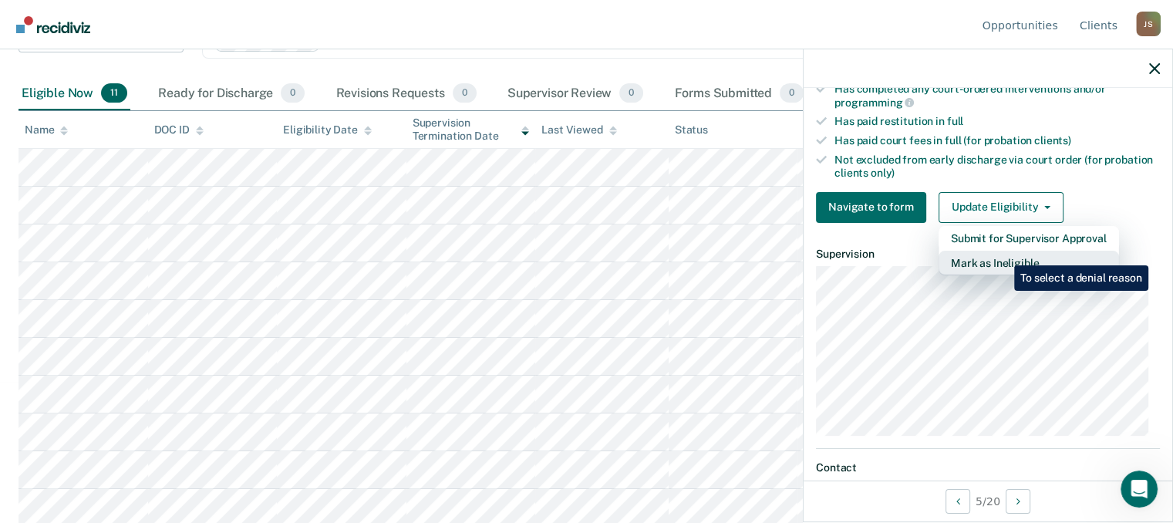
click at [1003, 254] on button "Mark as Ineligible" at bounding box center [1029, 263] width 181 height 25
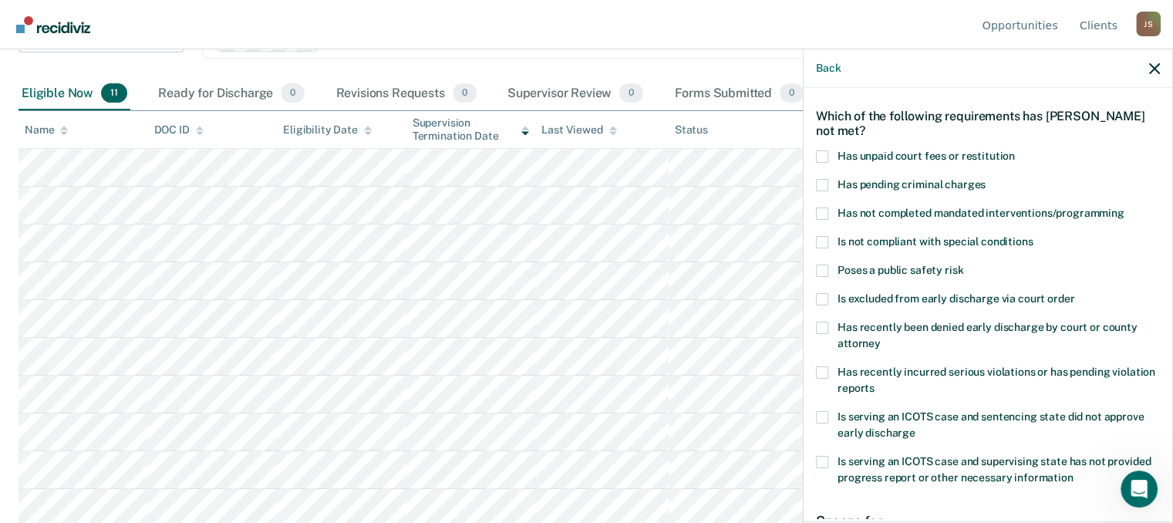
scroll to position [32, 0]
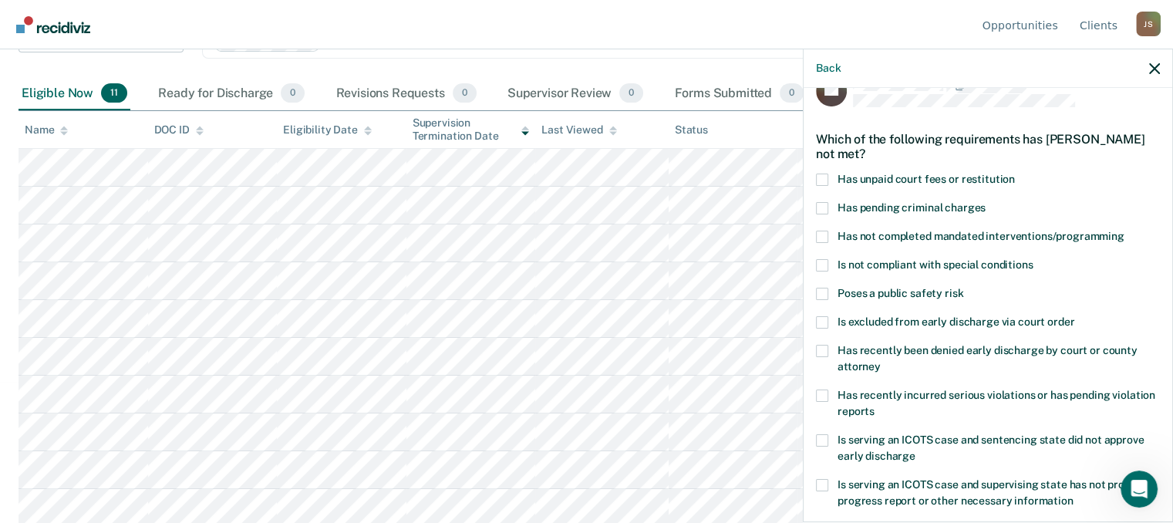
click at [828, 175] on label "Has unpaid court fees or restitution" at bounding box center [988, 182] width 344 height 16
click at [1015, 174] on input "Has unpaid court fees or restitution" at bounding box center [1015, 174] width 0 height 0
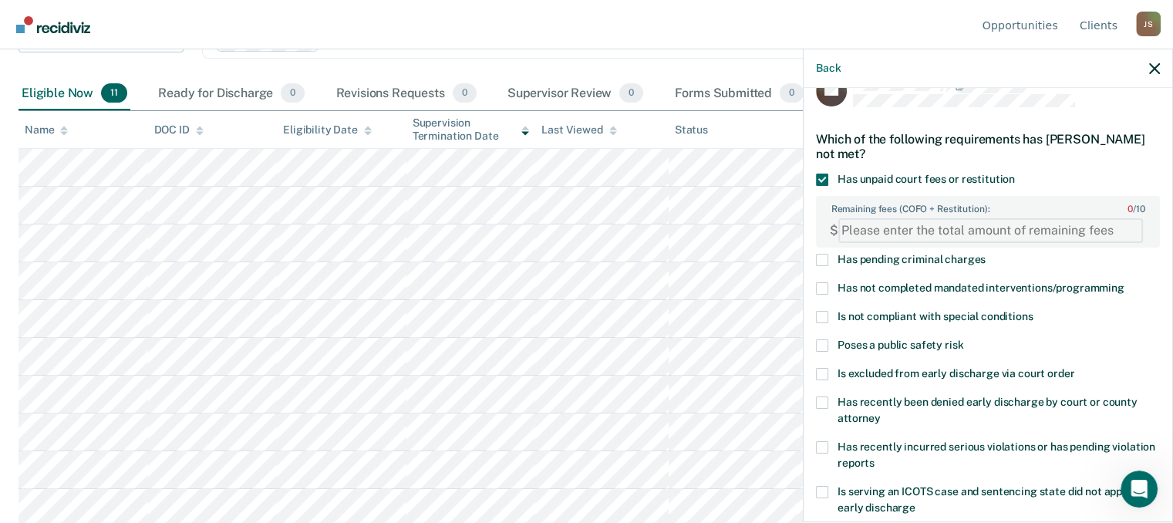
paste FEESReasonInput "1934.44"
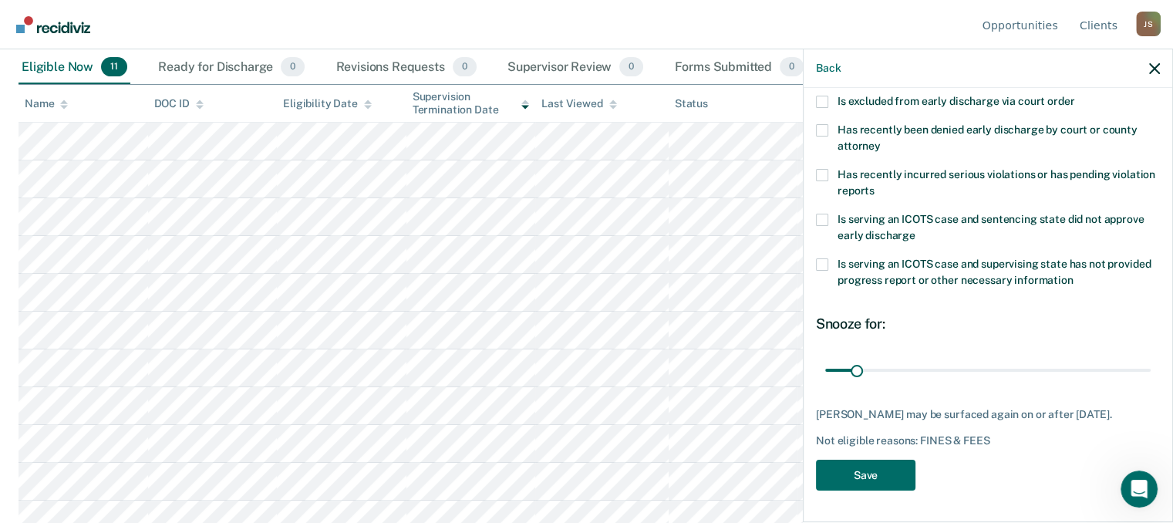
scroll to position [182, 0]
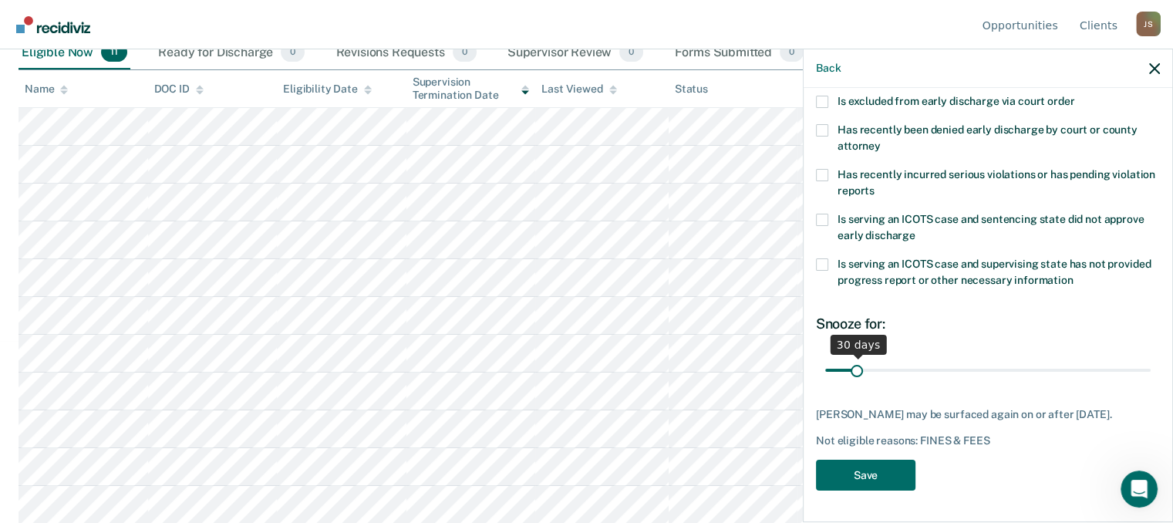
type FEESReasonInput "1934.44"
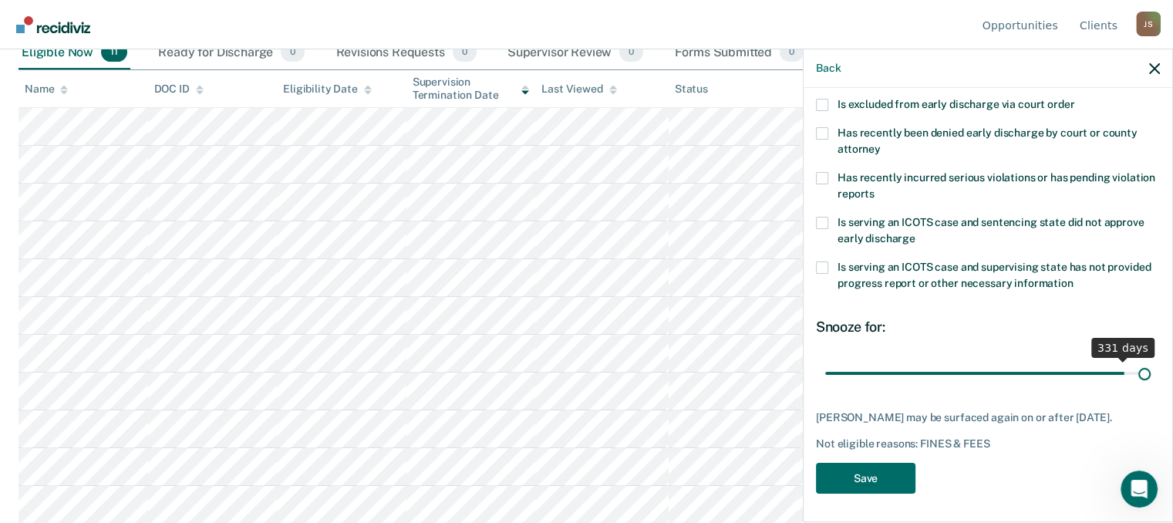
scroll to position [314, 0]
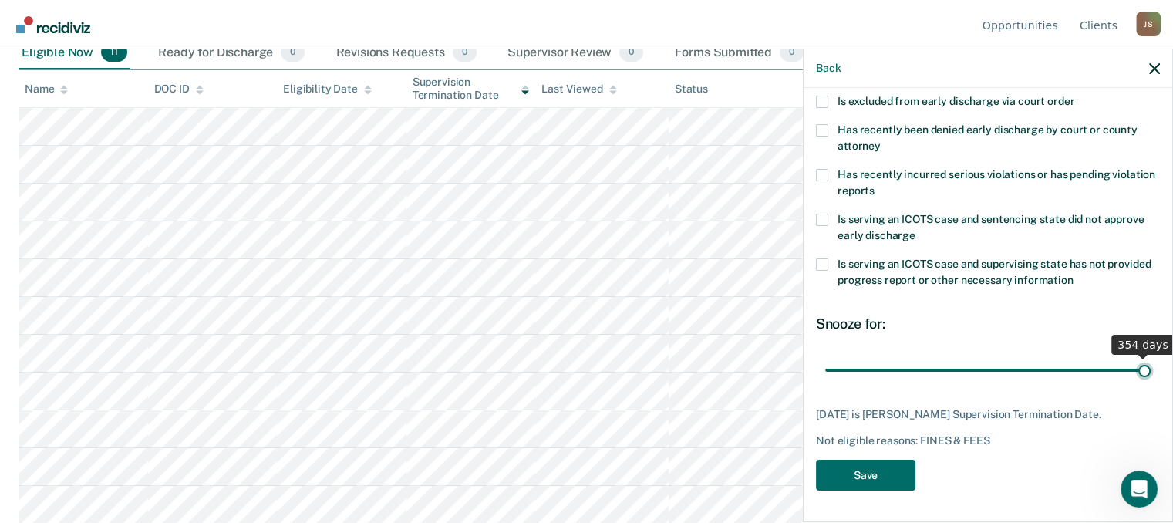
drag, startPoint x: 855, startPoint y: 353, endPoint x: 1158, endPoint y: 357, distance: 303.2
type input "354"
click at [1151, 357] on input "range" at bounding box center [988, 369] width 326 height 27
click at [877, 464] on button "Save" at bounding box center [866, 476] width 100 height 32
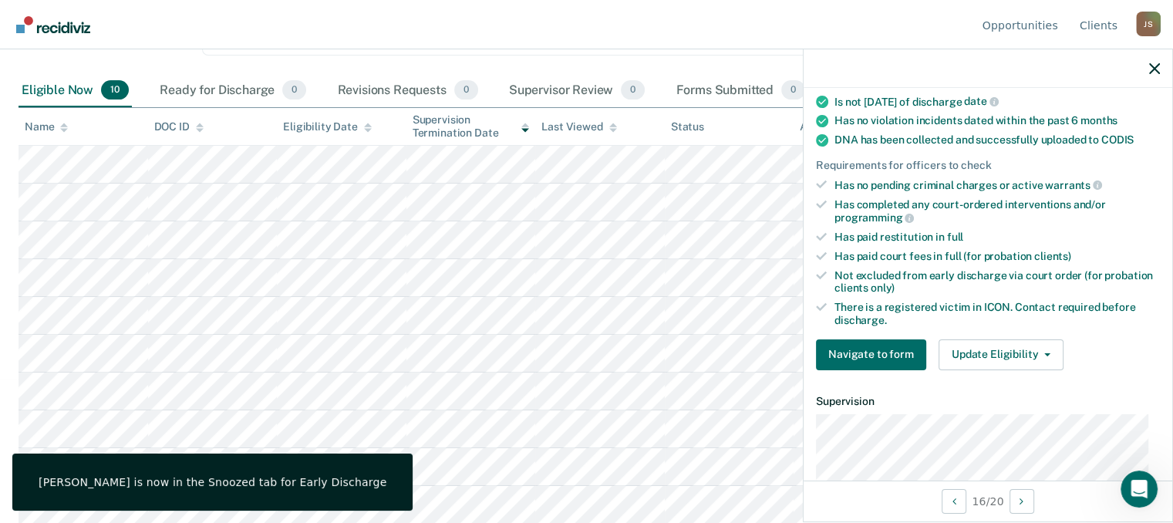
scroll to position [327, 0]
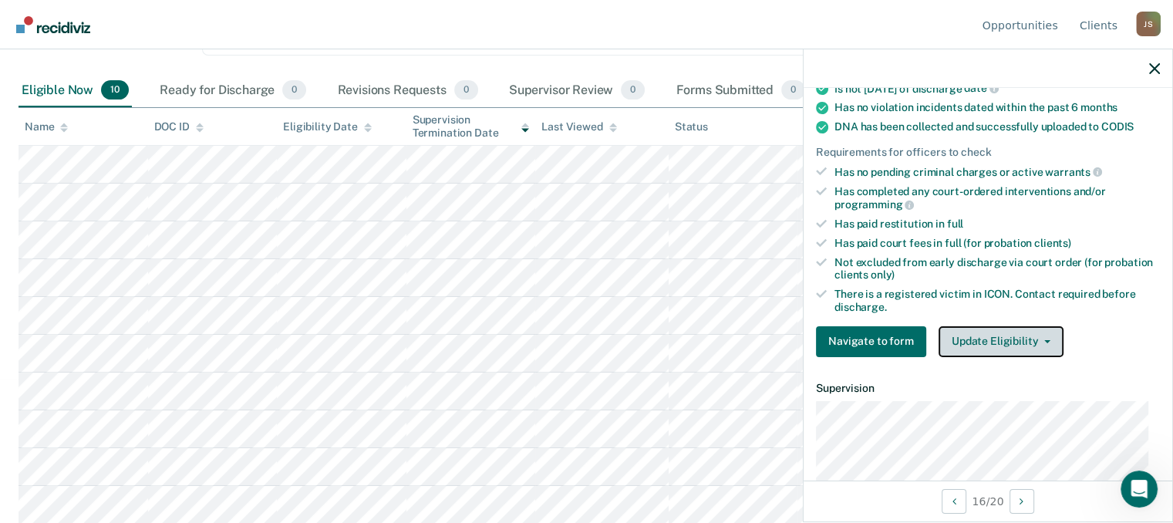
click at [977, 335] on button "Update Eligibility" at bounding box center [1001, 341] width 125 height 31
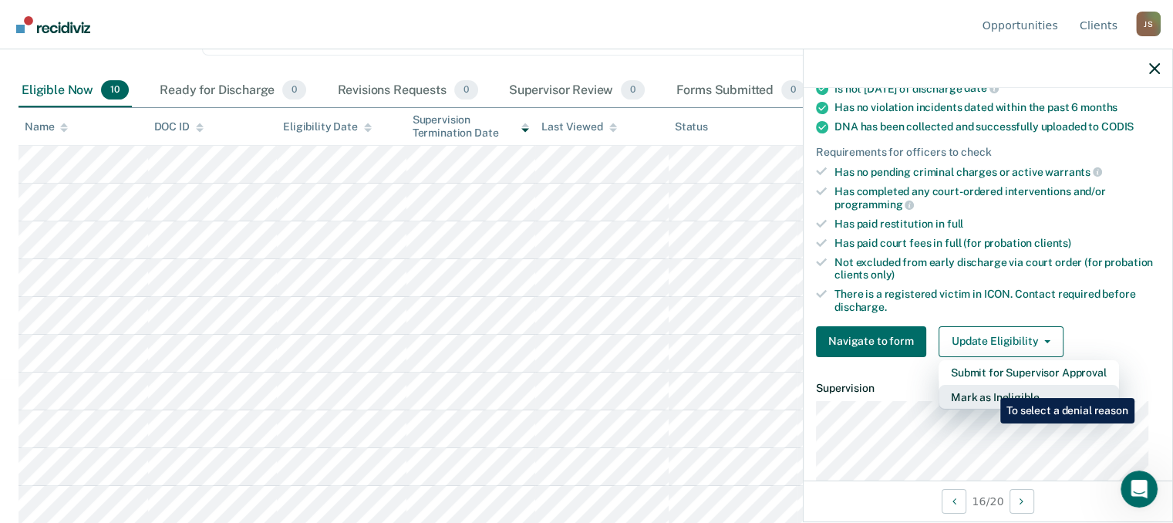
click at [989, 386] on button "Mark as Ineligible" at bounding box center [1029, 397] width 181 height 25
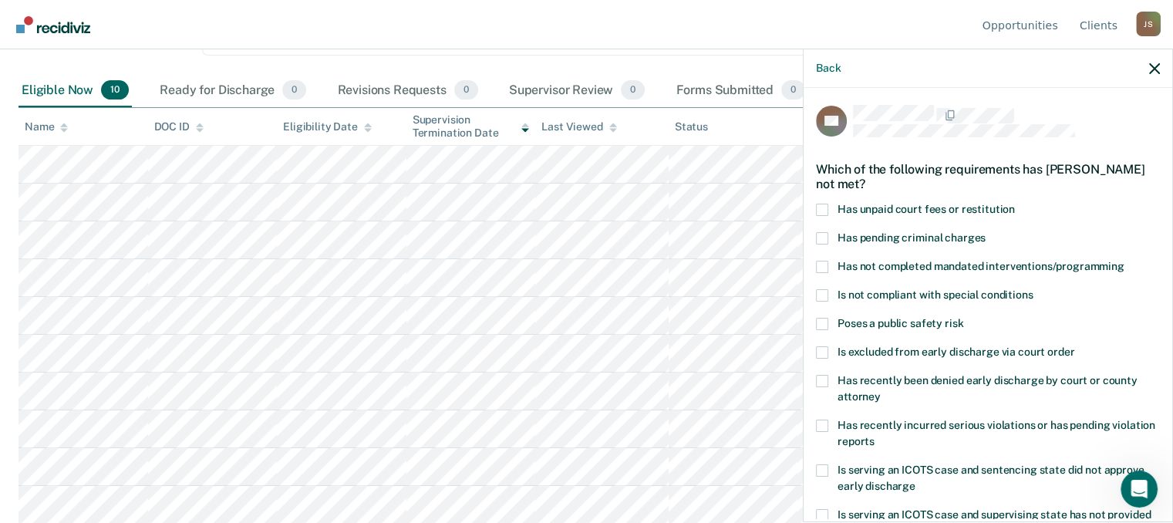
scroll to position [0, 0]
click at [828, 205] on label "Has unpaid court fees or restitution" at bounding box center [988, 213] width 344 height 16
click at [1015, 205] on input "Has unpaid court fees or restitution" at bounding box center [1015, 205] width 0 height 0
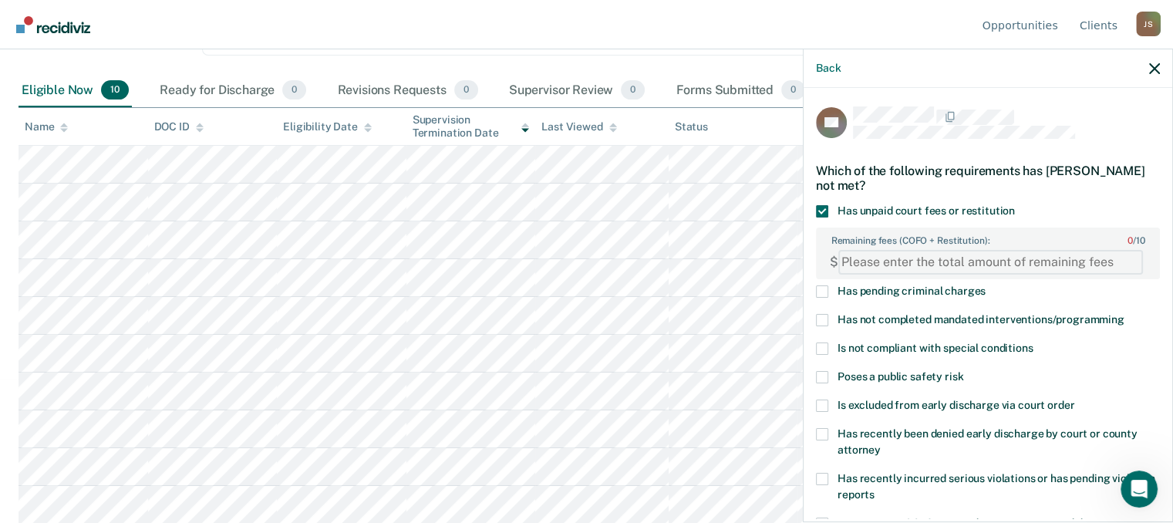
paste FEESReasonInput "1537.50"
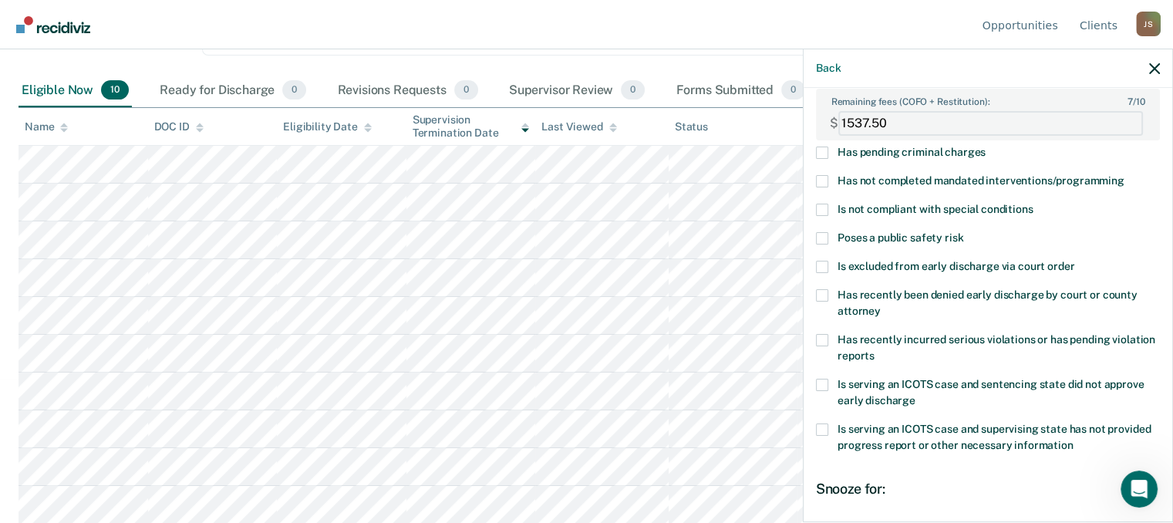
scroll to position [301, 0]
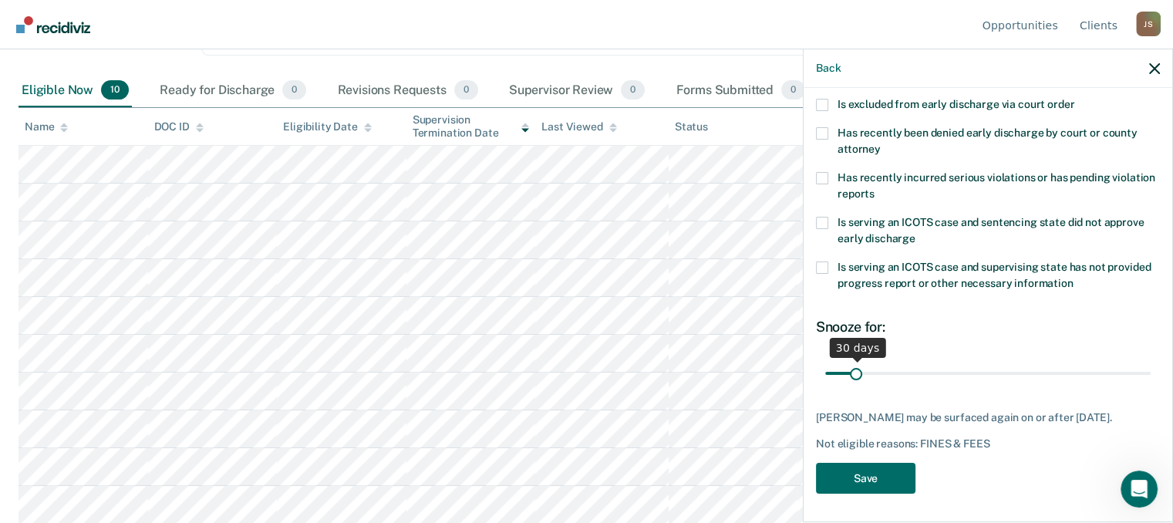
type FEESReasonInput "1537.50"
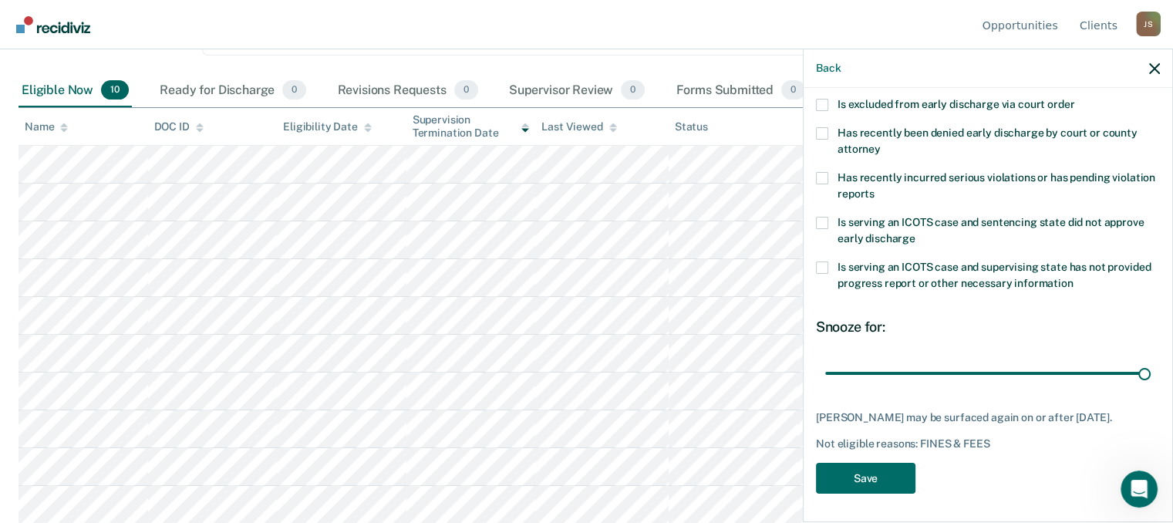
drag, startPoint x: 852, startPoint y: 366, endPoint x: 879, endPoint y: 454, distance: 92.7
type input "365"
click at [1151, 374] on input "range" at bounding box center [988, 372] width 326 height 27
click at [849, 466] on button "Save" at bounding box center [866, 479] width 100 height 32
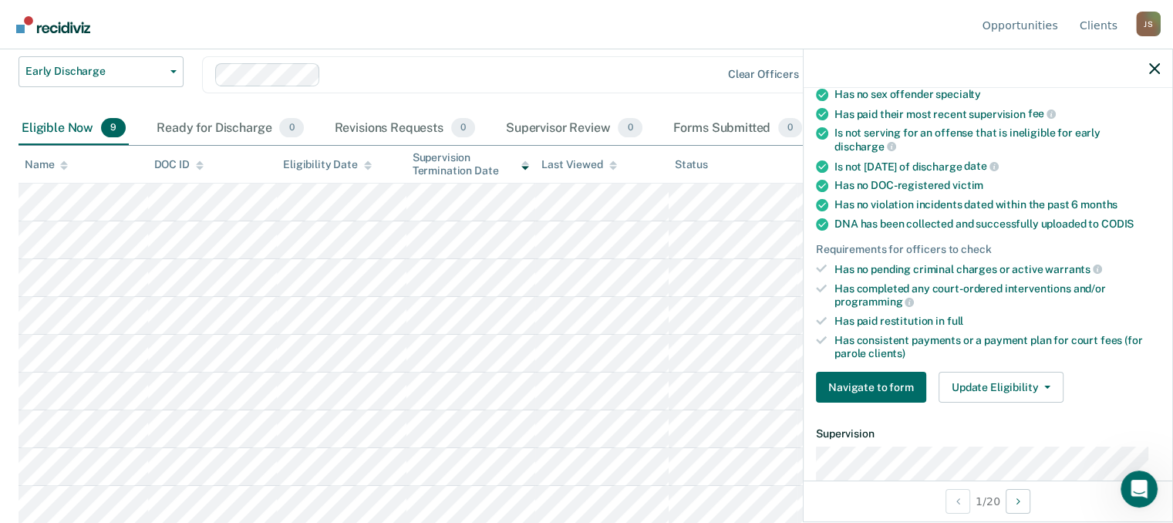
scroll to position [320, 0]
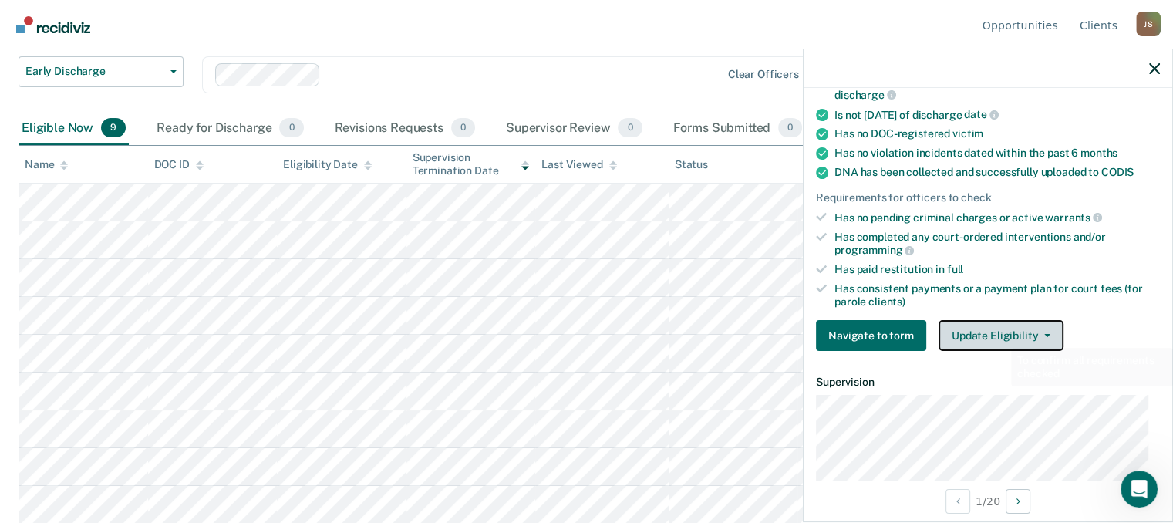
click at [987, 320] on button "Update Eligibility" at bounding box center [1001, 335] width 125 height 31
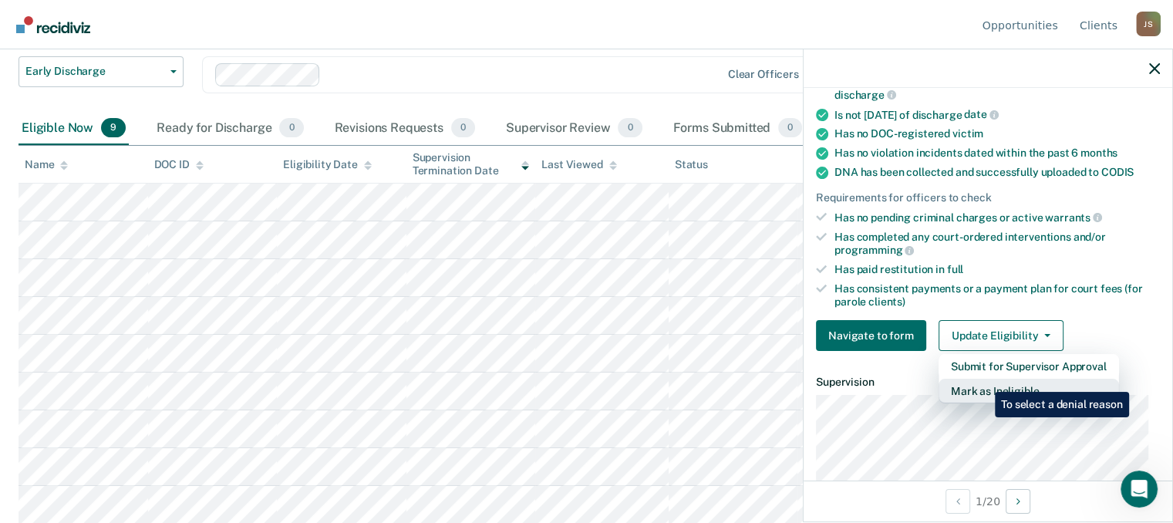
click at [983, 380] on button "Mark as Ineligible" at bounding box center [1029, 391] width 181 height 25
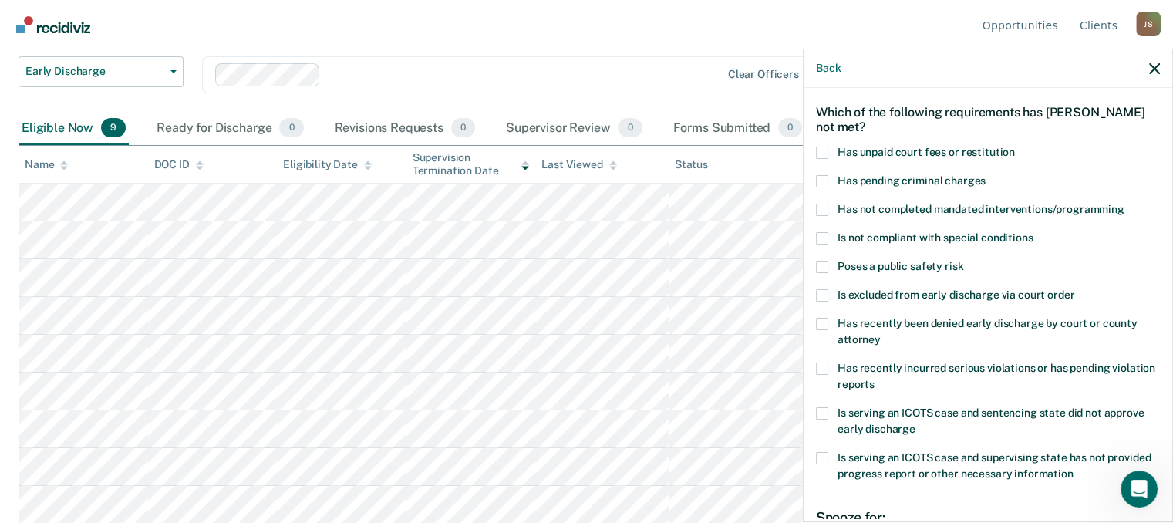
scroll to position [0, 0]
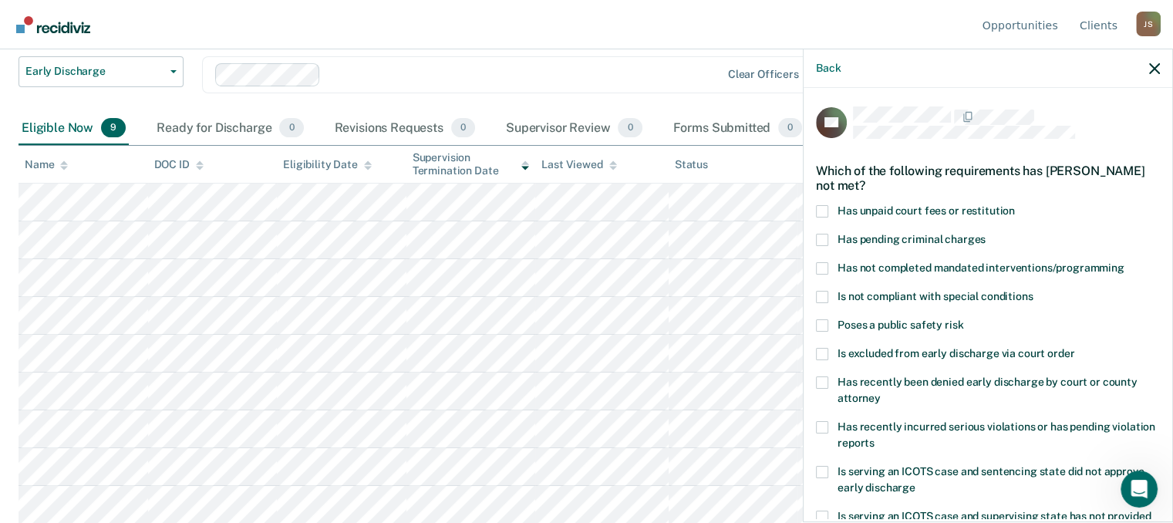
click at [827, 209] on span at bounding box center [822, 211] width 12 height 12
click at [1015, 205] on input "Has unpaid court fees or restitution" at bounding box center [1015, 205] width 0 height 0
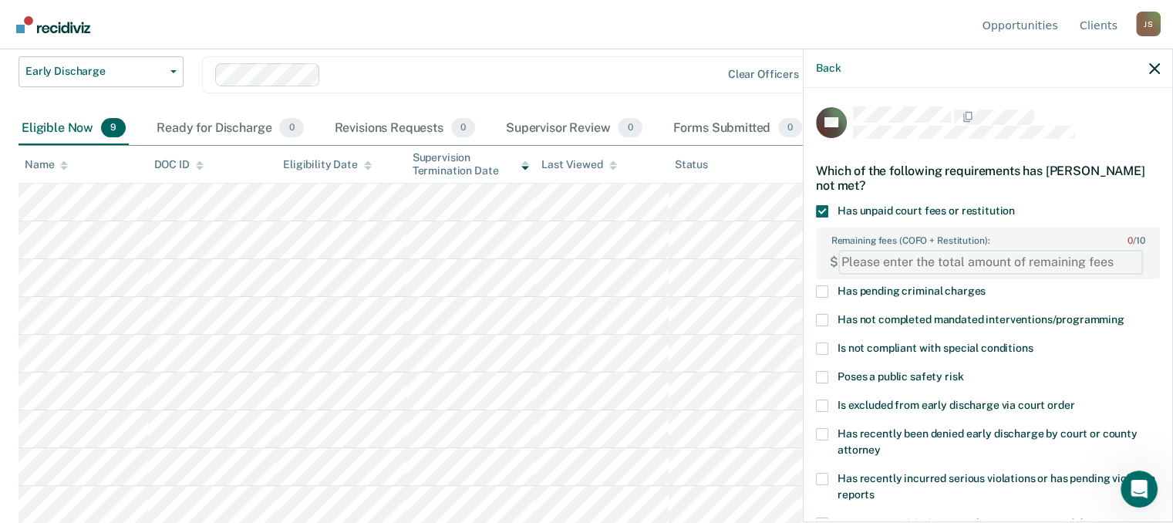
paste FEESReasonInput "14568.28"
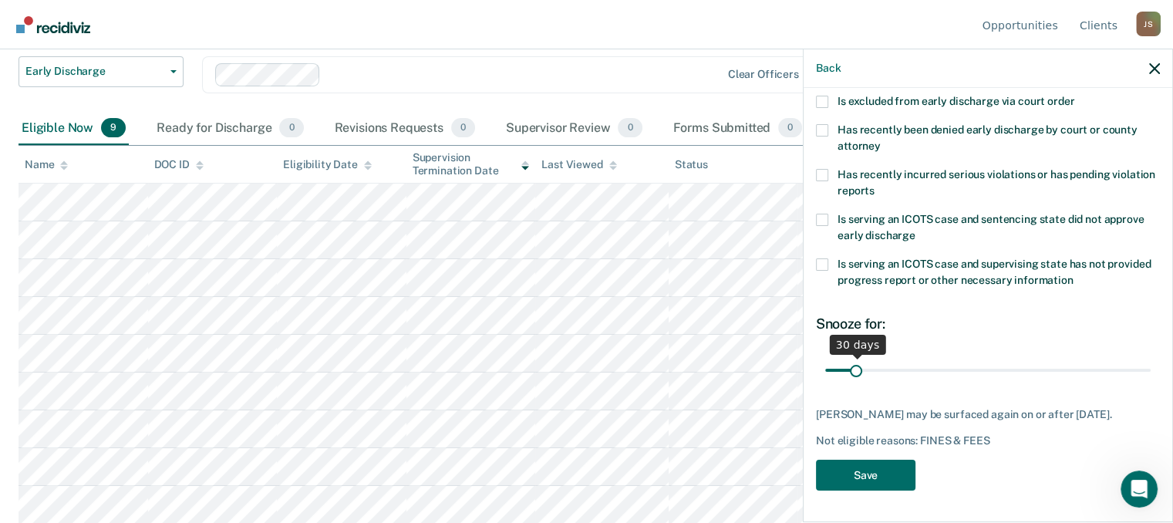
type FEESReasonInput "14568.28"
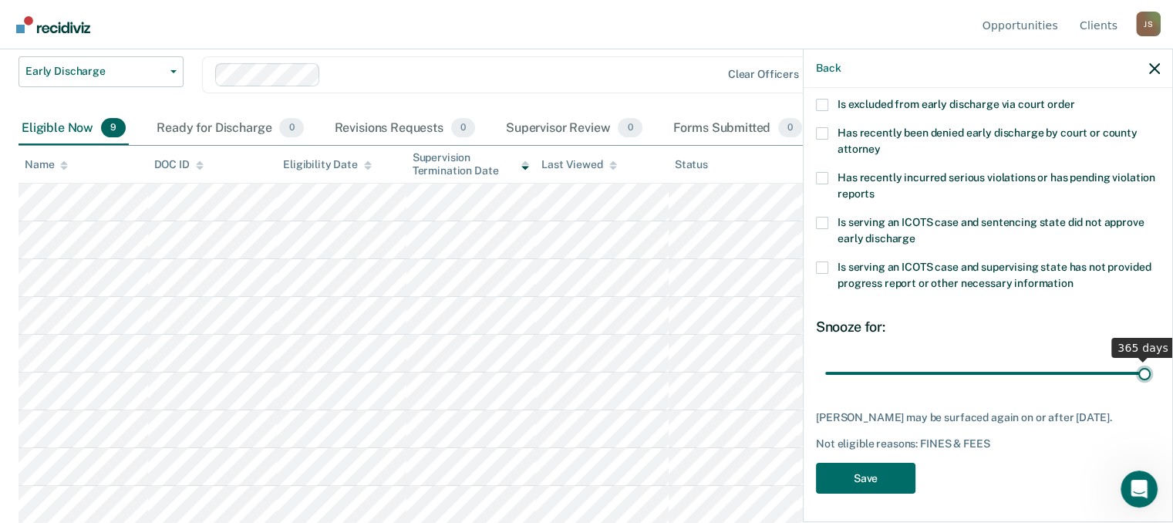
drag, startPoint x: 876, startPoint y: 355, endPoint x: 1184, endPoint y: 355, distance: 307.8
type input "365"
click at [1151, 359] on input "range" at bounding box center [988, 372] width 326 height 27
click at [867, 473] on button "Save" at bounding box center [866, 479] width 100 height 32
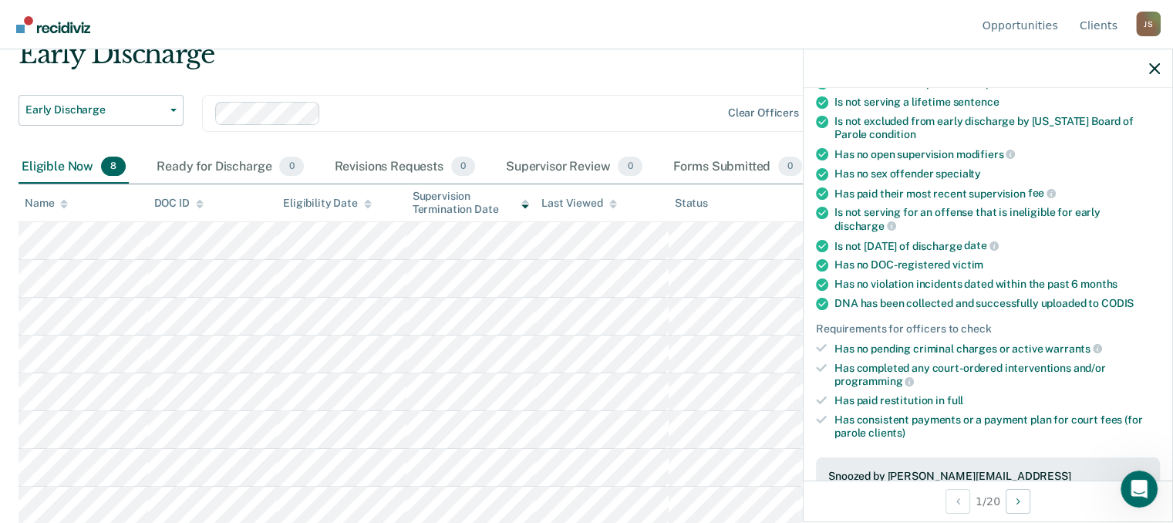
scroll to position [221, 0]
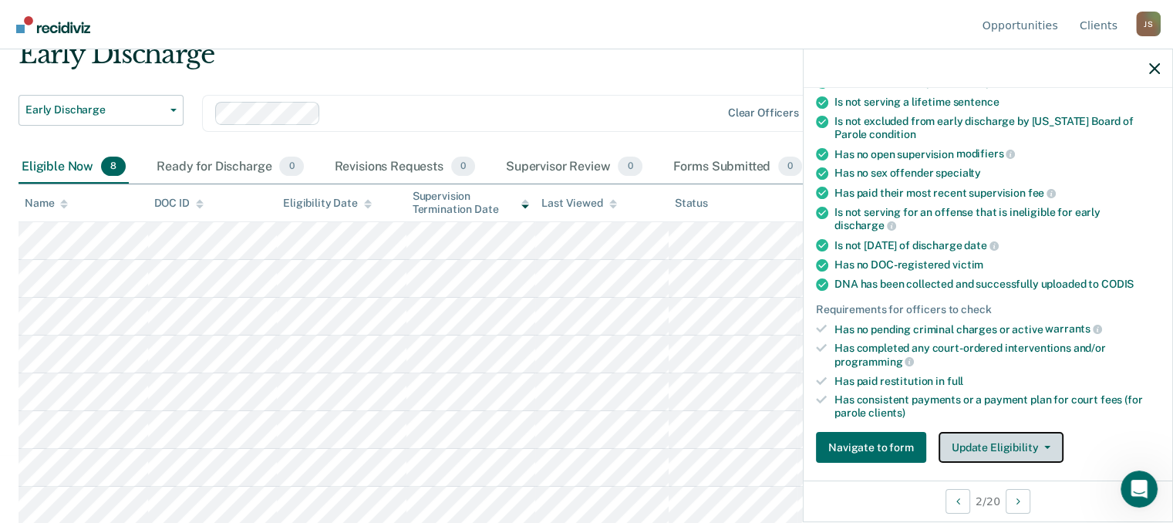
click at [996, 443] on button "Update Eligibility" at bounding box center [1001, 447] width 125 height 31
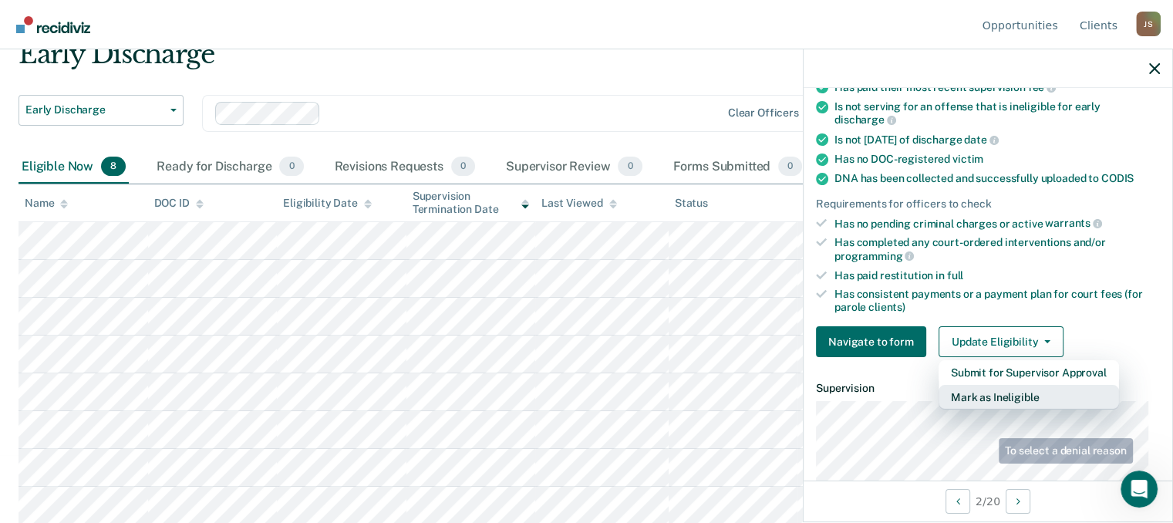
scroll to position [530, 0]
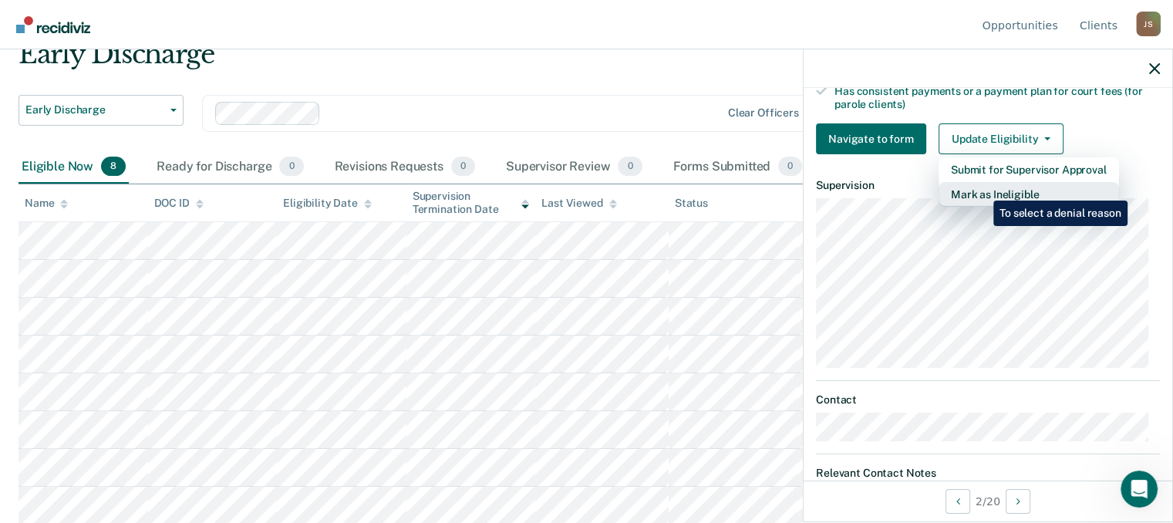
click at [982, 189] on button "Mark as Ineligible" at bounding box center [1029, 194] width 181 height 25
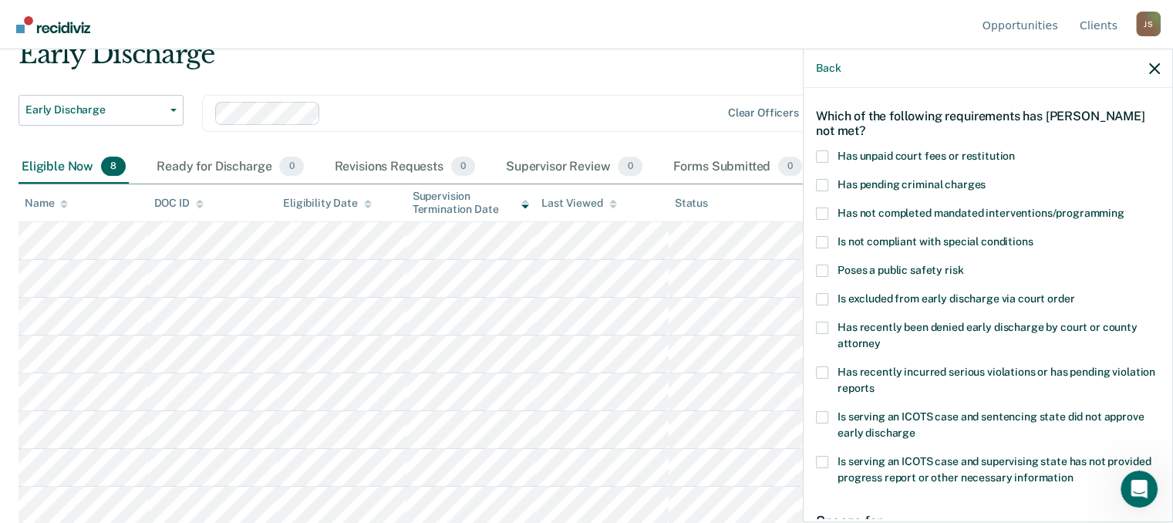
scroll to position [32, 0]
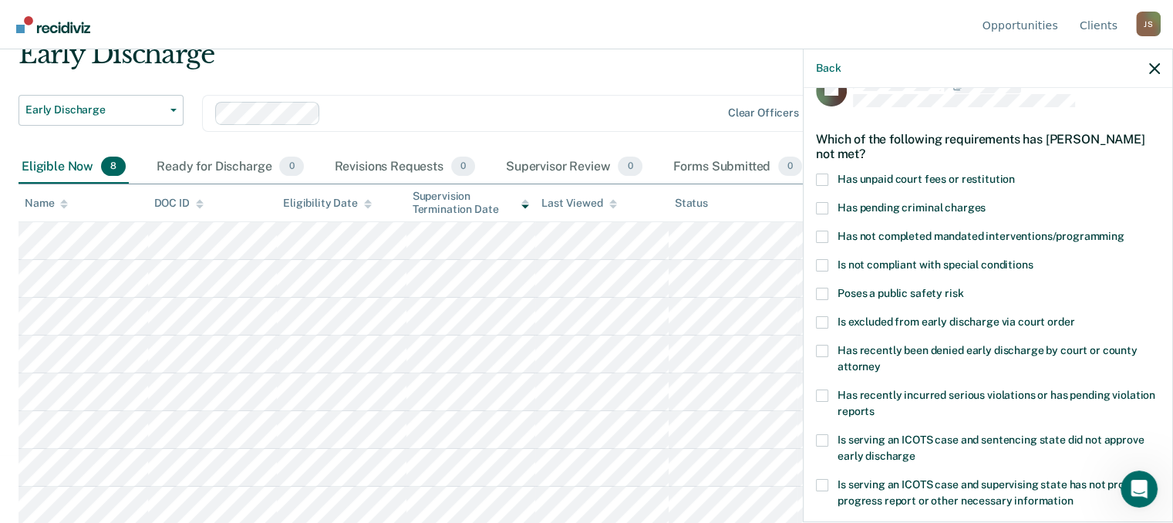
click at [815, 263] on div "RG Which of the following requirements has [PERSON_NAME] not met? Has unpaid co…" at bounding box center [988, 303] width 369 height 431
click at [823, 262] on span at bounding box center [822, 265] width 12 height 12
click at [1033, 259] on input "Is not compliant with special conditions" at bounding box center [1033, 259] width 0 height 0
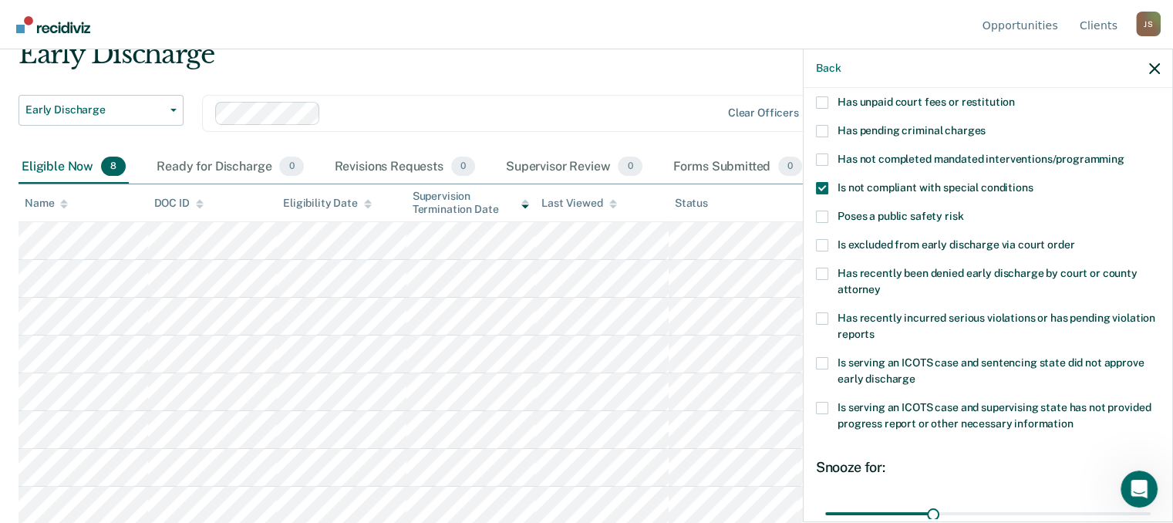
scroll to position [186, 0]
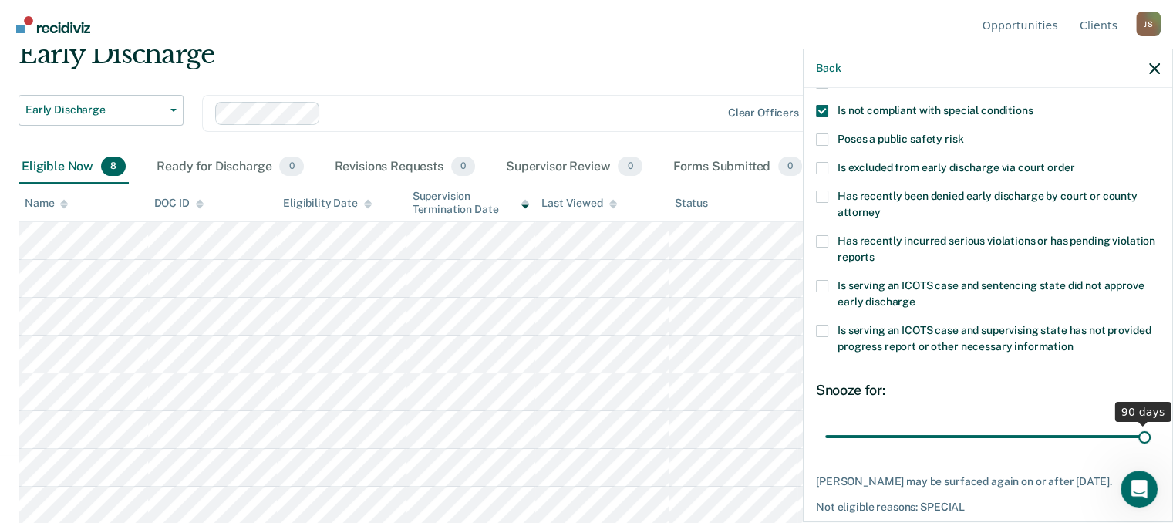
drag, startPoint x: 932, startPoint y: 435, endPoint x: 1183, endPoint y: 436, distance: 250.7
type input "90"
click at [1151, 436] on input "range" at bounding box center [988, 437] width 326 height 27
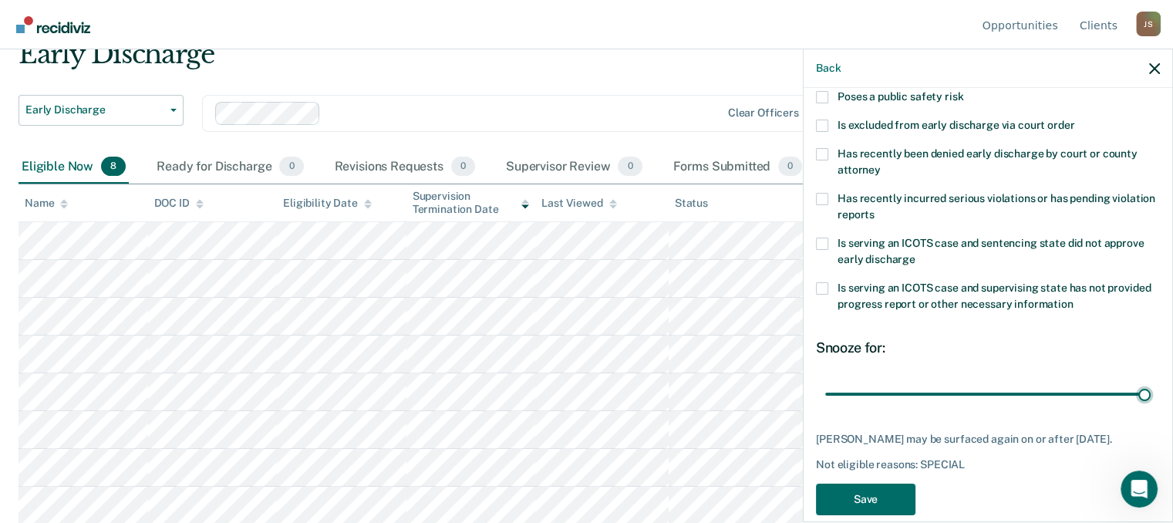
scroll to position [250, 0]
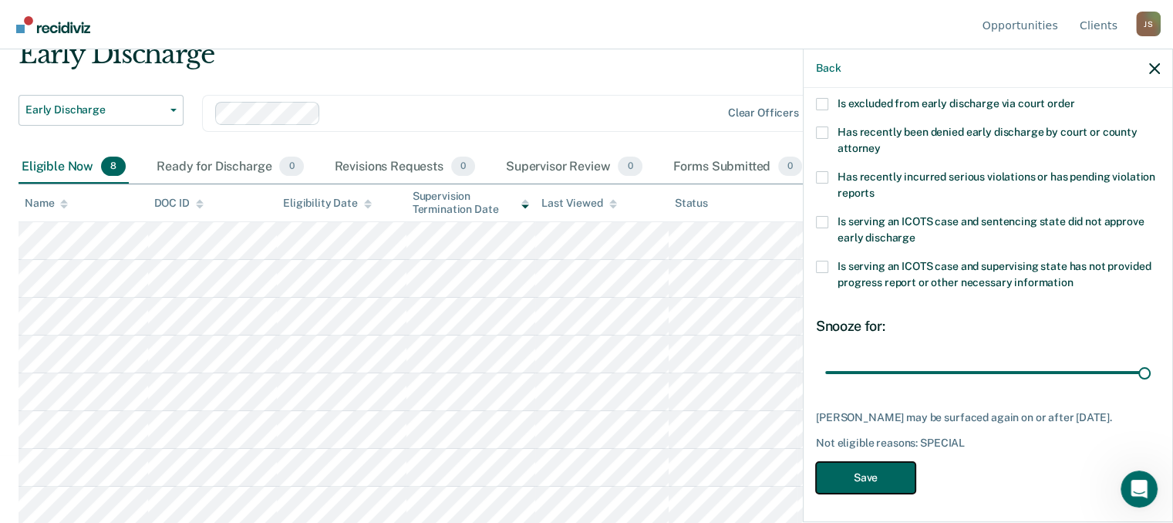
click at [882, 477] on button "Save" at bounding box center [866, 478] width 100 height 32
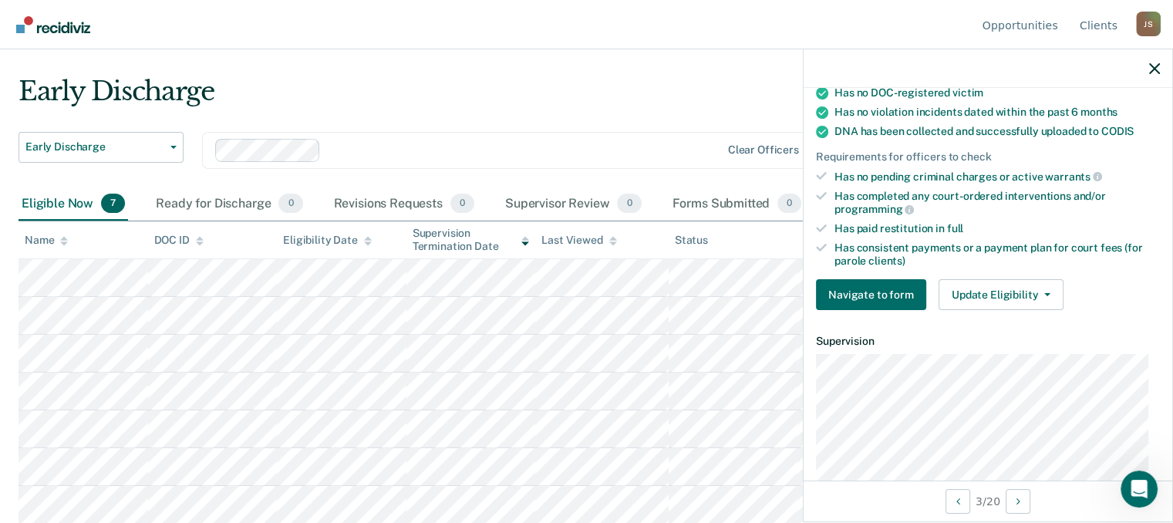
scroll to position [463, 0]
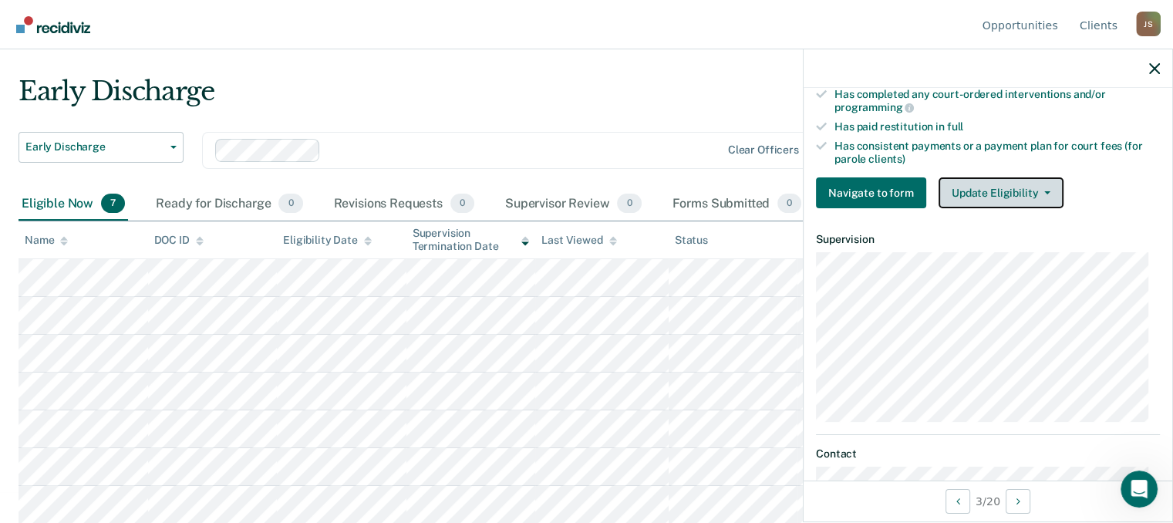
click at [996, 183] on button "Update Eligibility" at bounding box center [1001, 192] width 125 height 31
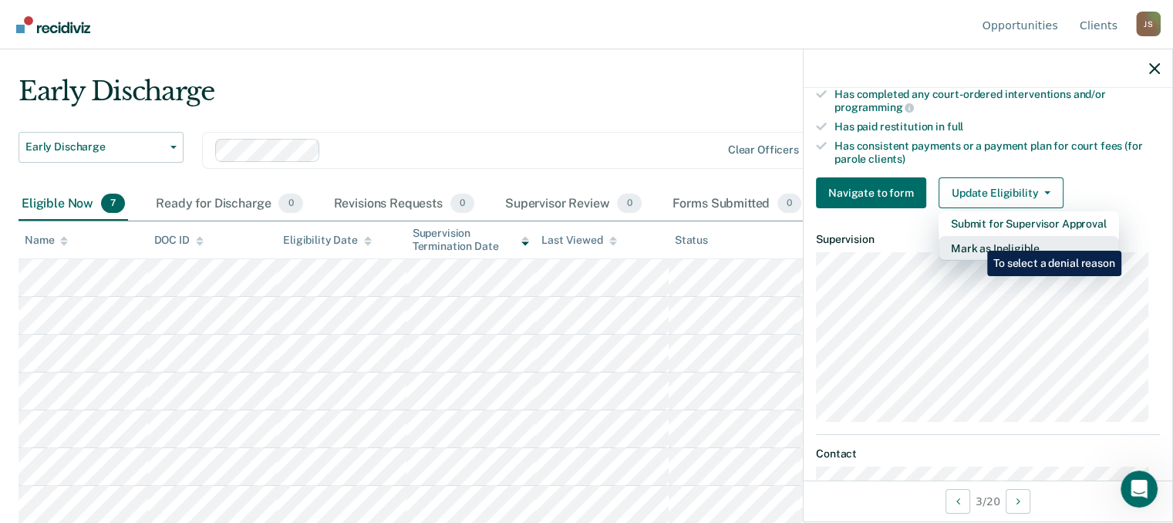
click at [976, 239] on button "Mark as Ineligible" at bounding box center [1029, 248] width 181 height 25
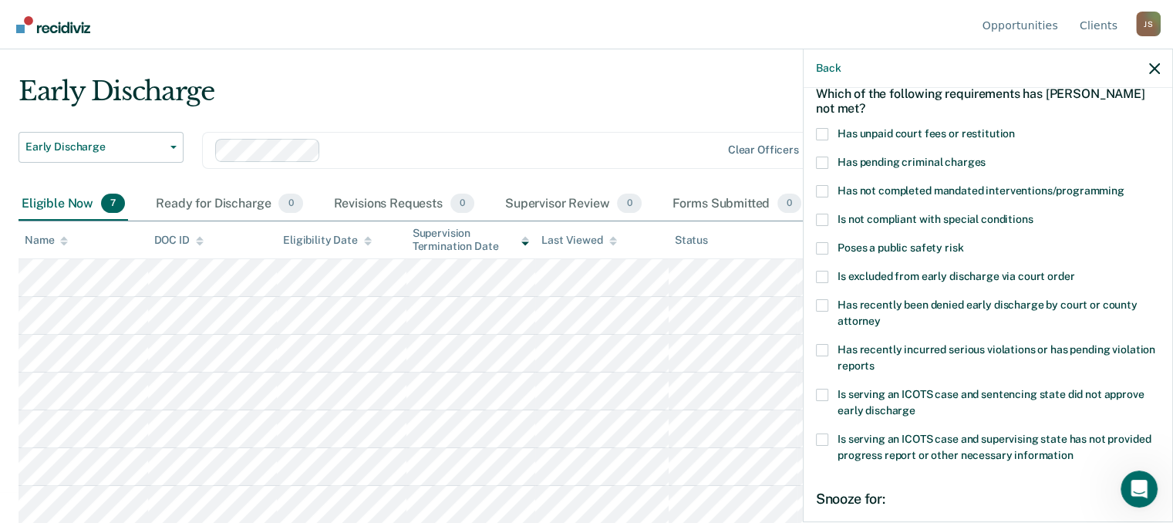
scroll to position [19, 0]
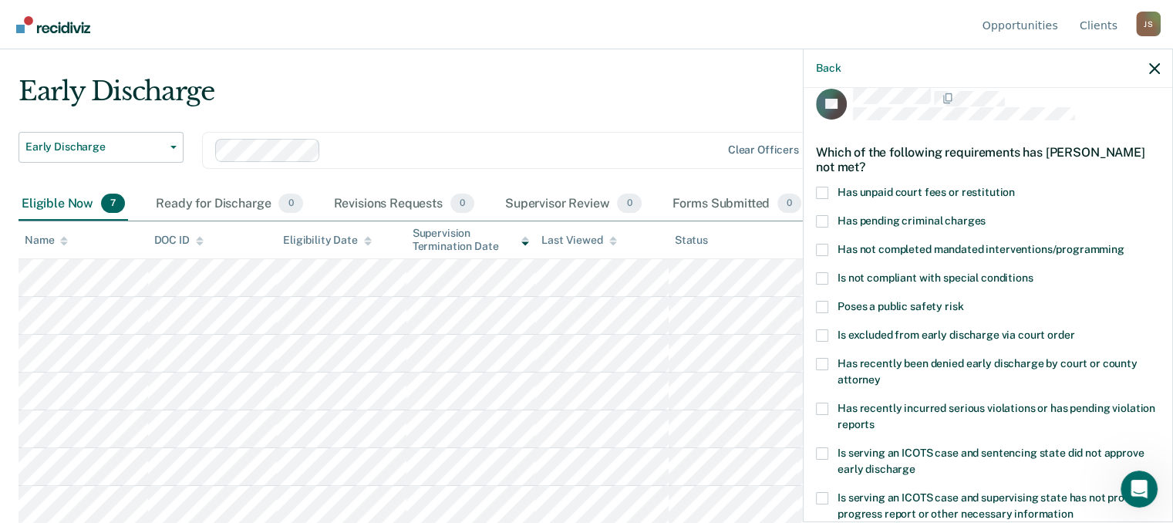
click at [815, 273] on div "TP Which of the following requirements has [PERSON_NAME] not met? Has unpaid co…" at bounding box center [988, 303] width 369 height 431
click at [822, 275] on span at bounding box center [822, 278] width 12 height 12
click at [1033, 272] on input "Is not compliant with special conditions" at bounding box center [1033, 272] width 0 height 0
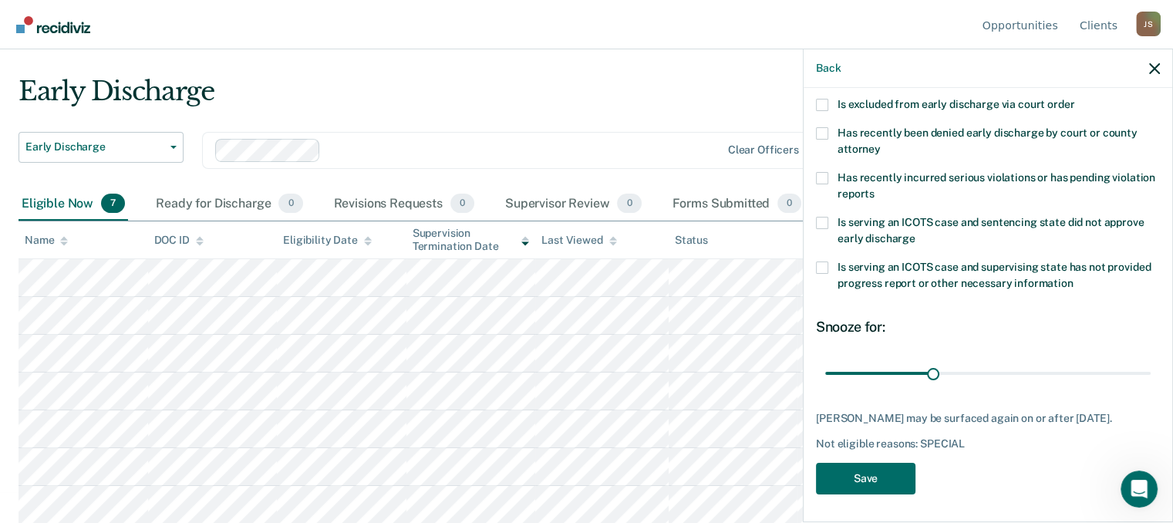
scroll to position [250, 0]
drag, startPoint x: 926, startPoint y: 368, endPoint x: 1184, endPoint y: 392, distance: 259.5
type input "90"
click at [1151, 386] on input "range" at bounding box center [988, 372] width 326 height 27
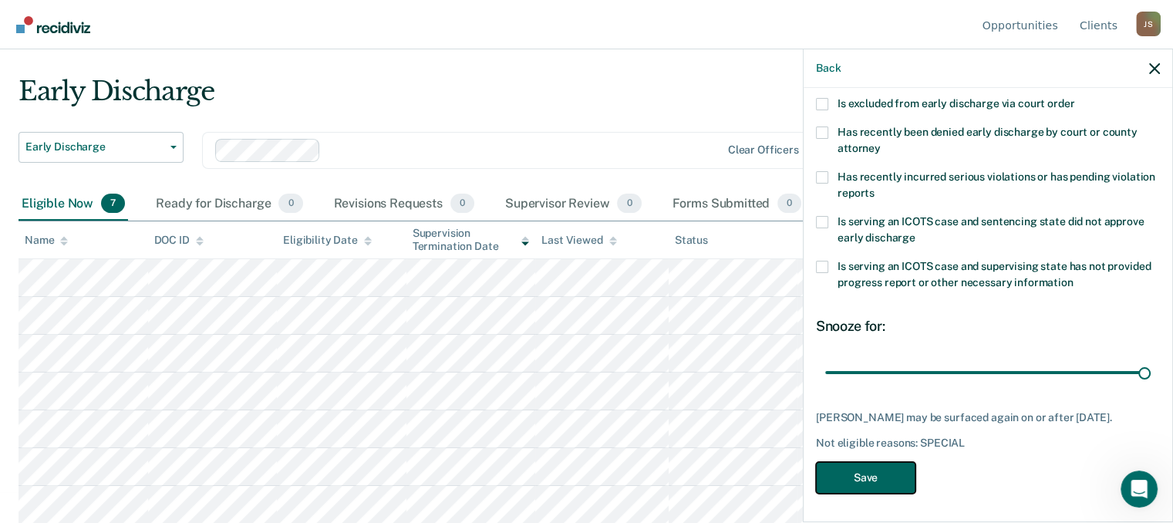
click at [849, 474] on button "Save" at bounding box center [866, 478] width 100 height 32
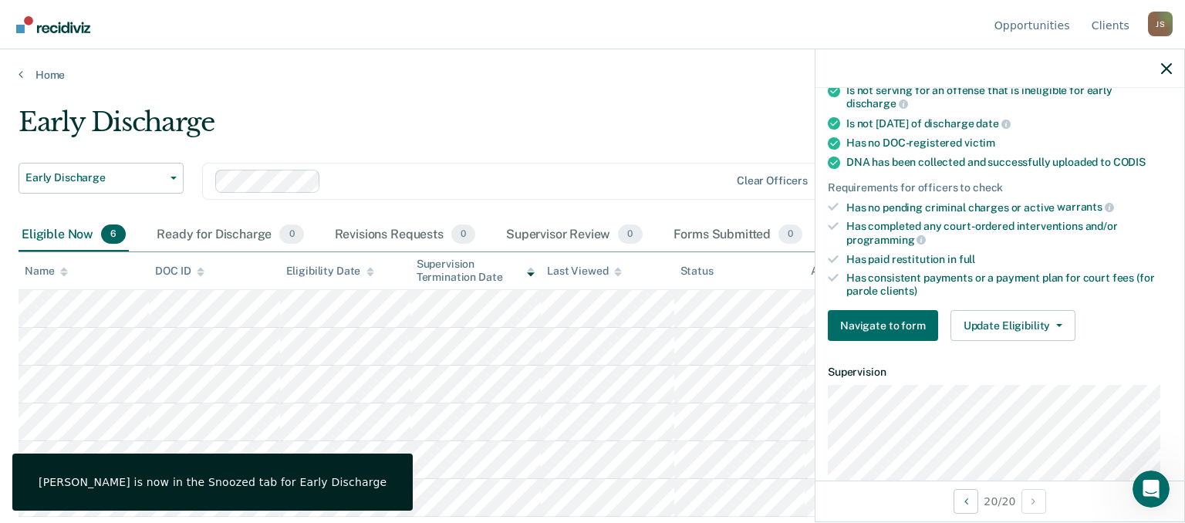
scroll to position [437, 0]
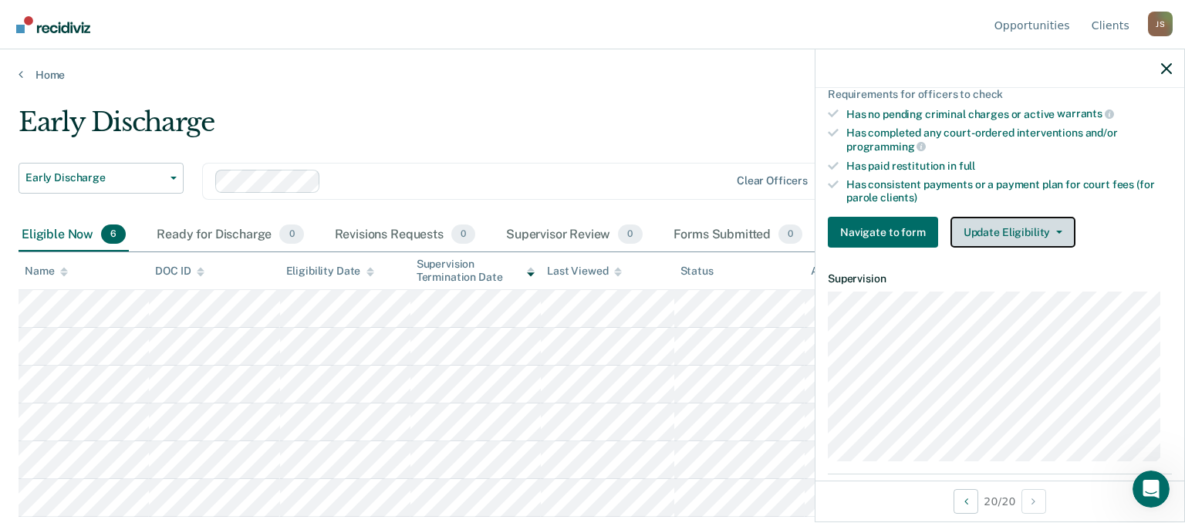
click at [1050, 231] on span "button" at bounding box center [1056, 232] width 12 height 3
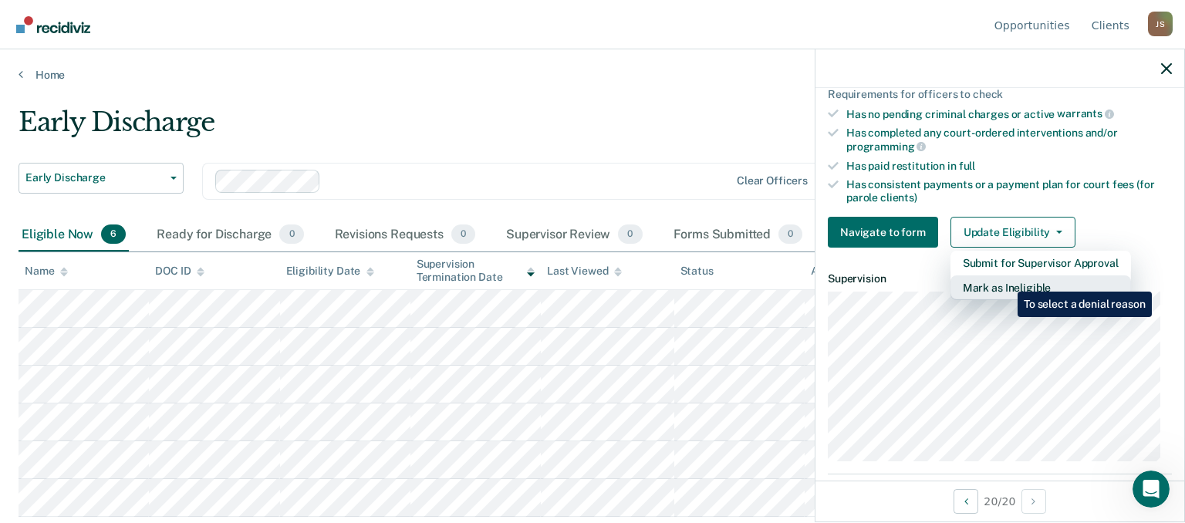
click at [1006, 280] on button "Mark as Ineligible" at bounding box center [1040, 287] width 181 height 25
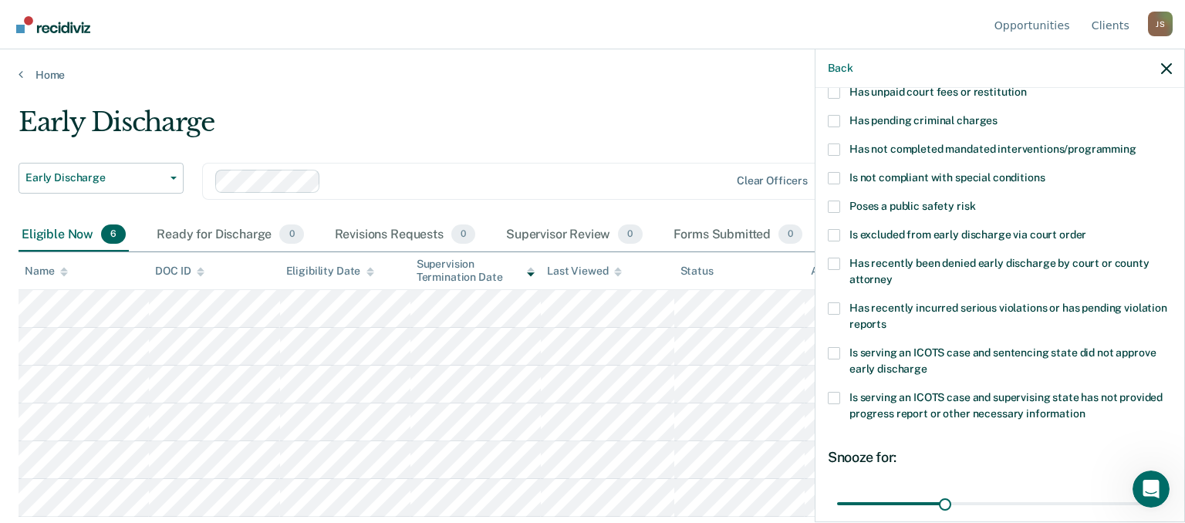
scroll to position [109, 0]
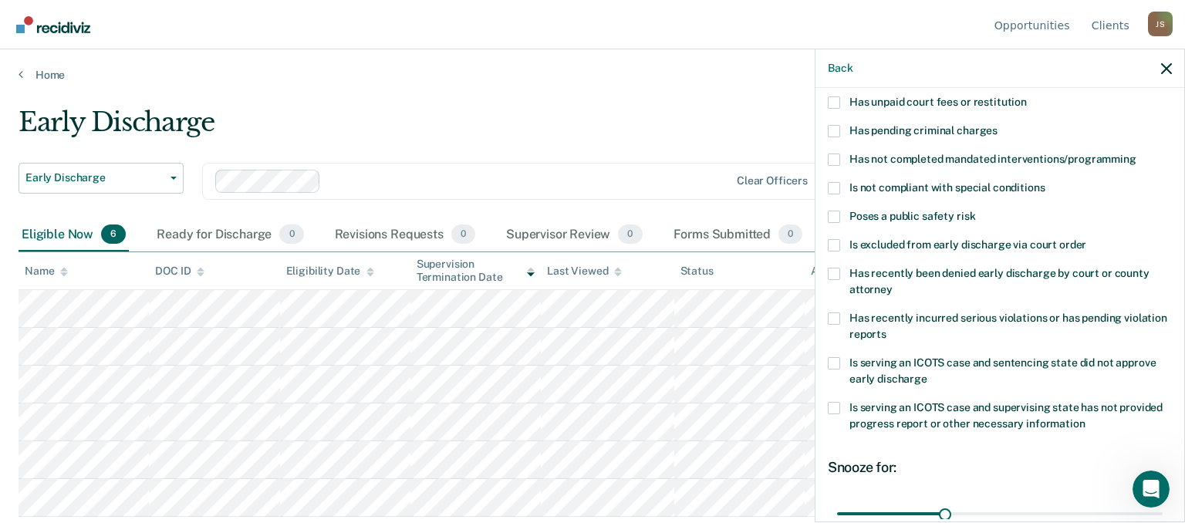
click at [835, 184] on span at bounding box center [834, 188] width 12 height 12
click at [1044, 182] on input "Is not compliant with special conditions" at bounding box center [1044, 182] width 0 height 0
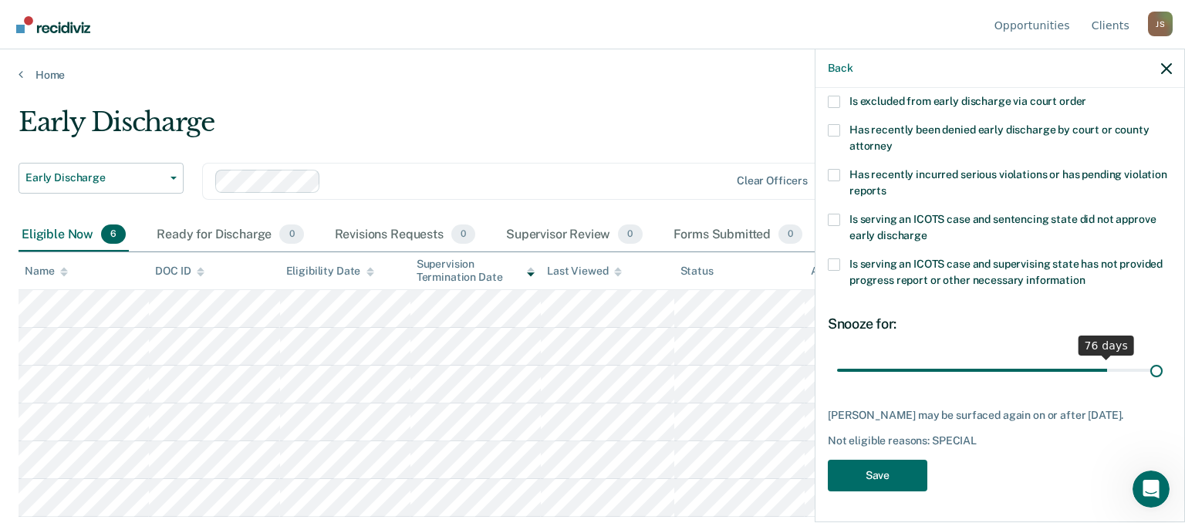
scroll to position [250, 0]
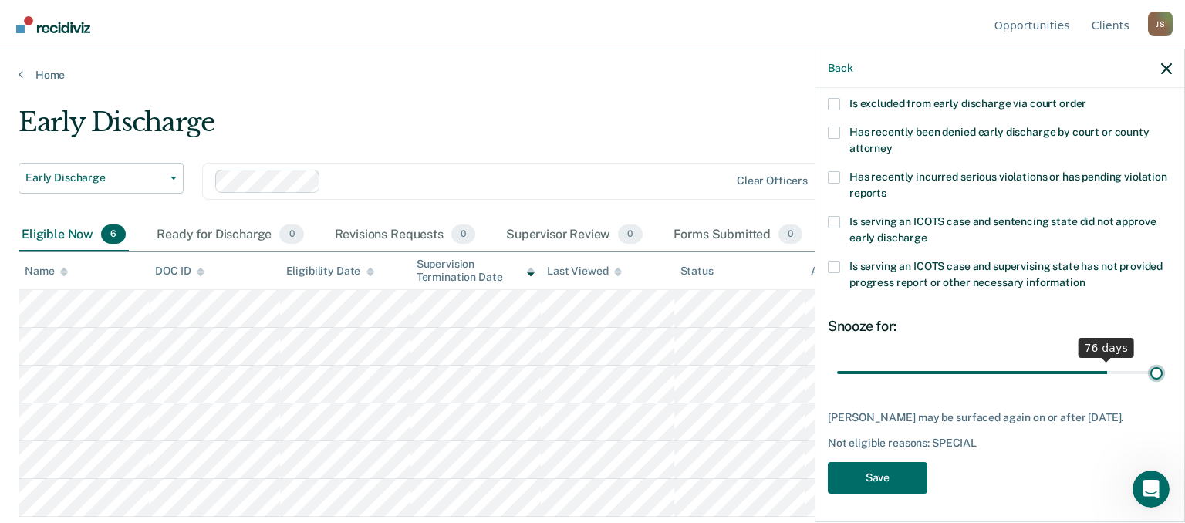
drag, startPoint x: 942, startPoint y: 356, endPoint x: 1184, endPoint y: 356, distance: 242.2
type input "90"
click at [1163, 359] on input "range" at bounding box center [1000, 372] width 326 height 27
click at [857, 474] on button "Save" at bounding box center [878, 478] width 100 height 32
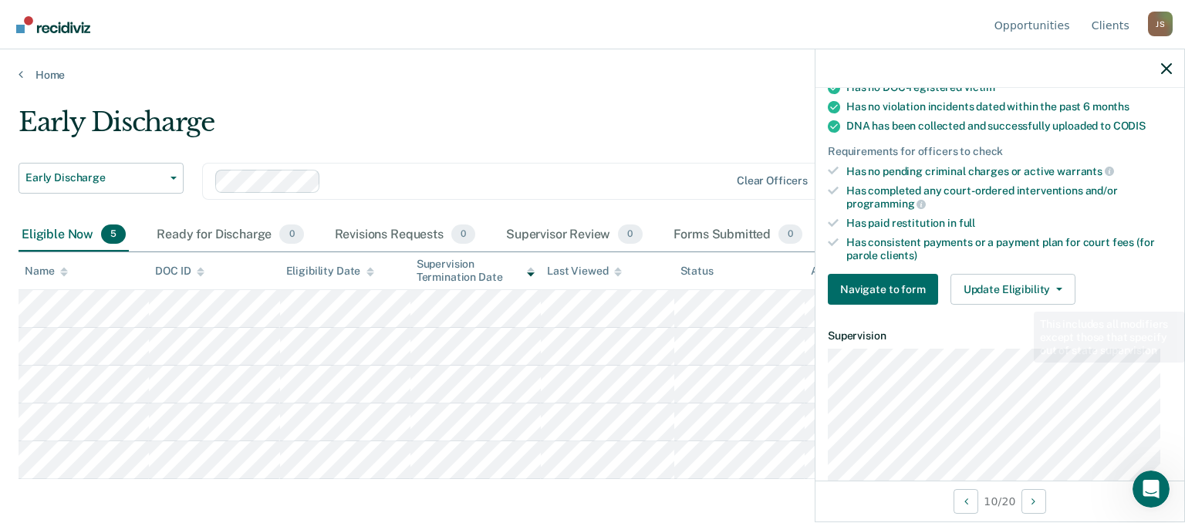
scroll to position [386, 0]
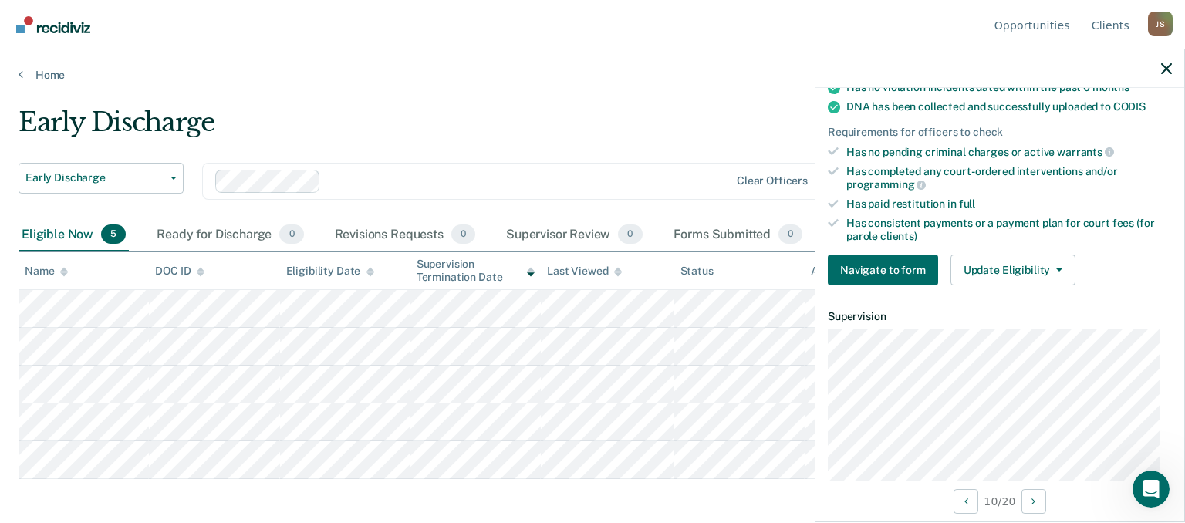
click at [1027, 247] on div "Requirements validated by data from ICON Is on supervision level 2 90 days have…" at bounding box center [999, 47] width 369 height 502
click at [1029, 262] on button "Update Eligibility" at bounding box center [1012, 270] width 125 height 31
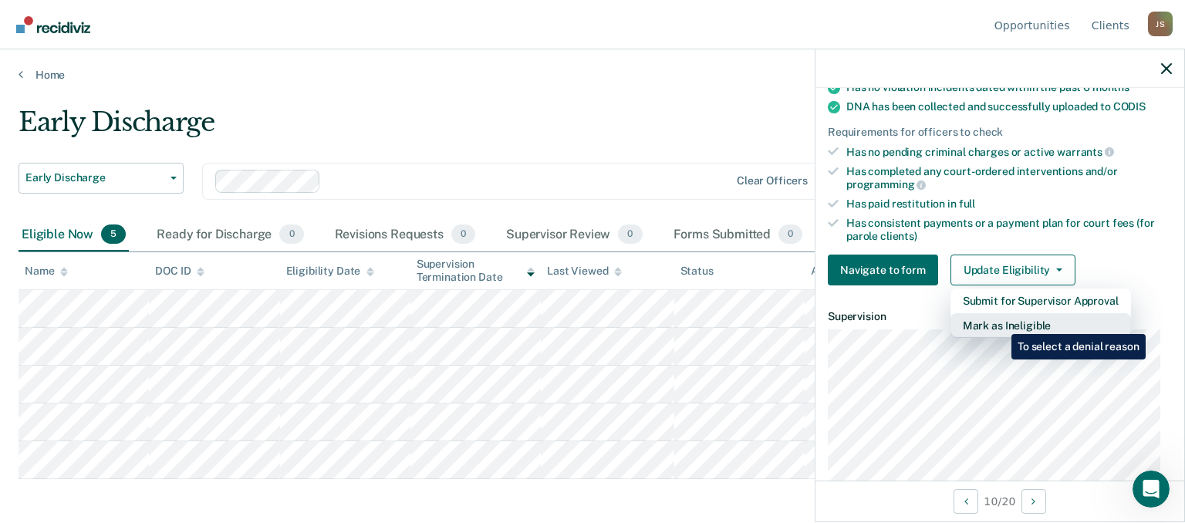
click at [1000, 322] on button "Mark as Ineligible" at bounding box center [1040, 325] width 181 height 25
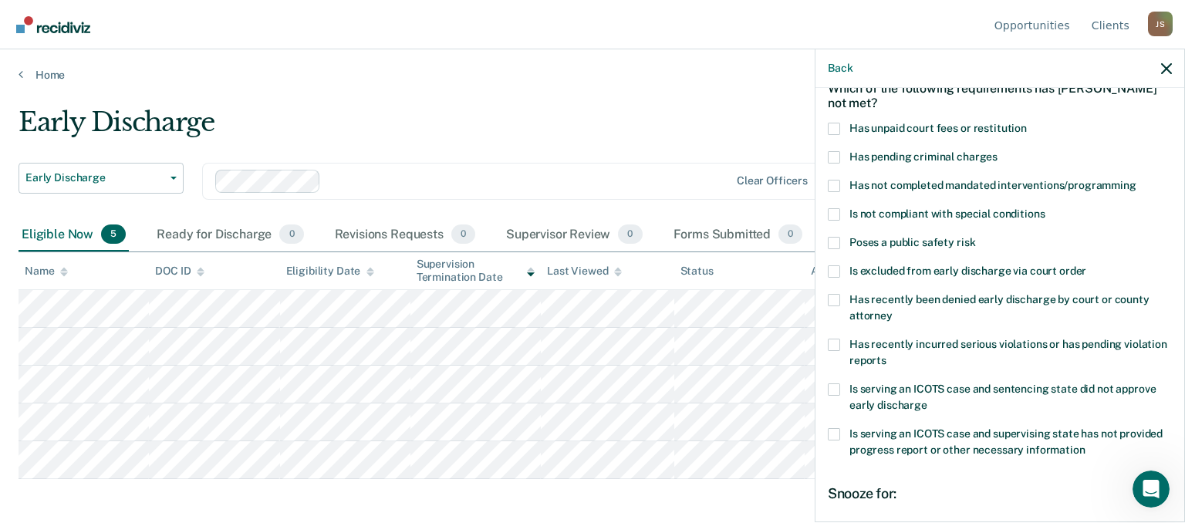
scroll to position [32, 0]
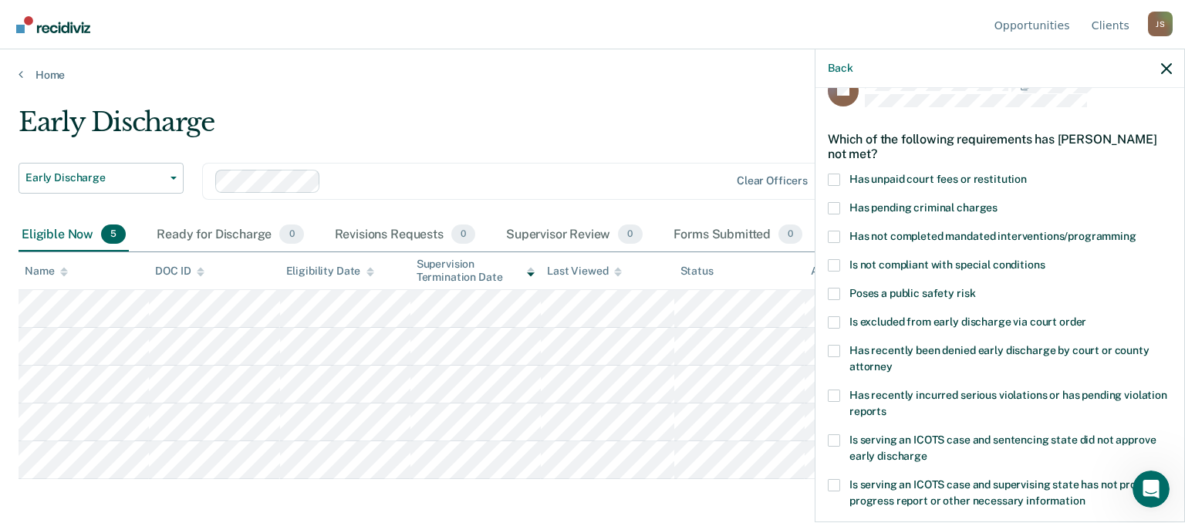
click at [843, 178] on label "Has unpaid court fees or restitution" at bounding box center [1000, 182] width 344 height 16
click at [1027, 174] on input "Has unpaid court fees or restitution" at bounding box center [1027, 174] width 0 height 0
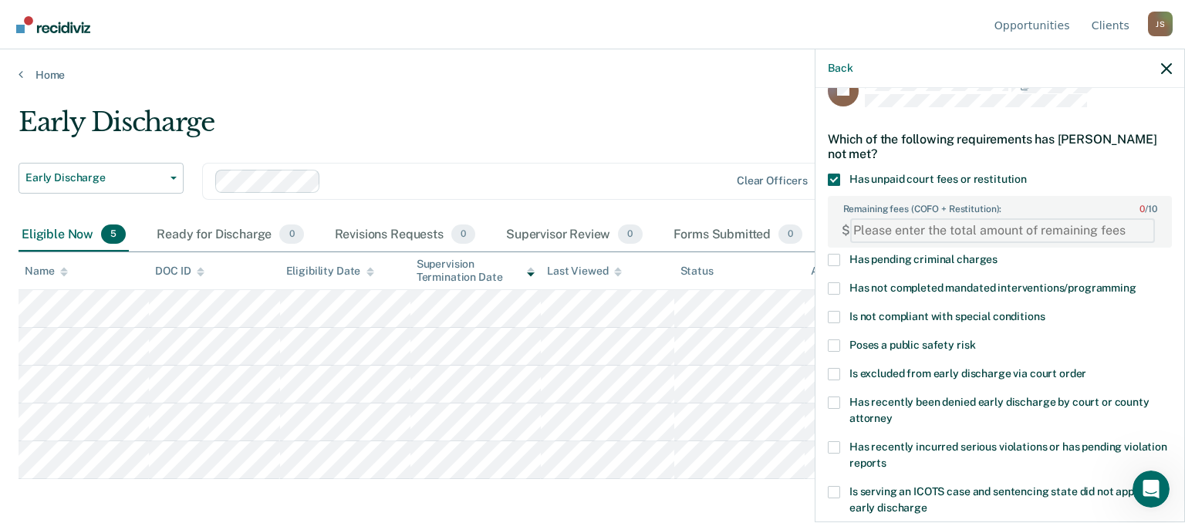
paste FEESReasonInput "1063.57"
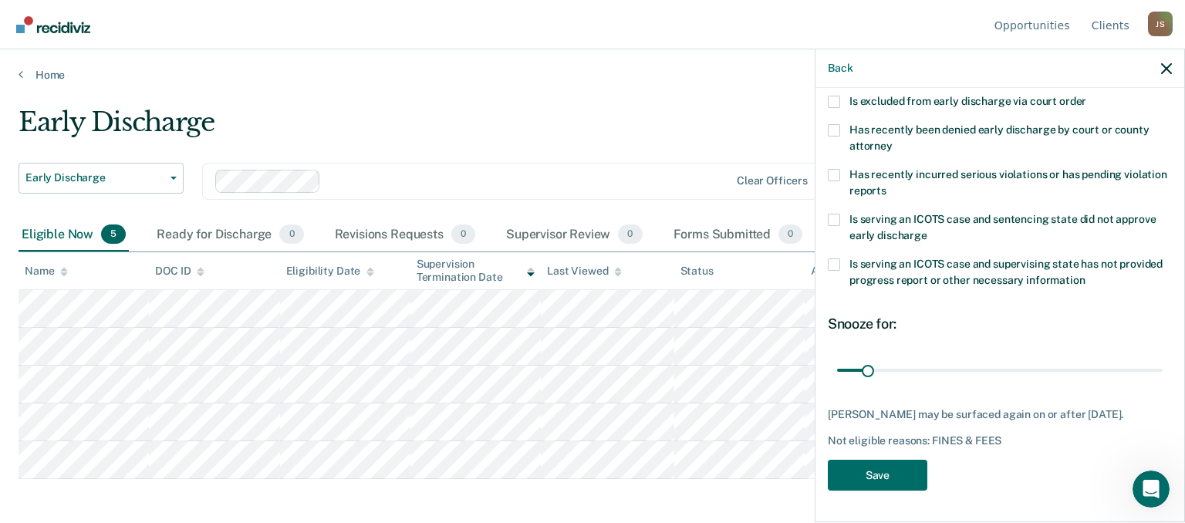
scroll to position [314, 0]
type FEESReasonInput "1063.57"
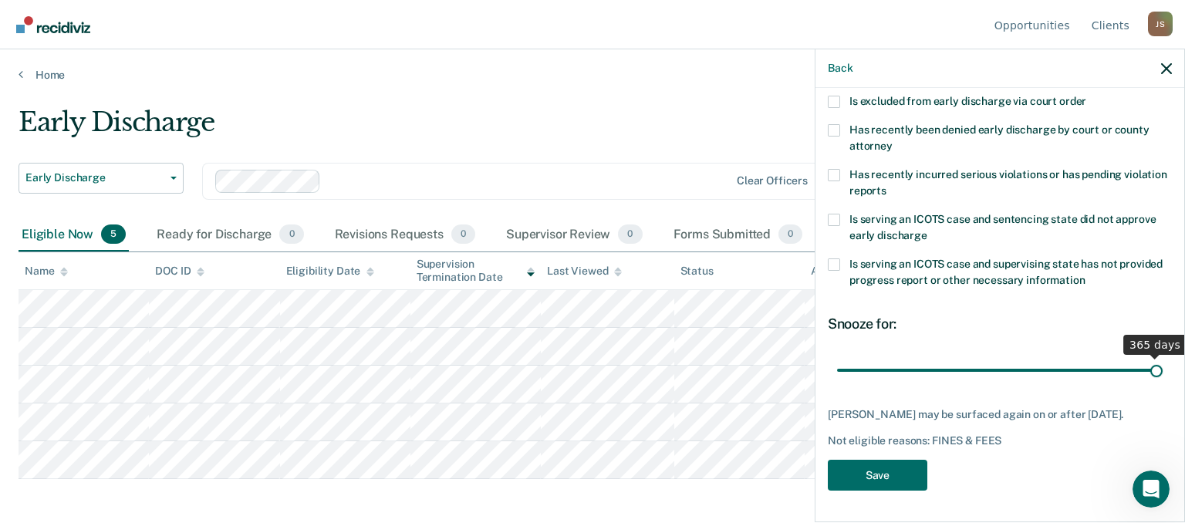
drag, startPoint x: 862, startPoint y: 356, endPoint x: 1184, endPoint y: 347, distance: 322.6
type input "365"
click at [1163, 356] on input "range" at bounding box center [1000, 369] width 326 height 27
click at [889, 471] on button "Save" at bounding box center [878, 476] width 100 height 32
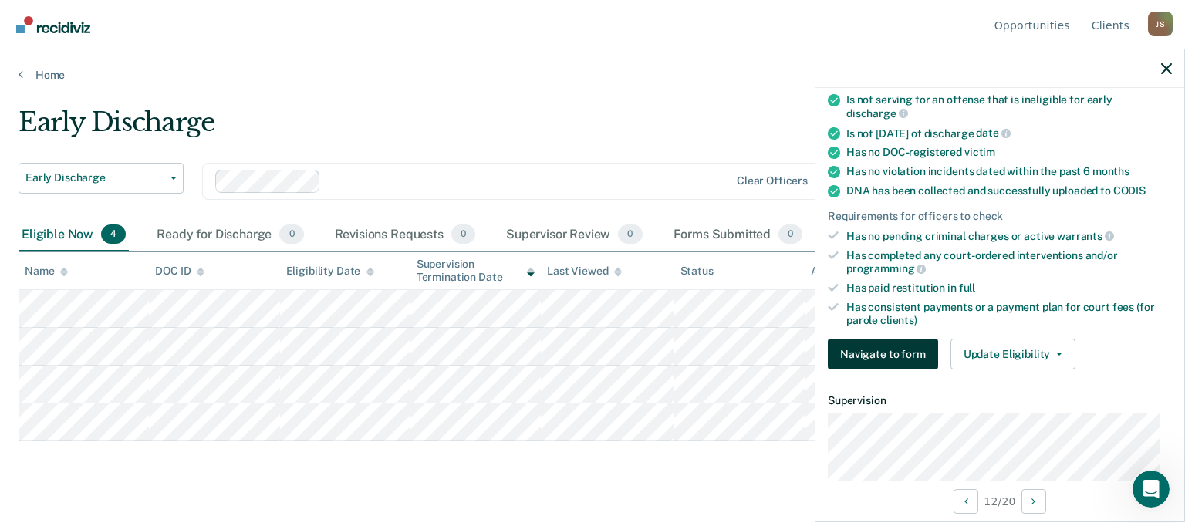
scroll to position [386, 0]
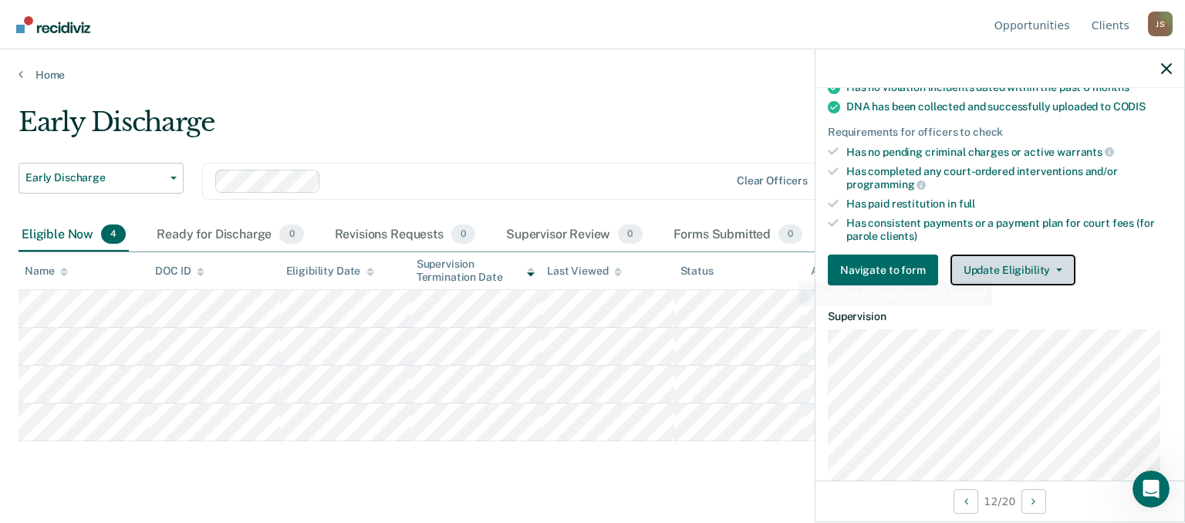
click at [997, 267] on button "Update Eligibility" at bounding box center [1012, 270] width 125 height 31
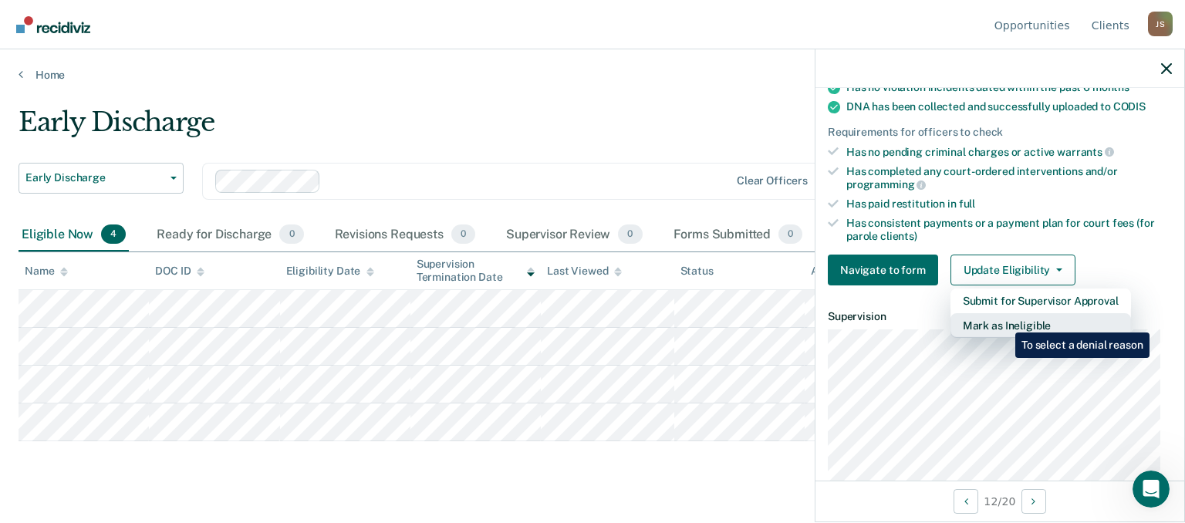
click at [1004, 321] on button "Mark as Ineligible" at bounding box center [1040, 325] width 181 height 25
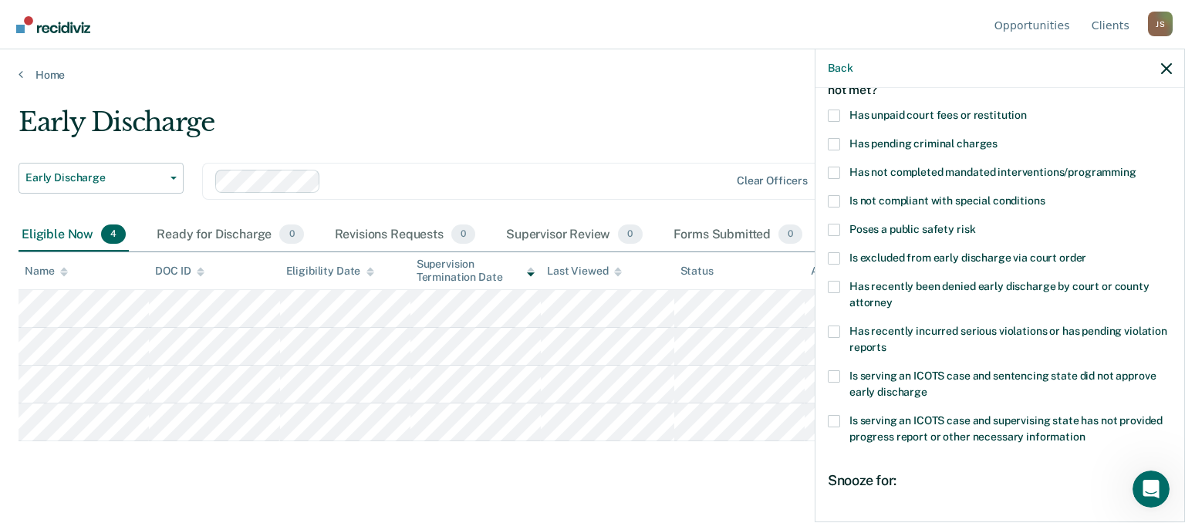
scroll to position [32, 0]
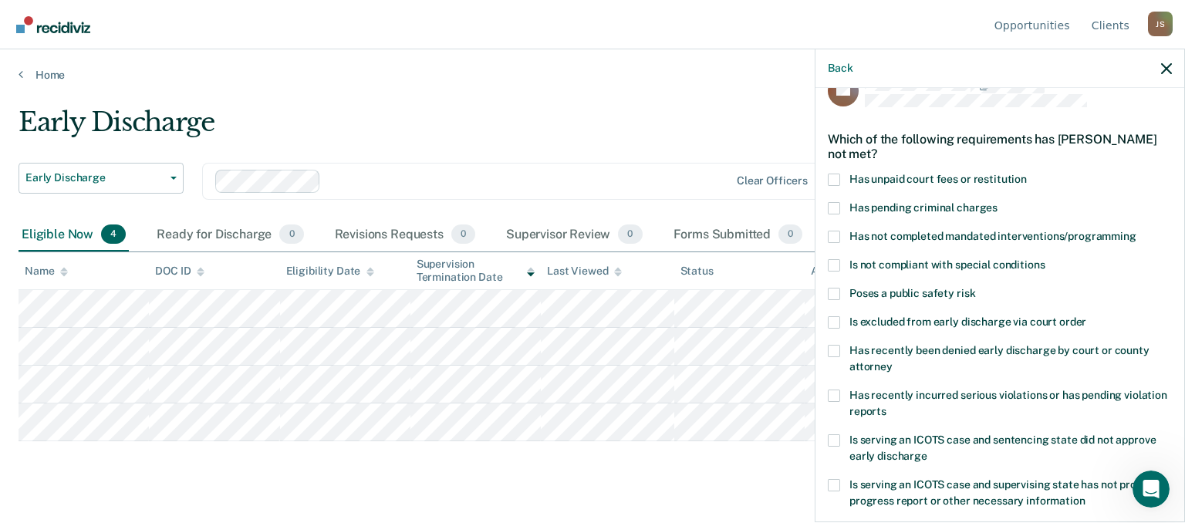
click at [833, 261] on span at bounding box center [834, 265] width 12 height 12
click at [1044, 259] on input "Is not compliant with special conditions" at bounding box center [1044, 259] width 0 height 0
click at [836, 263] on span at bounding box center [834, 265] width 12 height 12
click at [1044, 259] on input "Is not compliant with special conditions" at bounding box center [1044, 259] width 0 height 0
